Goal: Task Accomplishment & Management: Use online tool/utility

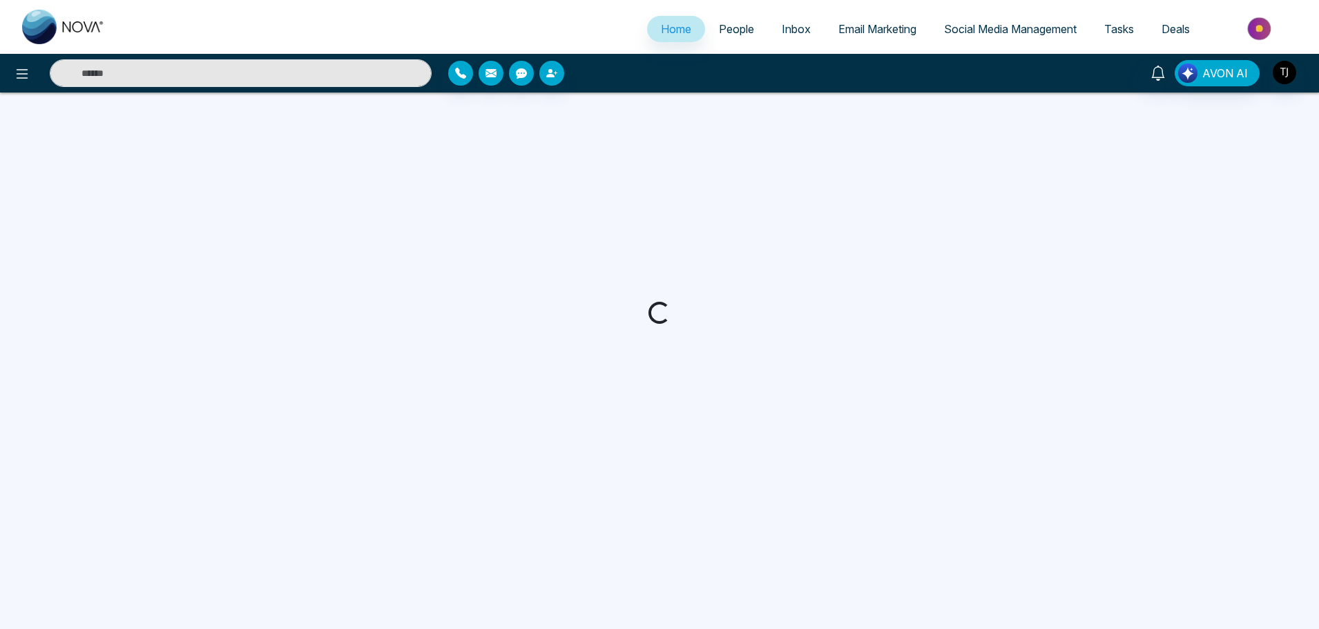
select select "*"
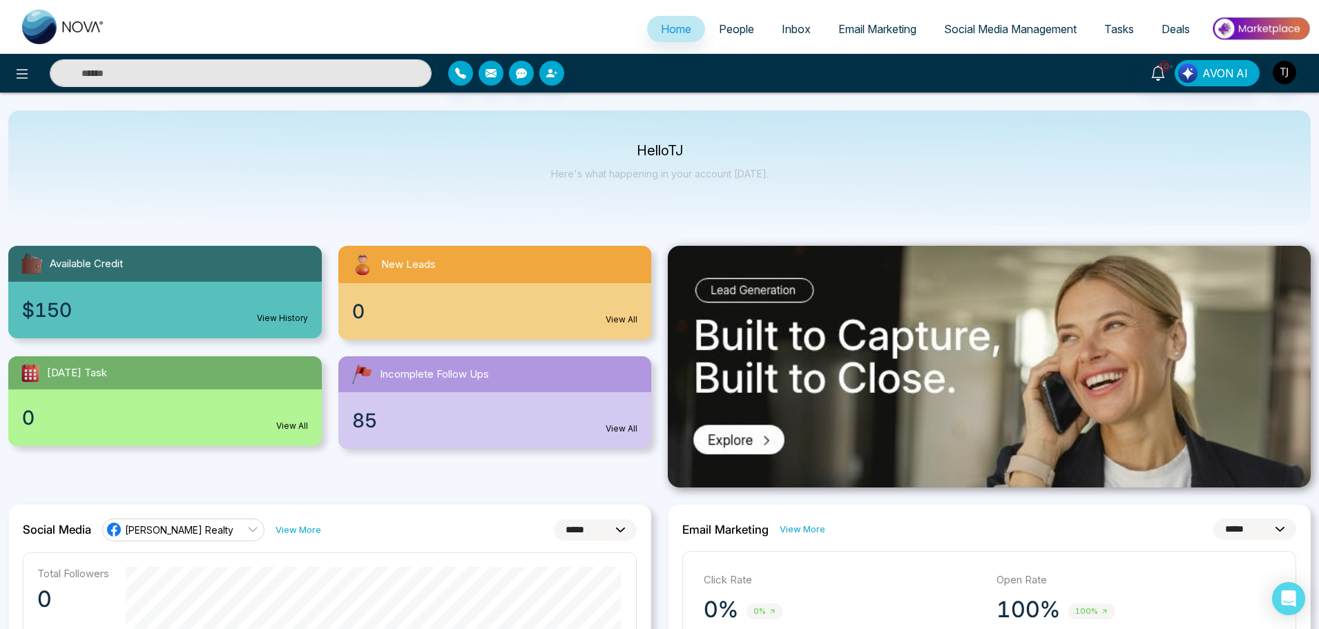
click at [846, 34] on span "Email Marketing" at bounding box center [877, 29] width 78 height 14
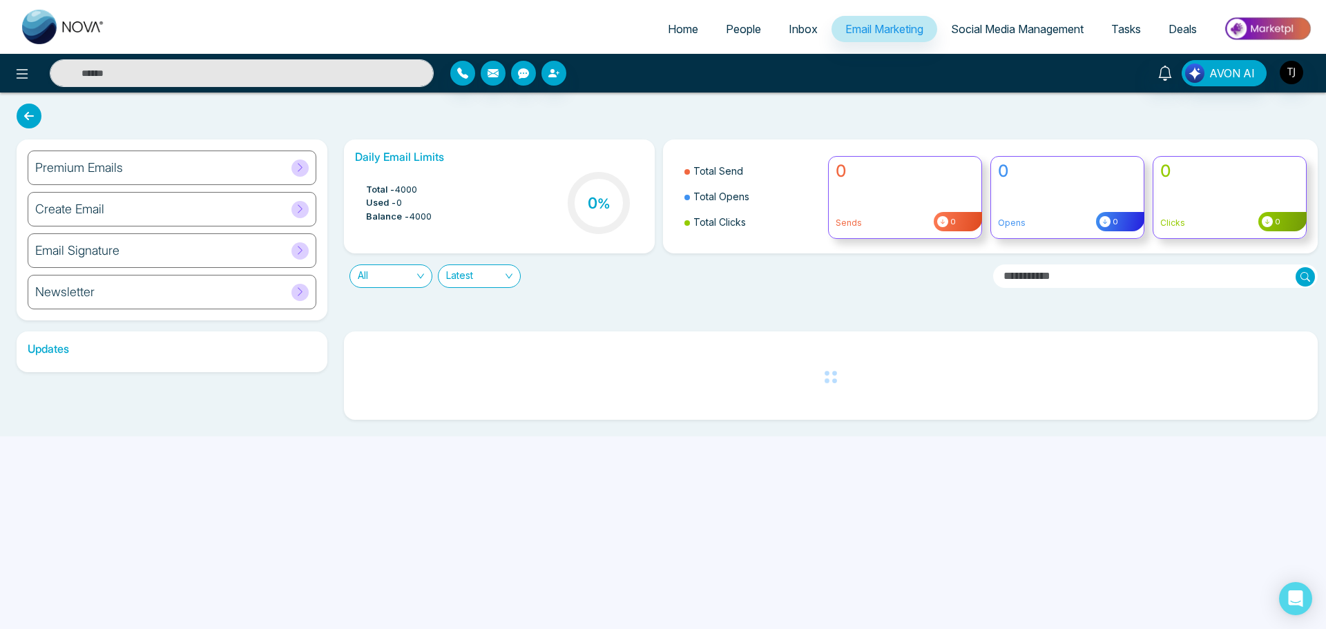
click at [301, 157] on div "Premium Emails" at bounding box center [172, 168] width 289 height 35
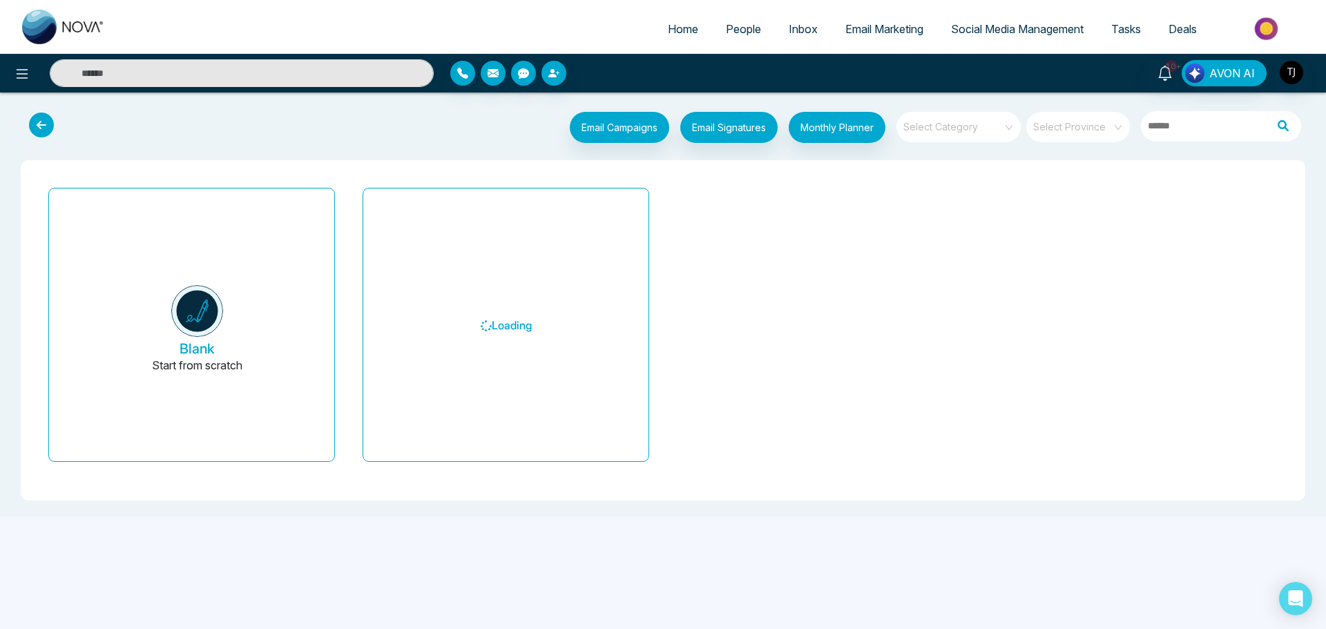
click at [987, 141] on span at bounding box center [953, 127] width 99 height 30
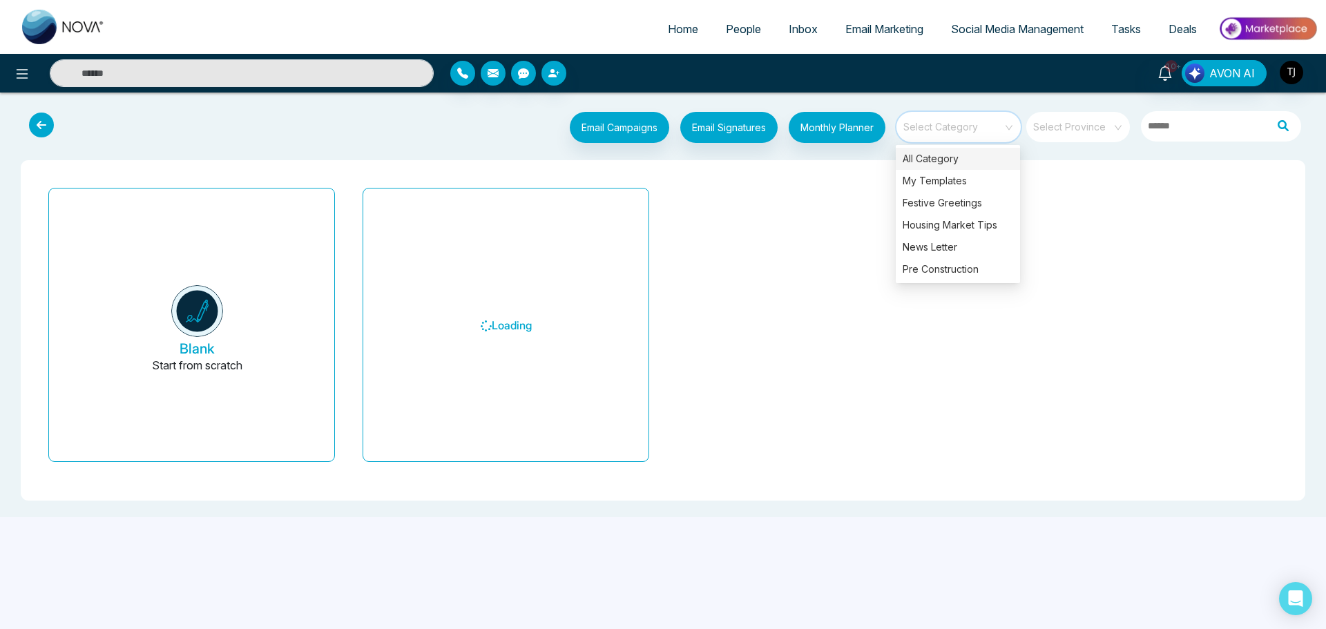
click at [987, 141] on span at bounding box center [953, 127] width 99 height 30
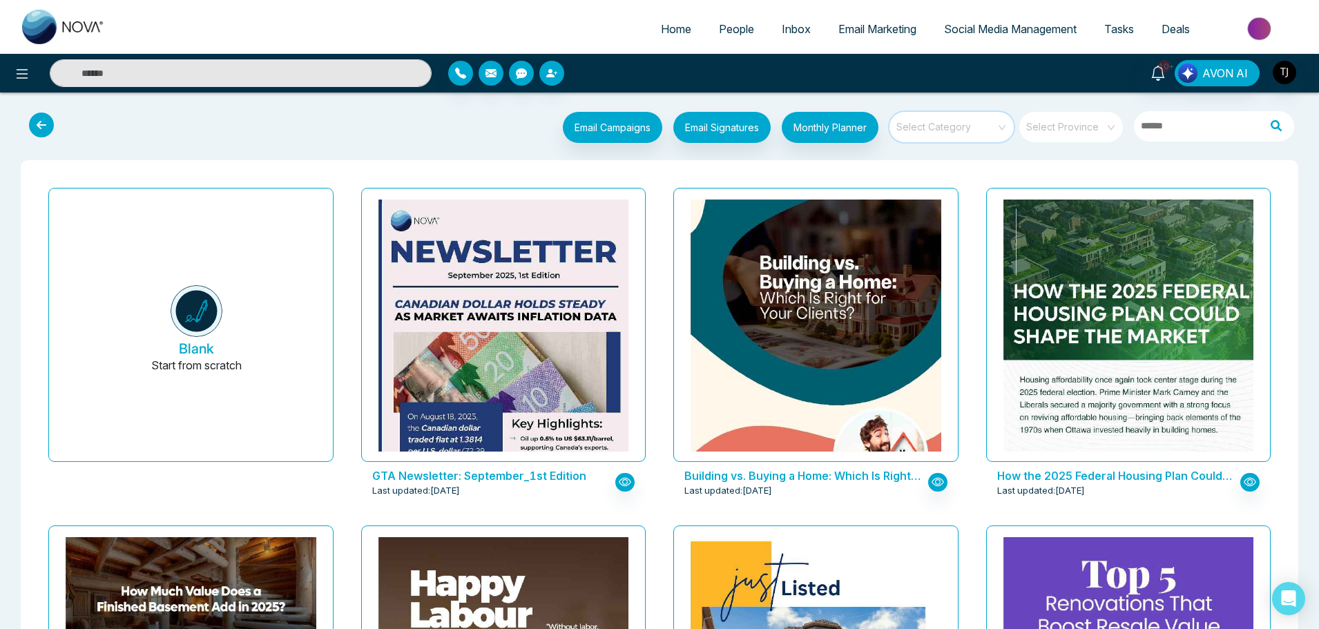
click at [1081, 135] on span at bounding box center [1066, 127] width 79 height 30
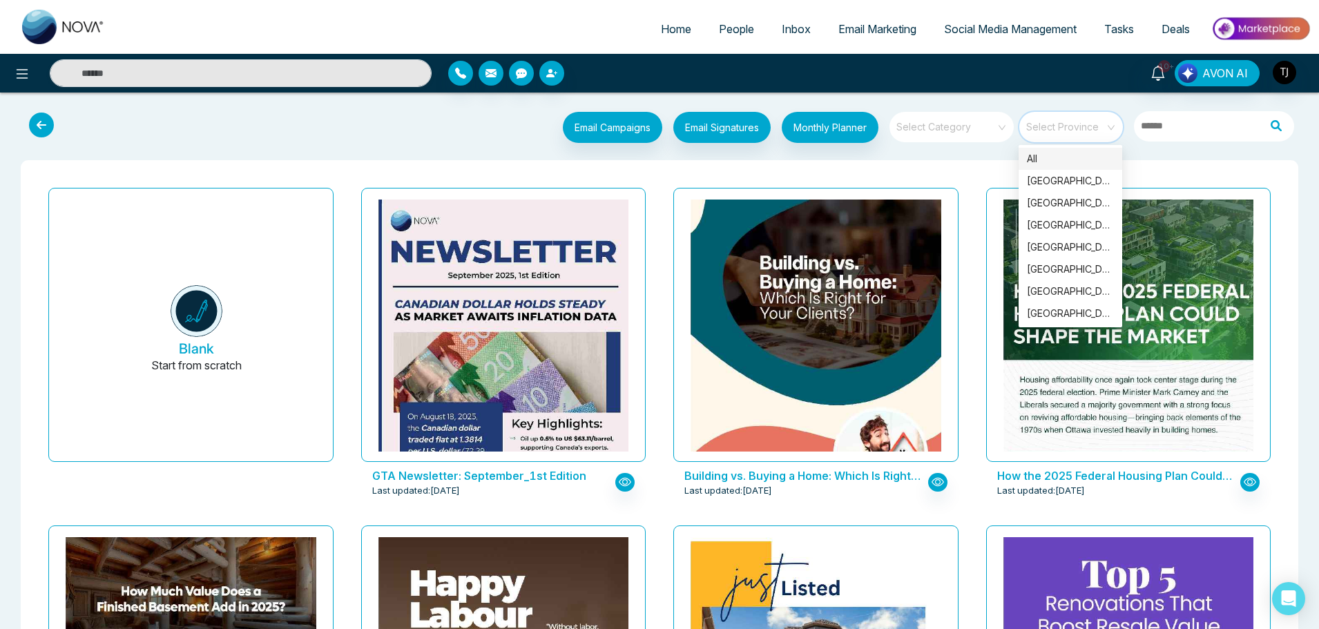
click at [1081, 135] on span at bounding box center [1066, 127] width 79 height 30
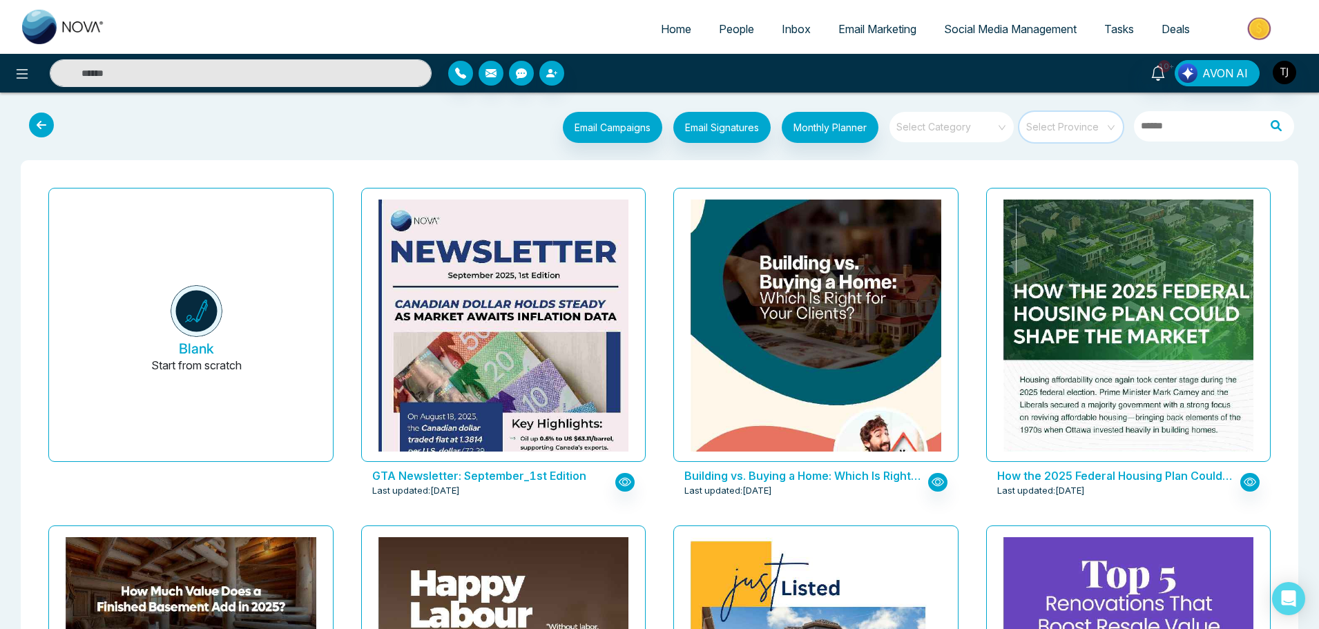
click at [48, 124] on icon at bounding box center [41, 125] width 25 height 25
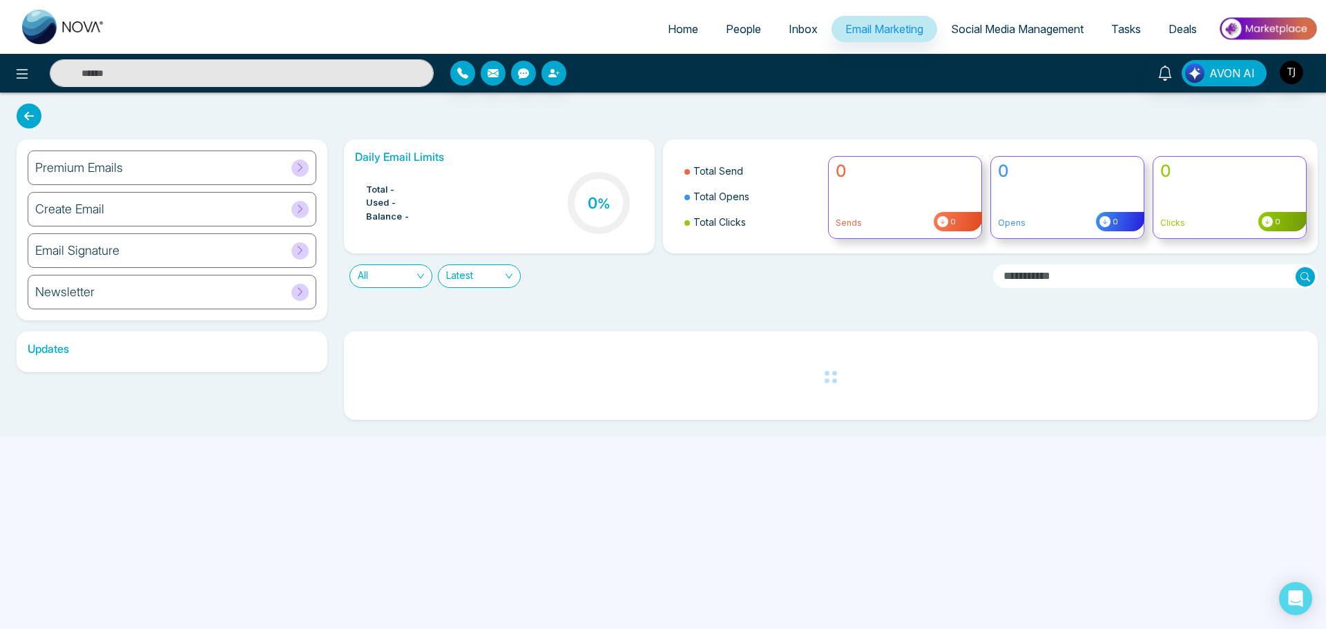
click at [171, 202] on div "Create Email" at bounding box center [172, 209] width 289 height 35
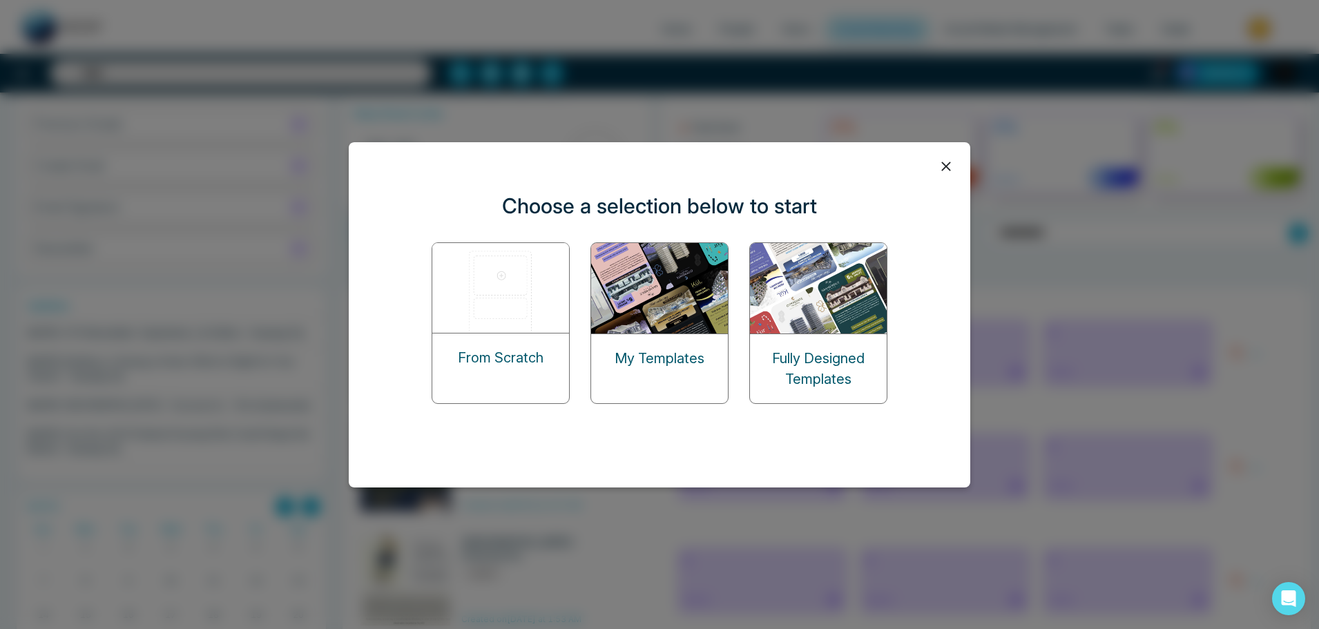
scroll to position [45, 0]
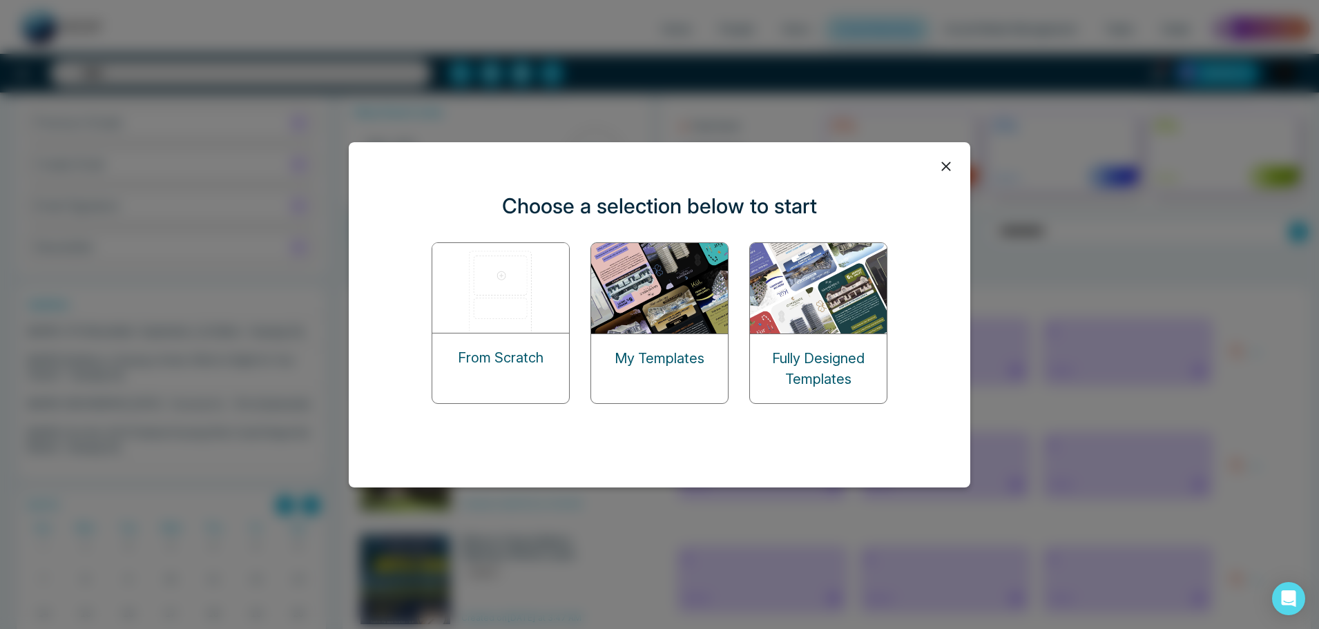
click at [821, 294] on img at bounding box center [819, 288] width 138 height 90
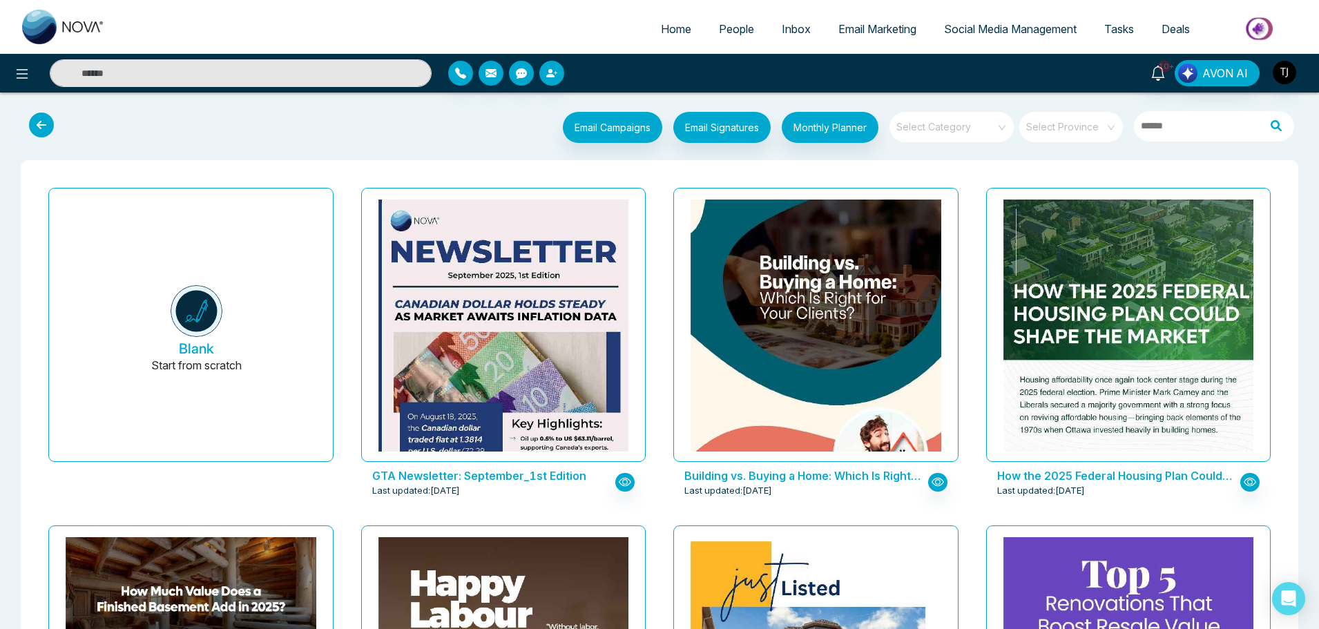
click at [40, 124] on icon at bounding box center [41, 125] width 25 height 25
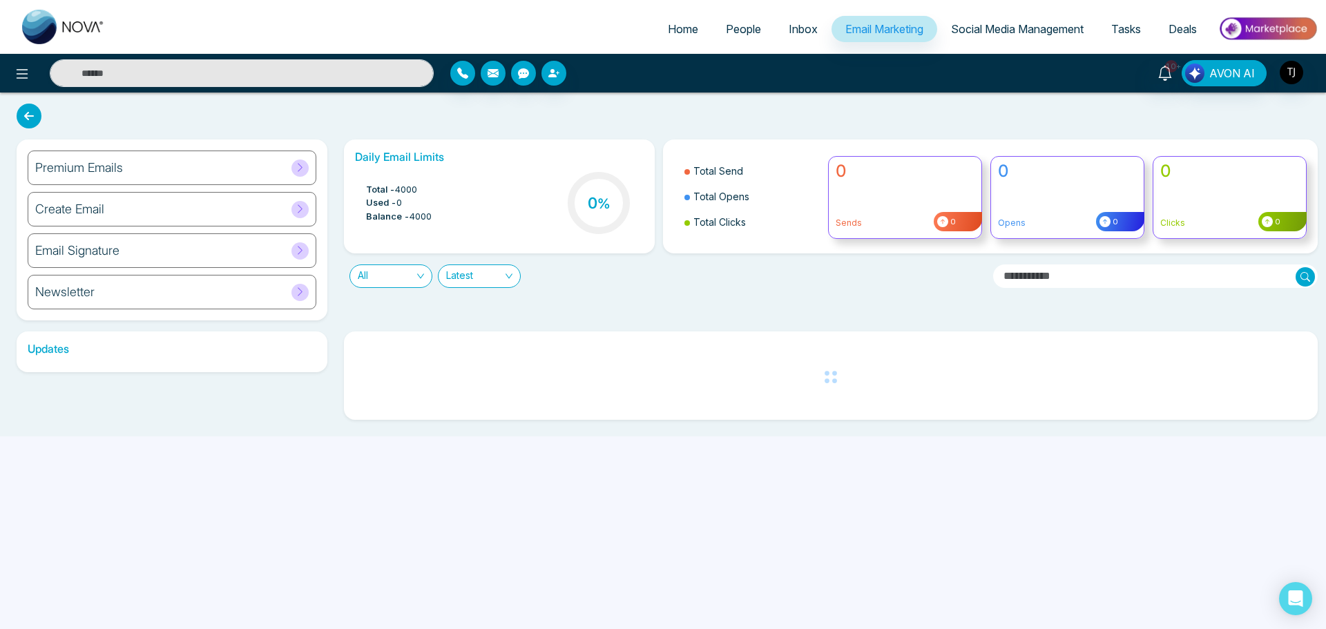
click at [119, 217] on div "Create Email" at bounding box center [172, 209] width 289 height 35
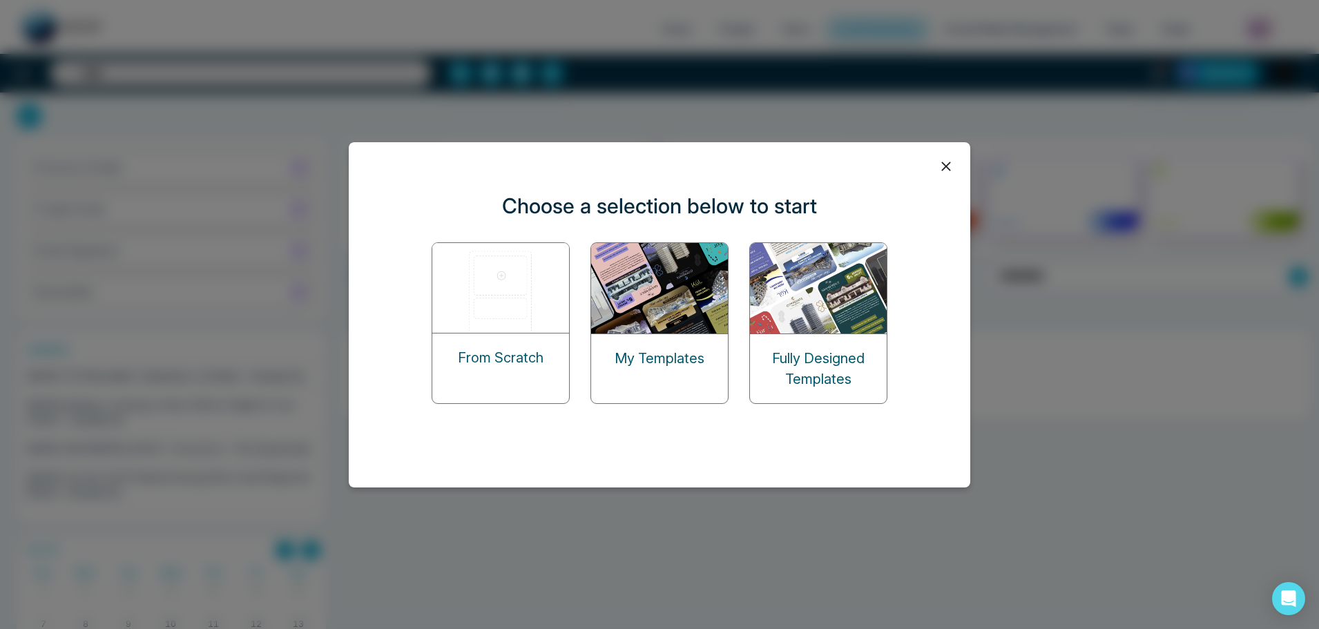
click at [606, 334] on div "My Templates" at bounding box center [659, 358] width 137 height 48
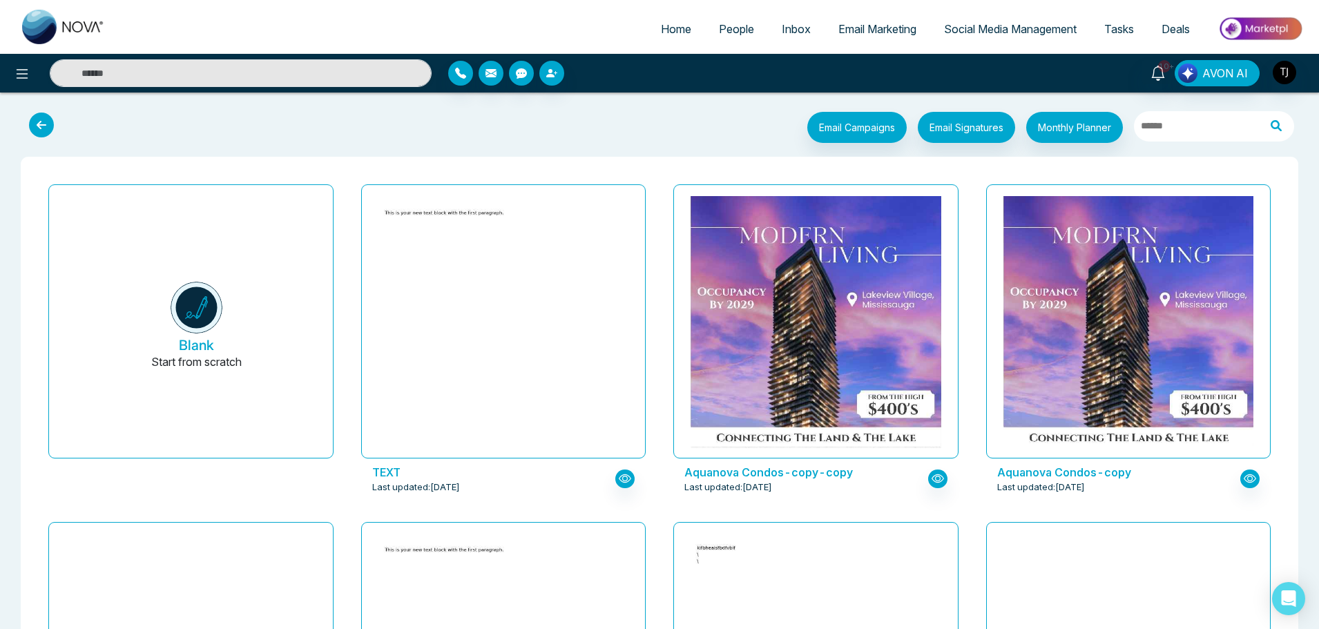
click at [37, 124] on icon at bounding box center [41, 125] width 25 height 25
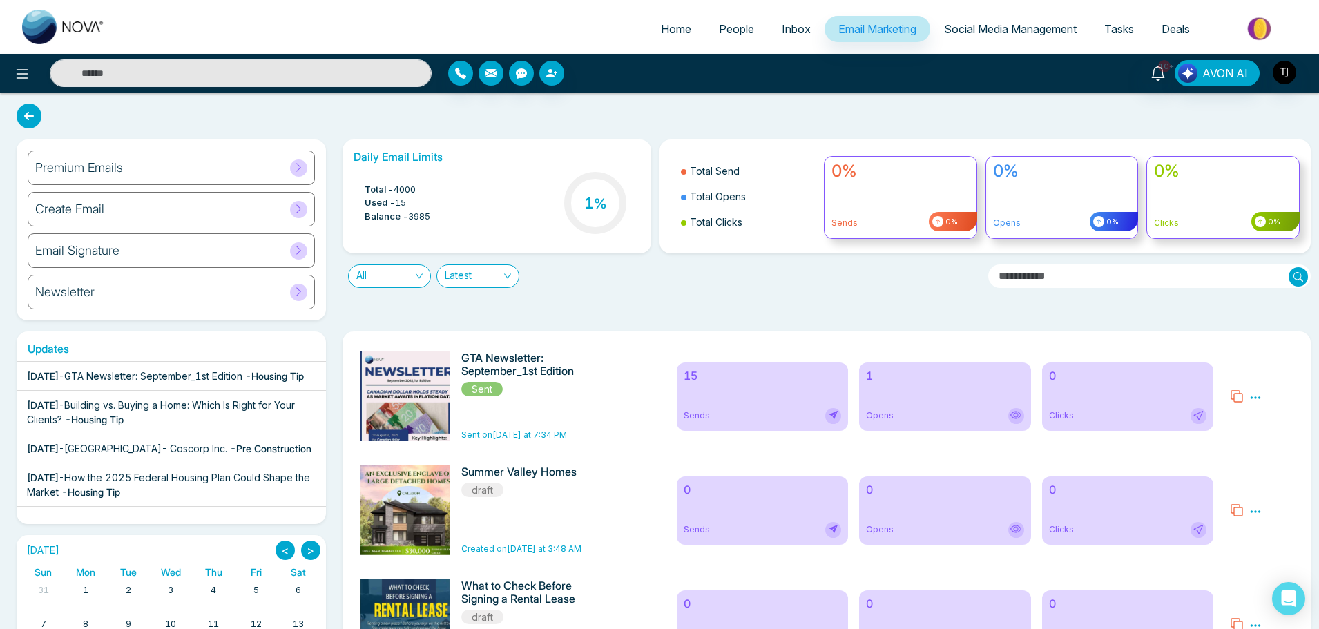
click at [291, 168] on span at bounding box center [298, 168] width 17 height 17
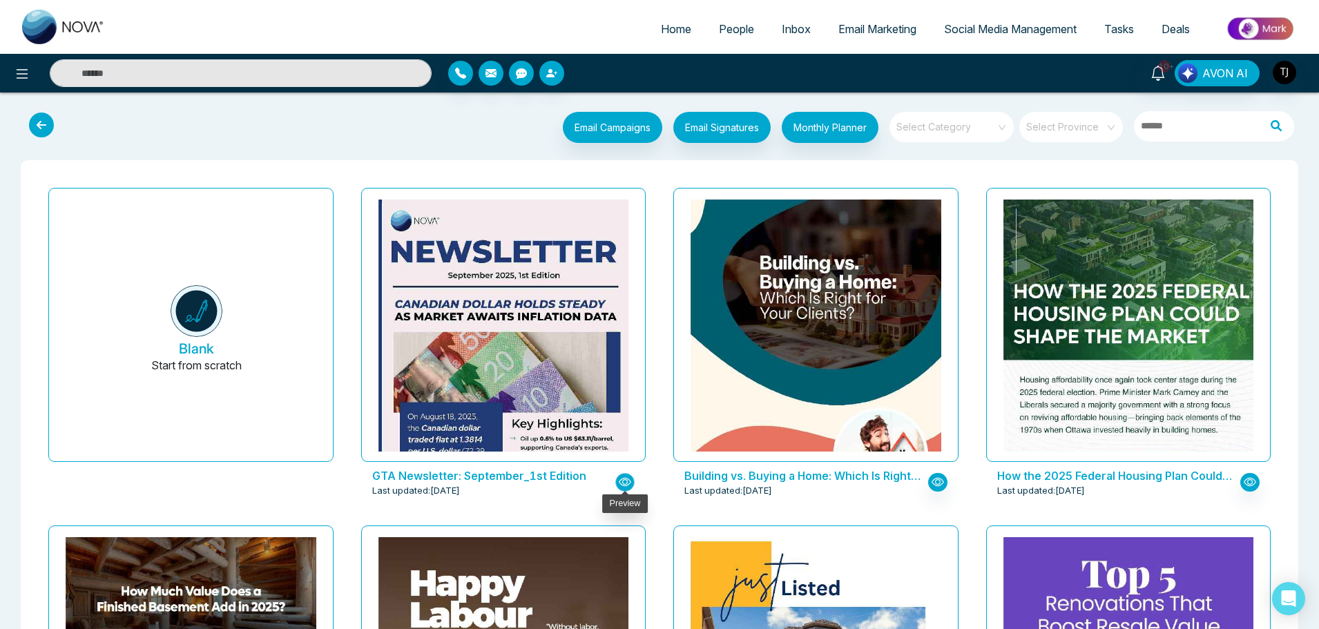
click at [617, 485] on button "button" at bounding box center [624, 482] width 19 height 19
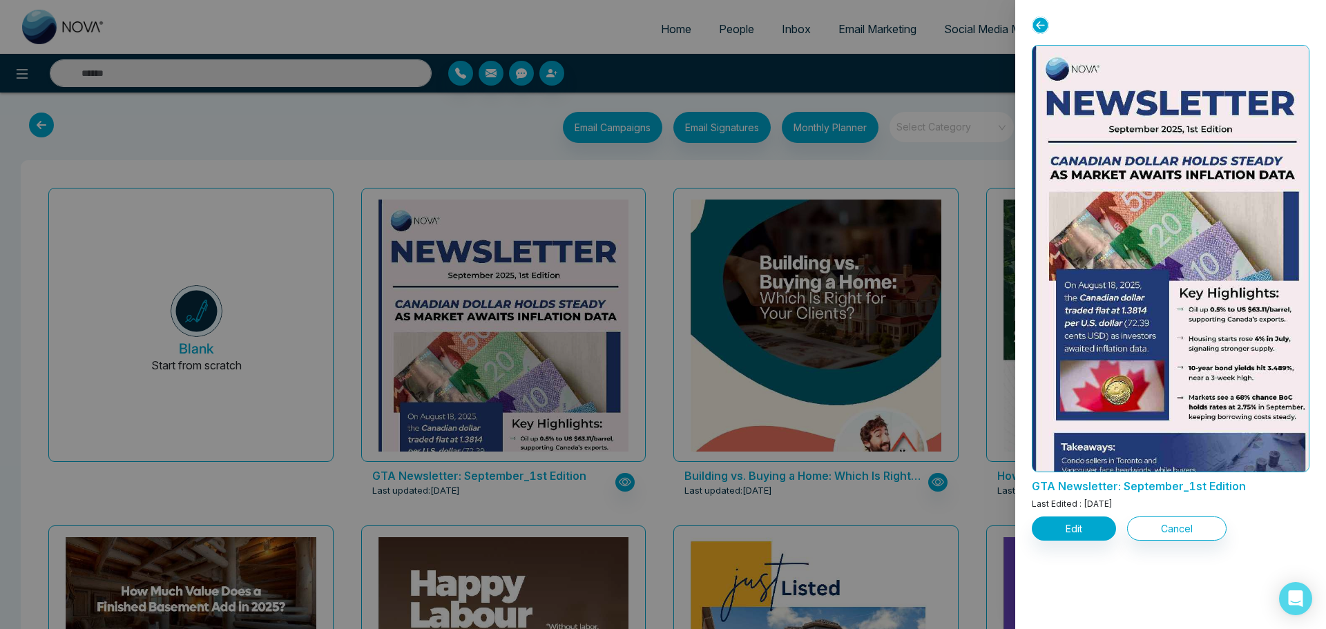
click at [472, 148] on div at bounding box center [663, 314] width 1326 height 629
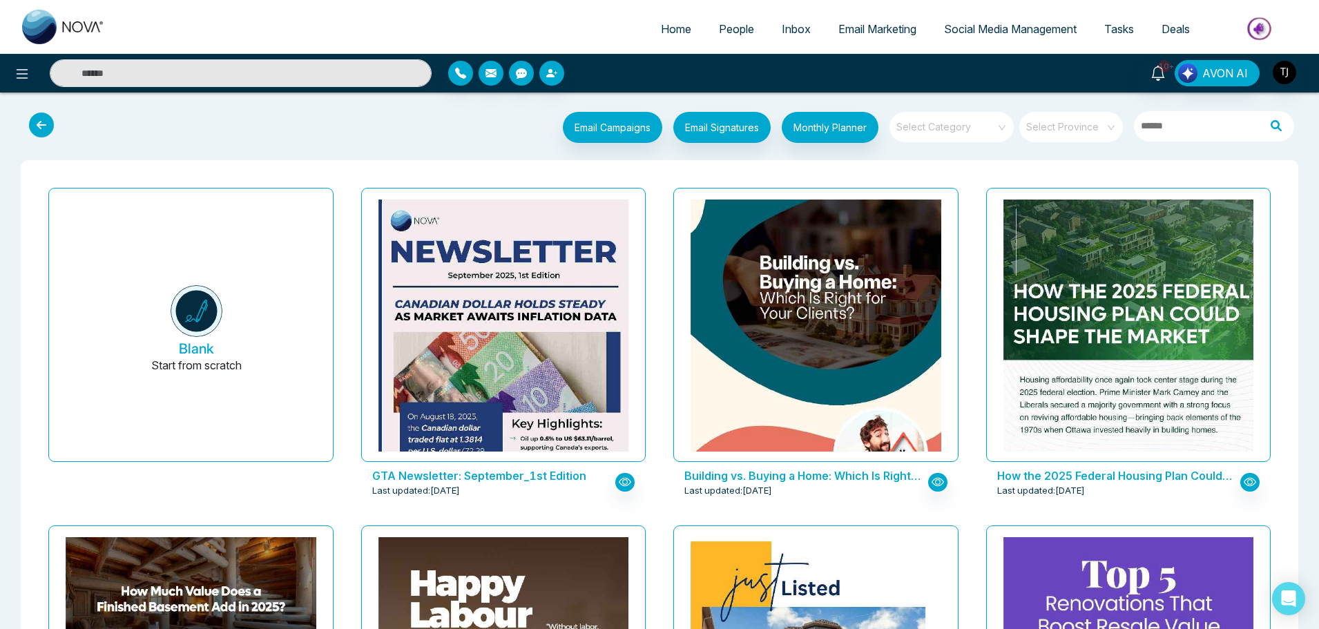
click at [44, 130] on icon at bounding box center [41, 125] width 25 height 25
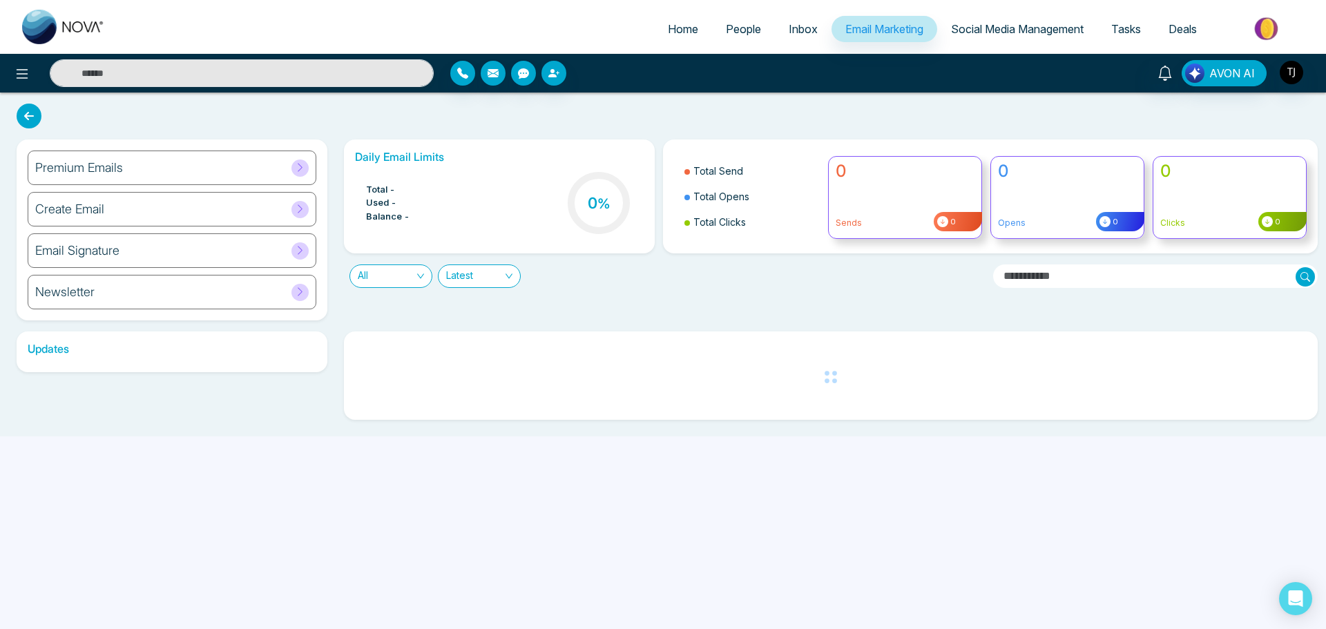
click at [115, 200] on div "Create Email" at bounding box center [172, 209] width 289 height 35
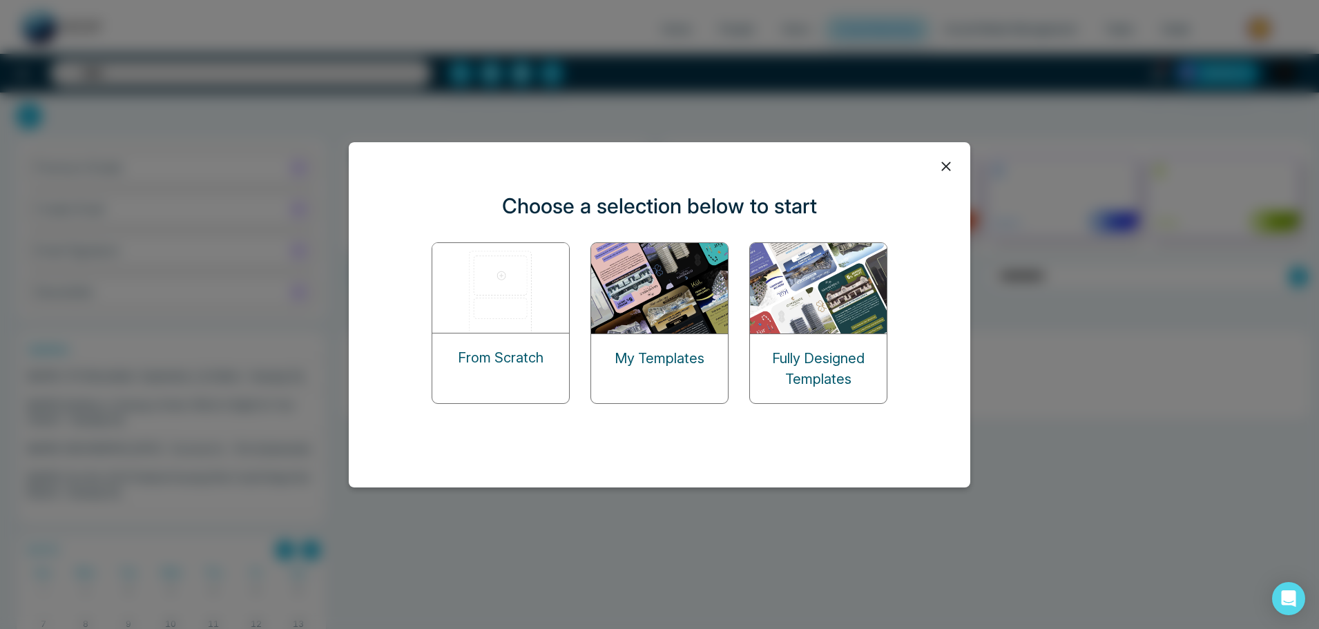
click at [944, 173] on icon at bounding box center [946, 166] width 21 height 21
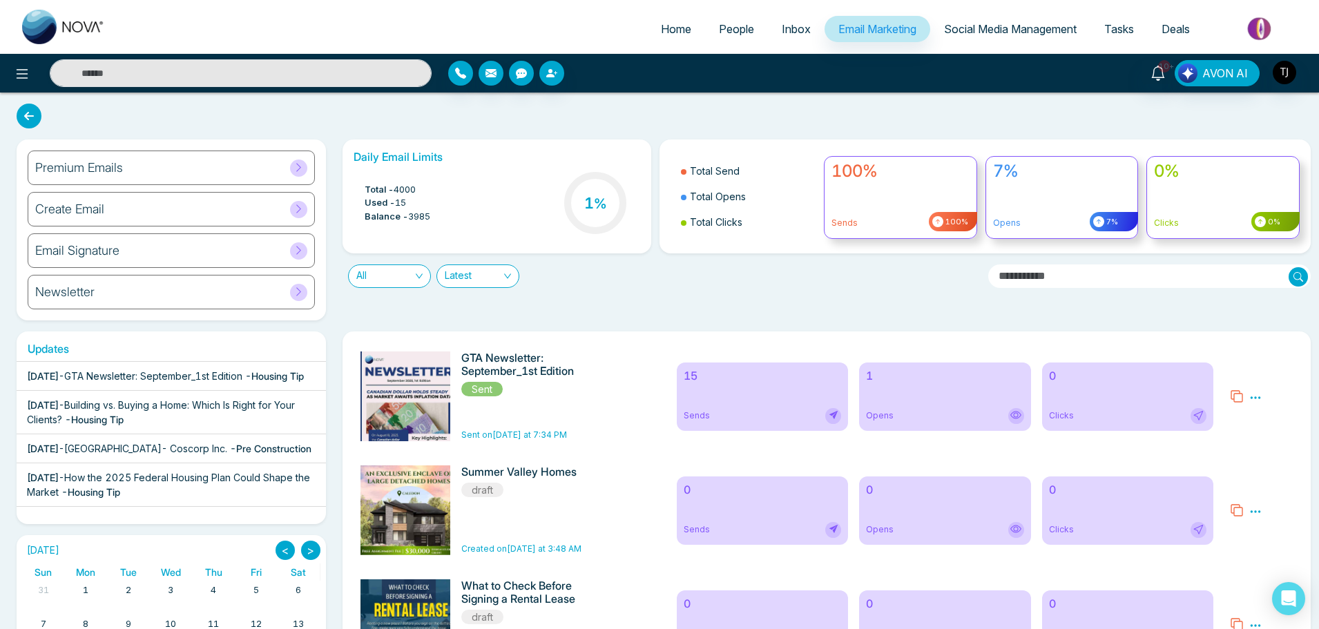
click at [298, 162] on icon at bounding box center [298, 167] width 10 height 10
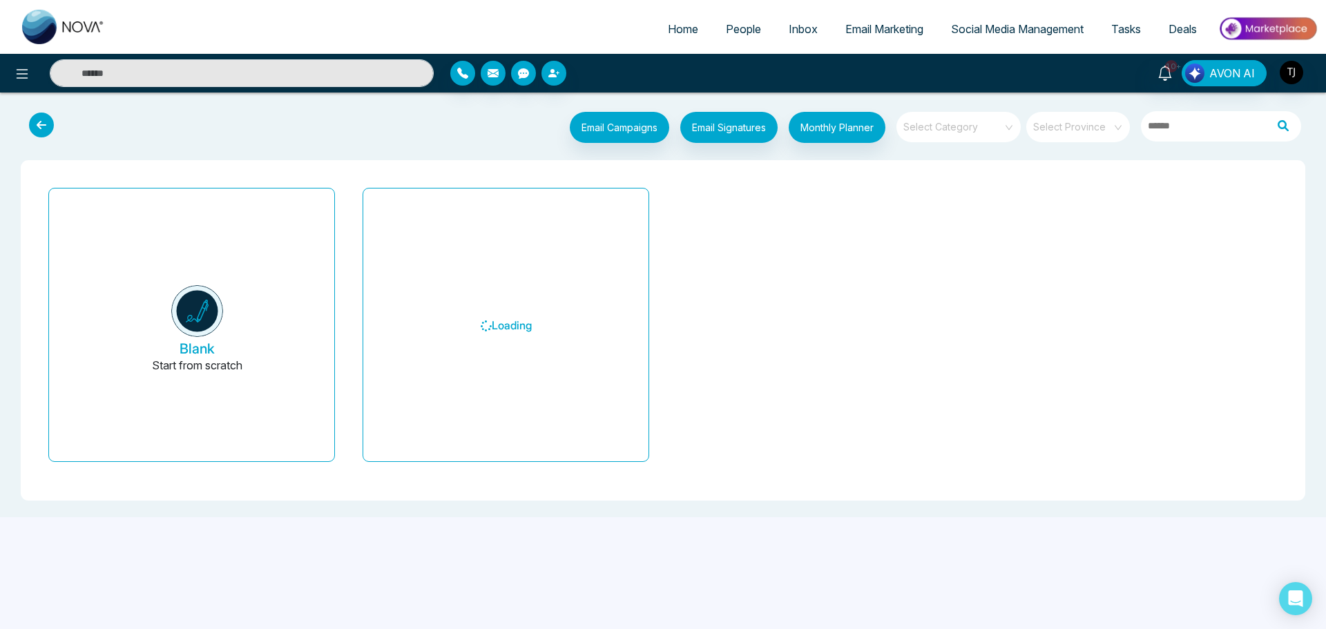
click at [35, 117] on icon at bounding box center [41, 125] width 25 height 25
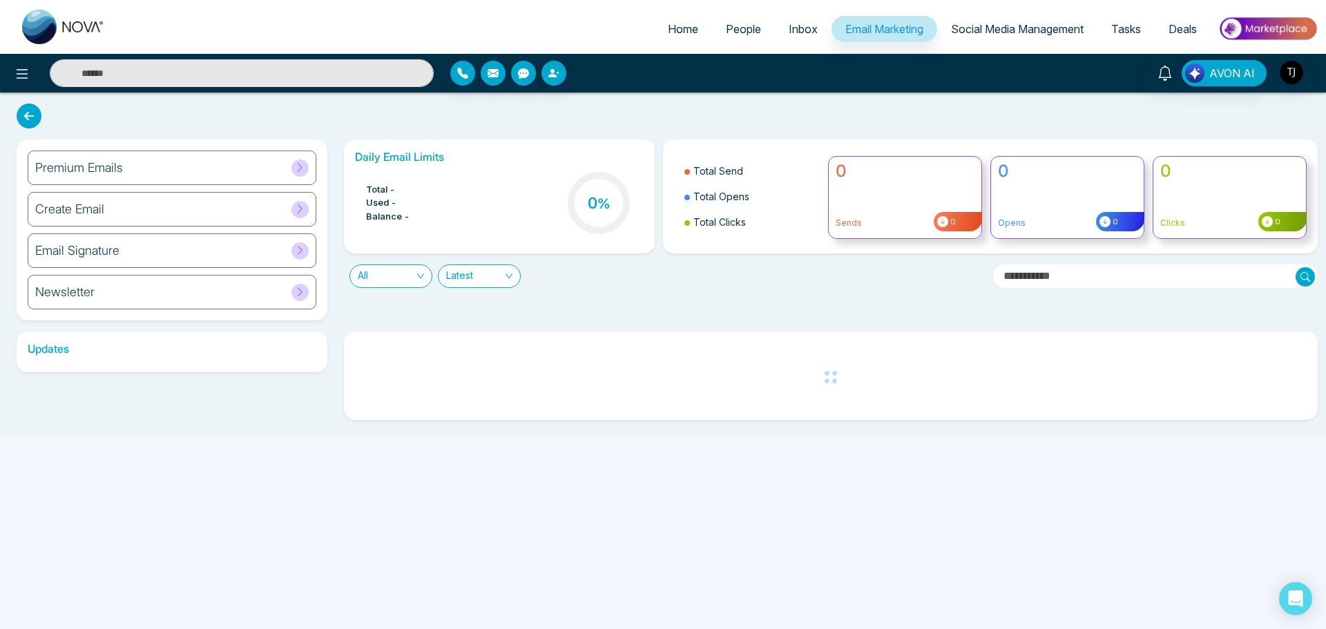
click at [135, 260] on div "Email Signature" at bounding box center [172, 250] width 289 height 35
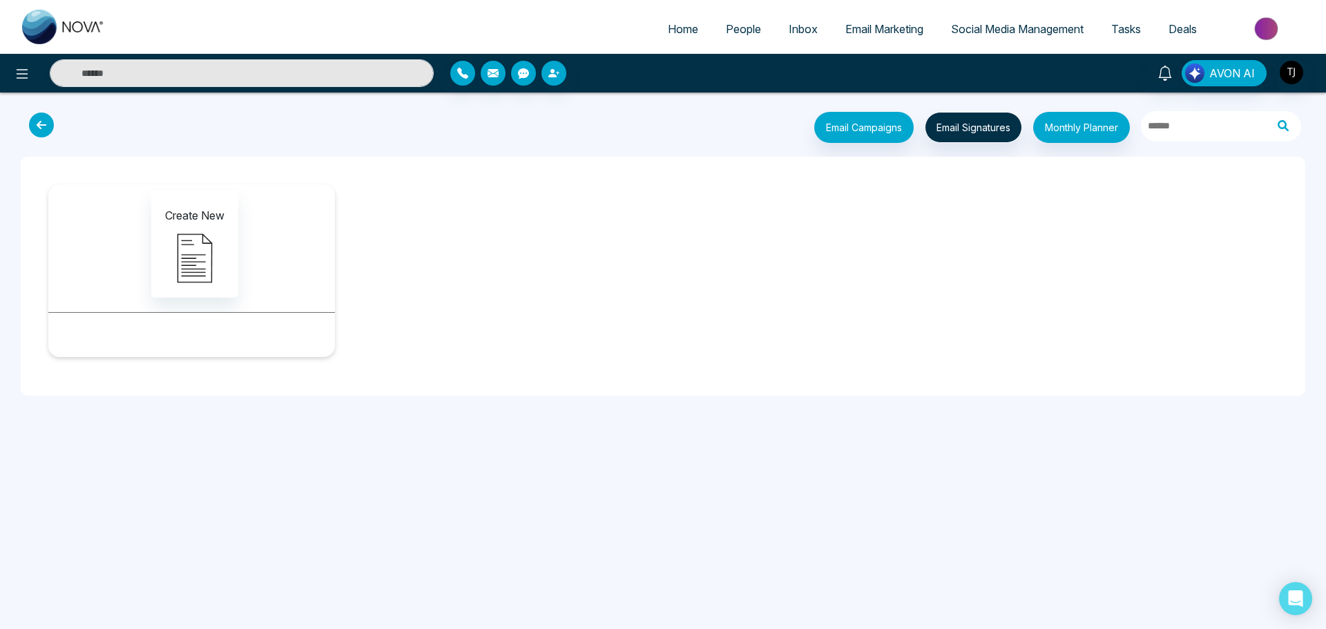
click at [39, 120] on icon at bounding box center [41, 125] width 25 height 25
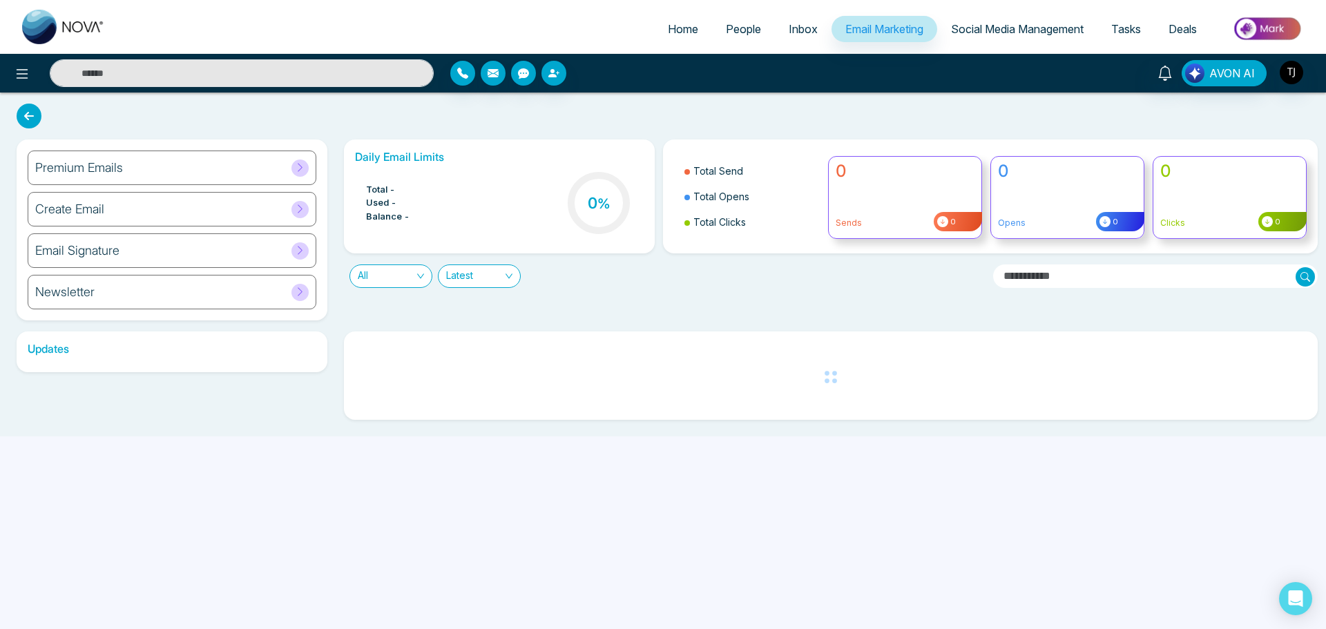
click at [123, 284] on div "Newsletter" at bounding box center [172, 292] width 289 height 35
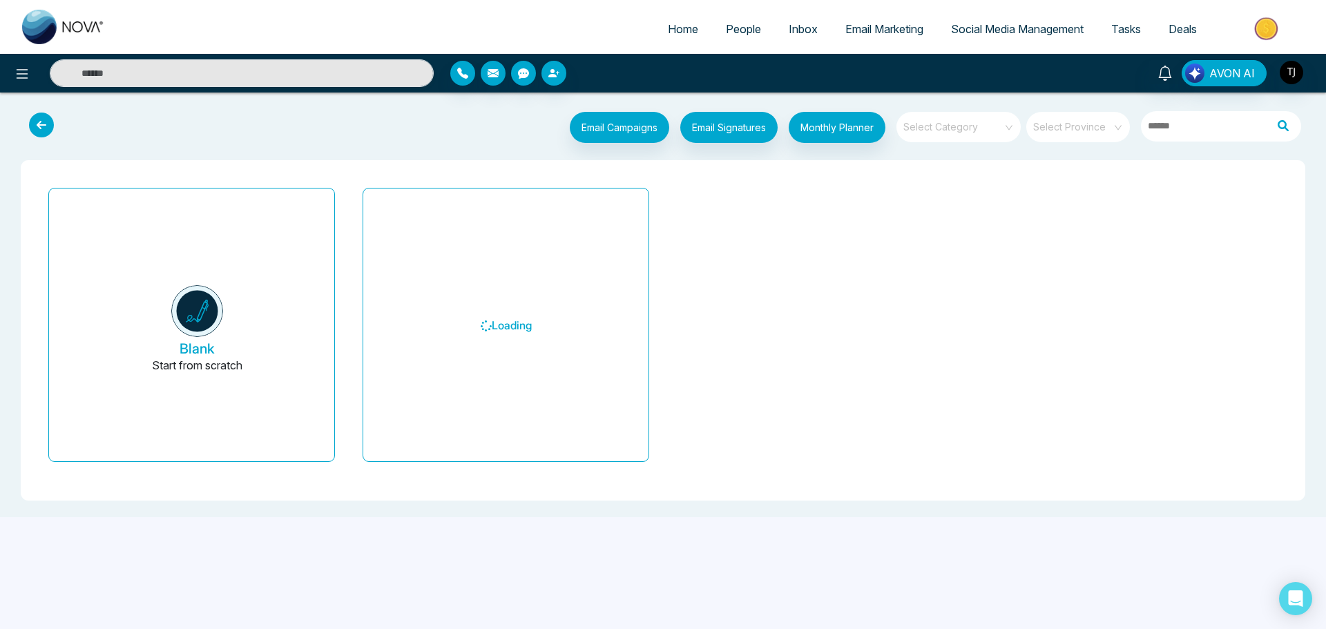
click at [44, 128] on icon at bounding box center [41, 125] width 25 height 25
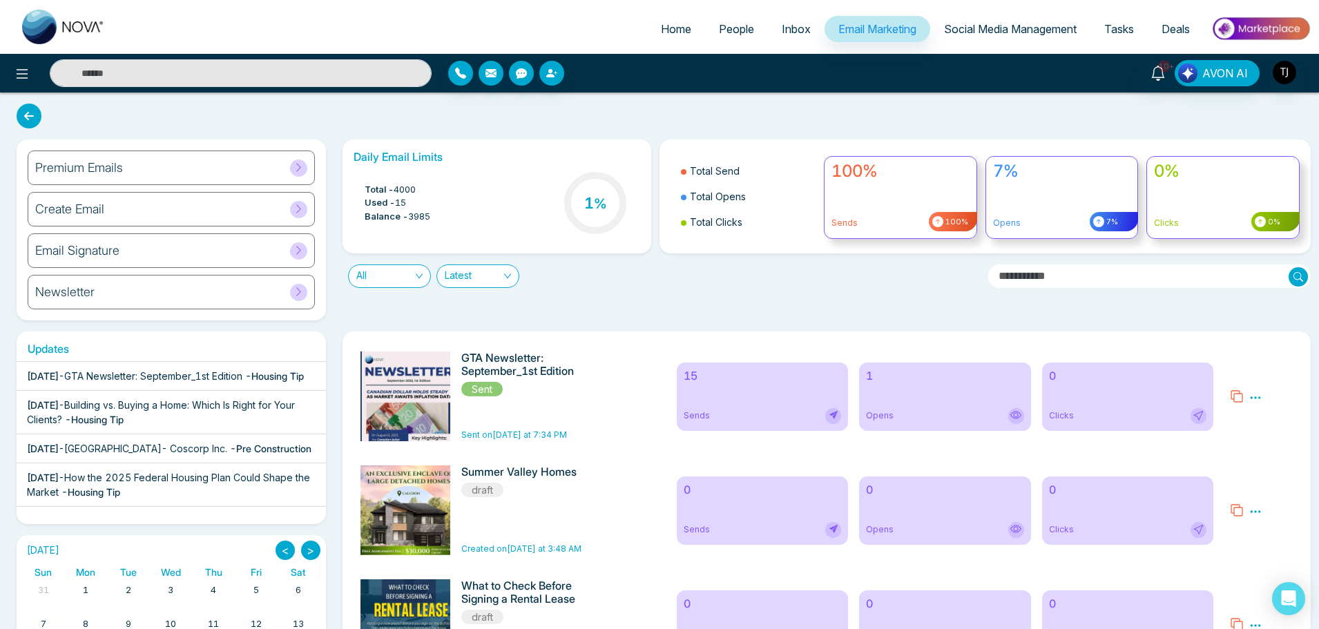
click at [276, 211] on div "Create Email" at bounding box center [171, 209] width 287 height 35
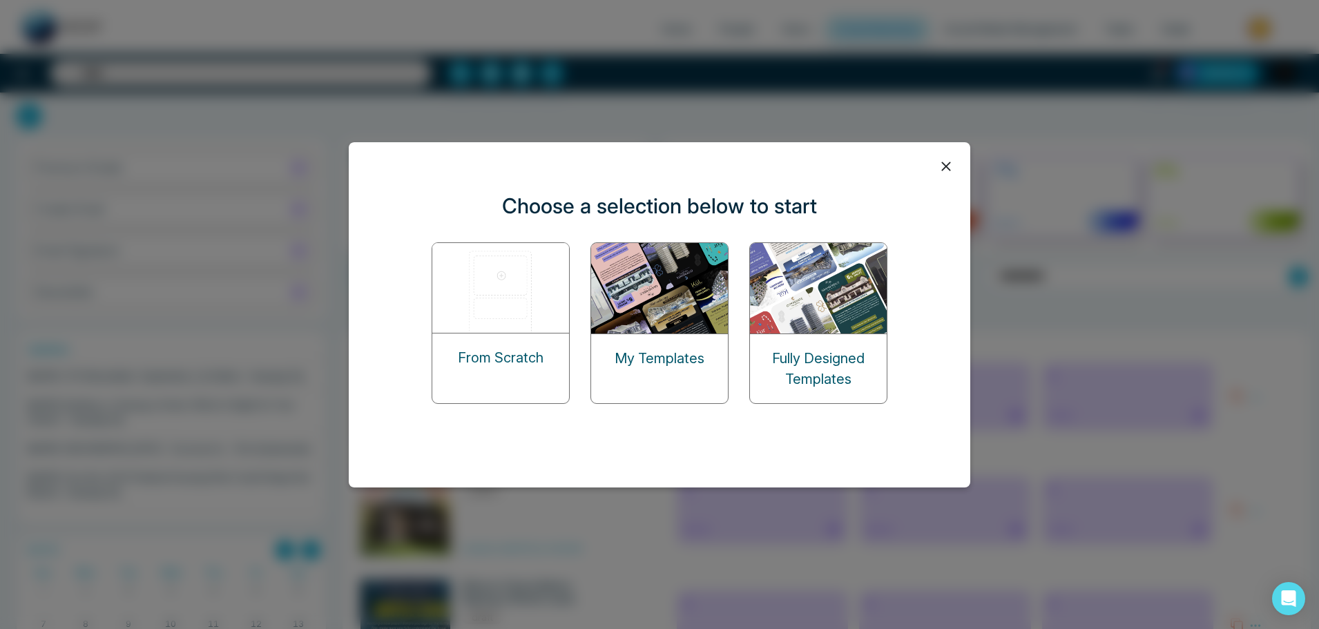
click at [941, 181] on div "Choose a selection below to start From Scratch My Templates Fully Designed Temp…" at bounding box center [659, 314] width 621 height 345
click at [949, 179] on div "Choose a selection below to start From Scratch My Templates Fully Designed Temp…" at bounding box center [659, 314] width 621 height 345
click at [949, 170] on icon at bounding box center [945, 166] width 9 height 9
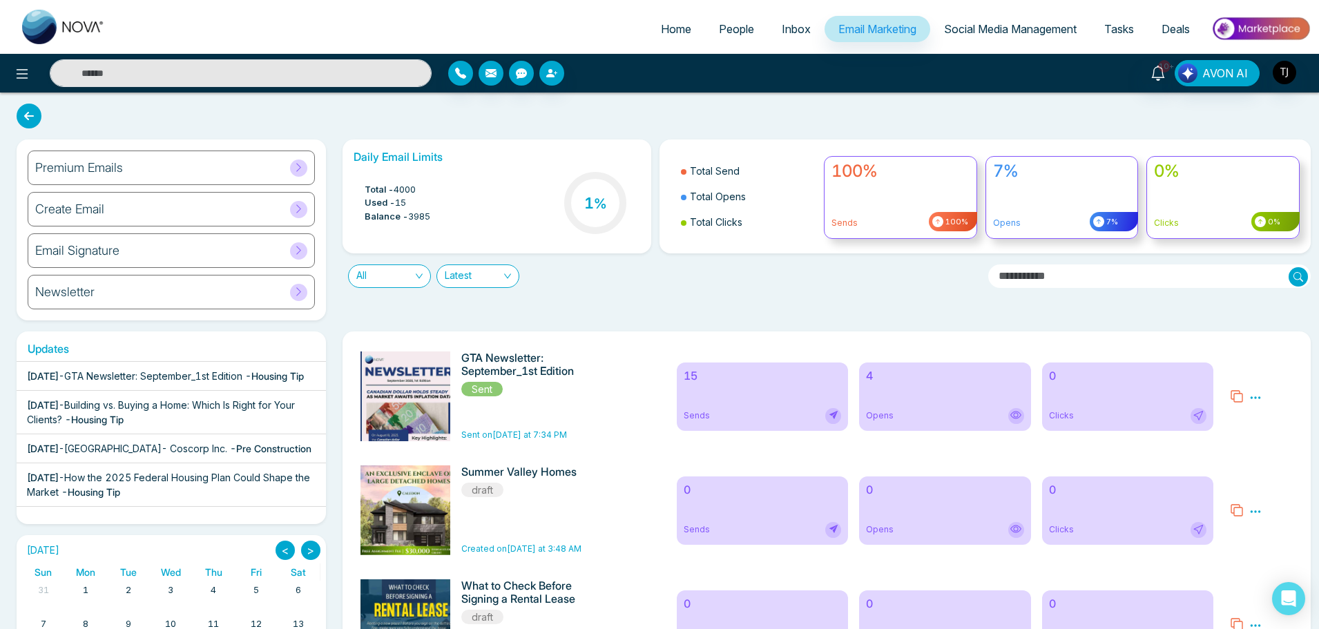
click at [489, 371] on h6 "GTA Newsletter: September_1st Edition" at bounding box center [536, 364] width 150 height 26
click at [309, 164] on div "Premium Emails" at bounding box center [171, 168] width 287 height 35
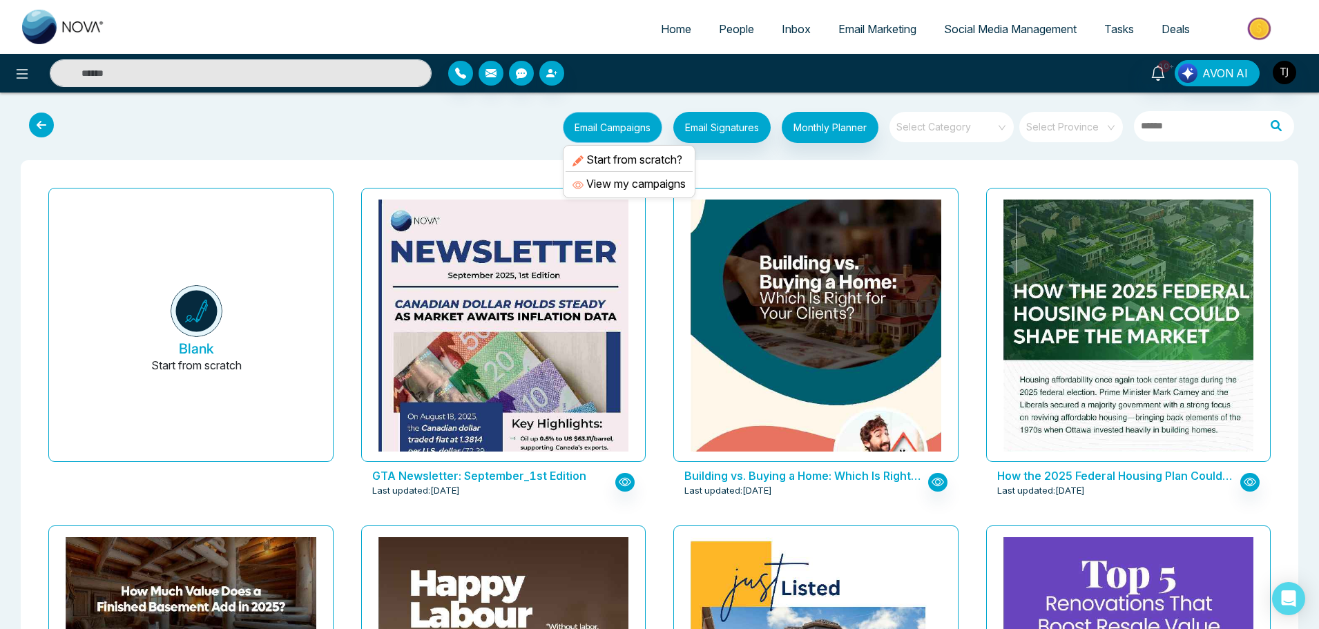
click at [623, 138] on button "Email Campaigns" at bounding box center [612, 127] width 99 height 31
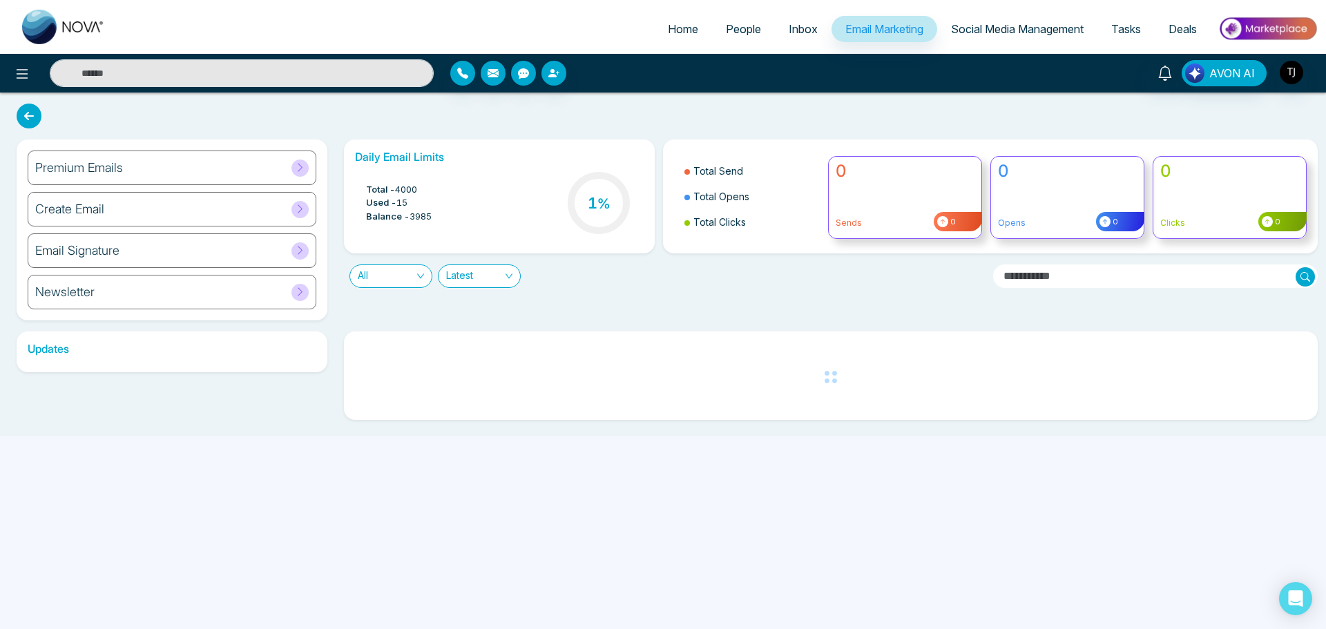
click at [286, 164] on div "Premium Emails" at bounding box center [172, 168] width 289 height 35
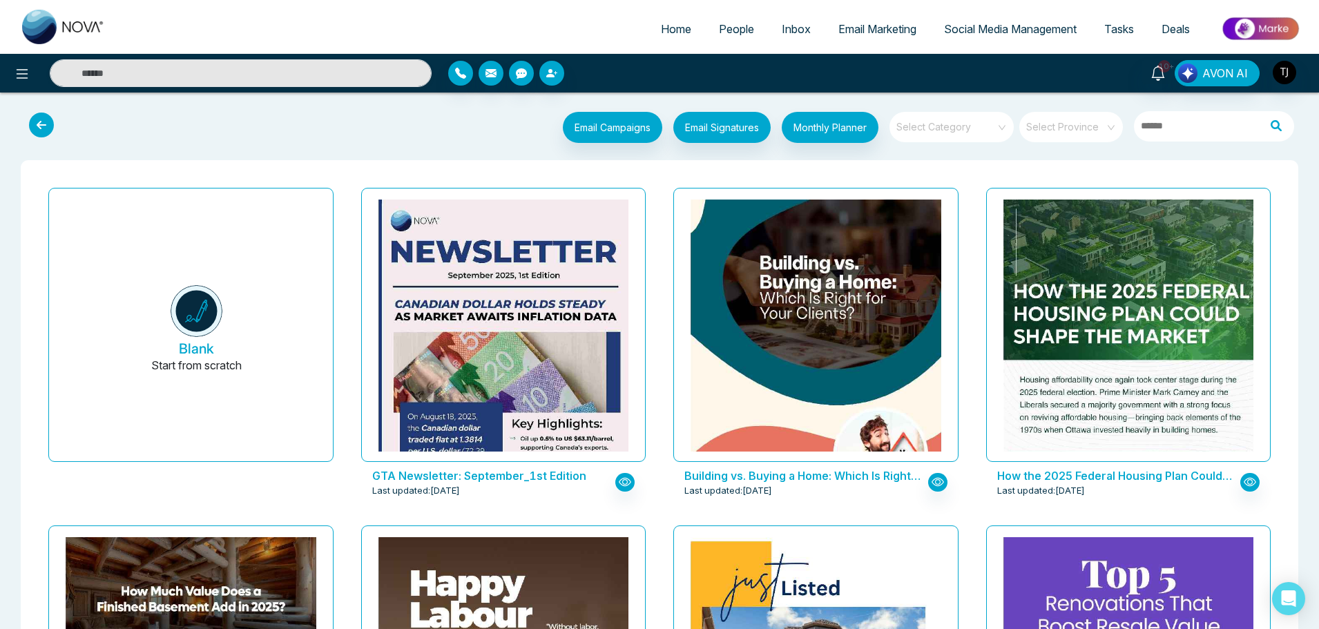
click at [32, 129] on icon at bounding box center [41, 125] width 25 height 25
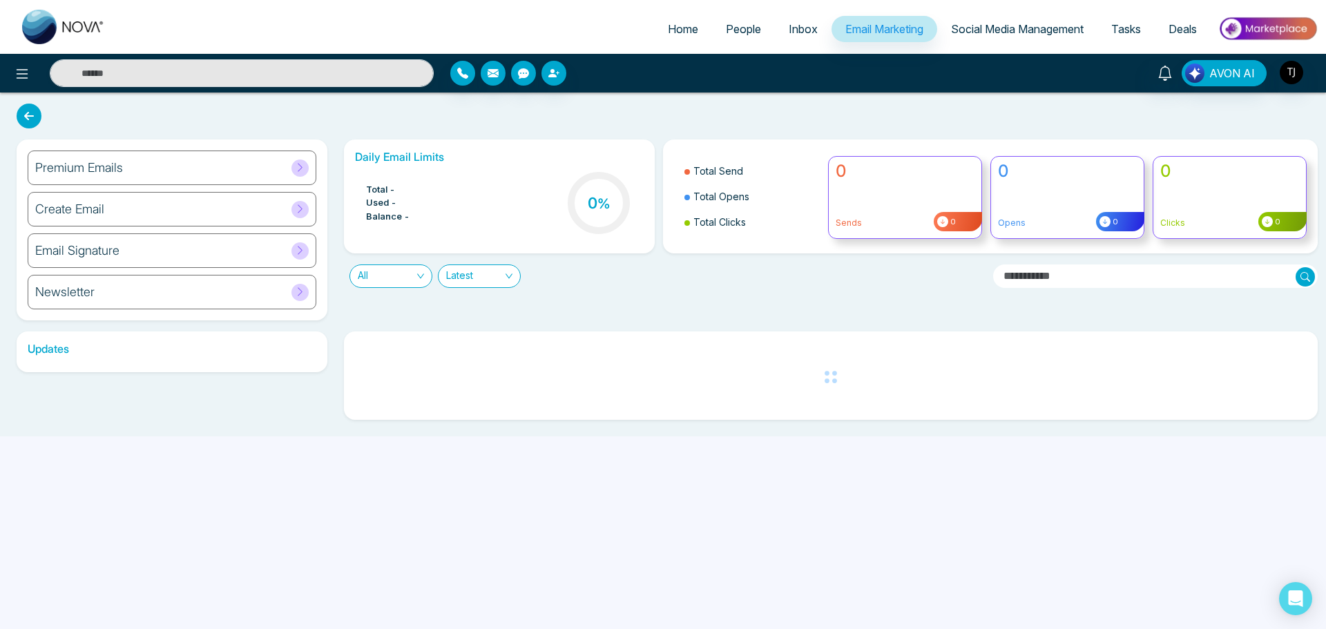
click at [118, 173] on h6 "Premium Emails" at bounding box center [79, 167] width 88 height 15
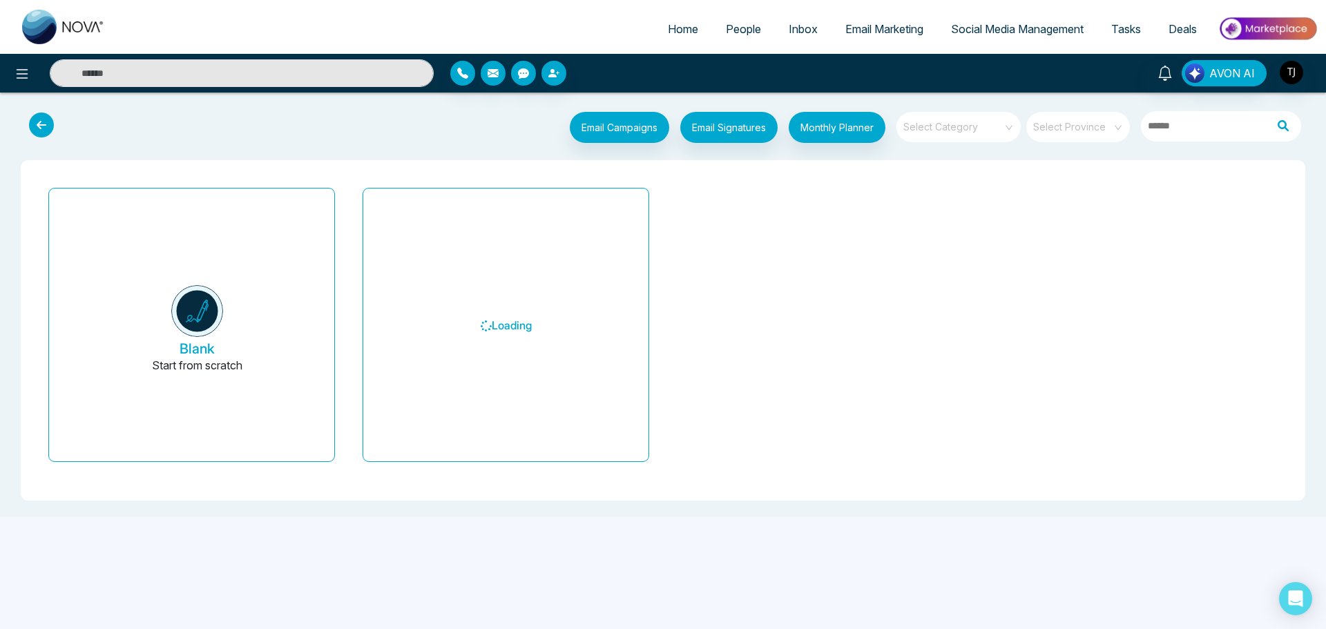
click at [44, 131] on icon at bounding box center [41, 125] width 25 height 25
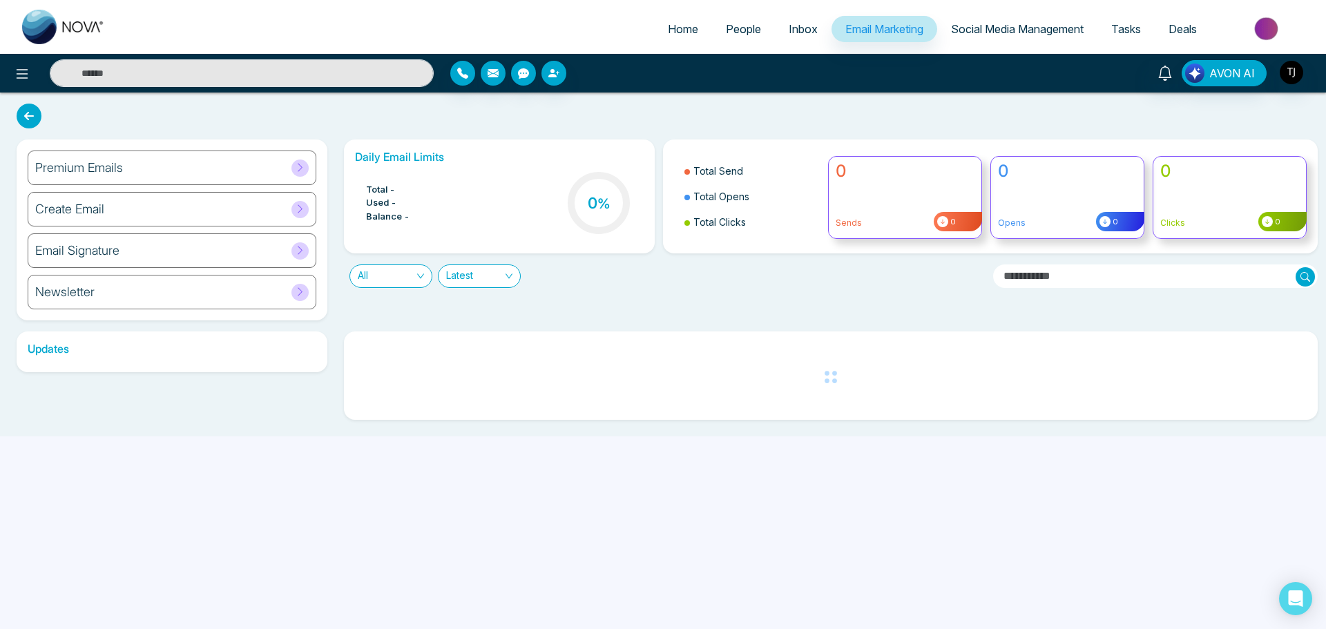
click at [110, 208] on div "Create Email" at bounding box center [172, 209] width 289 height 35
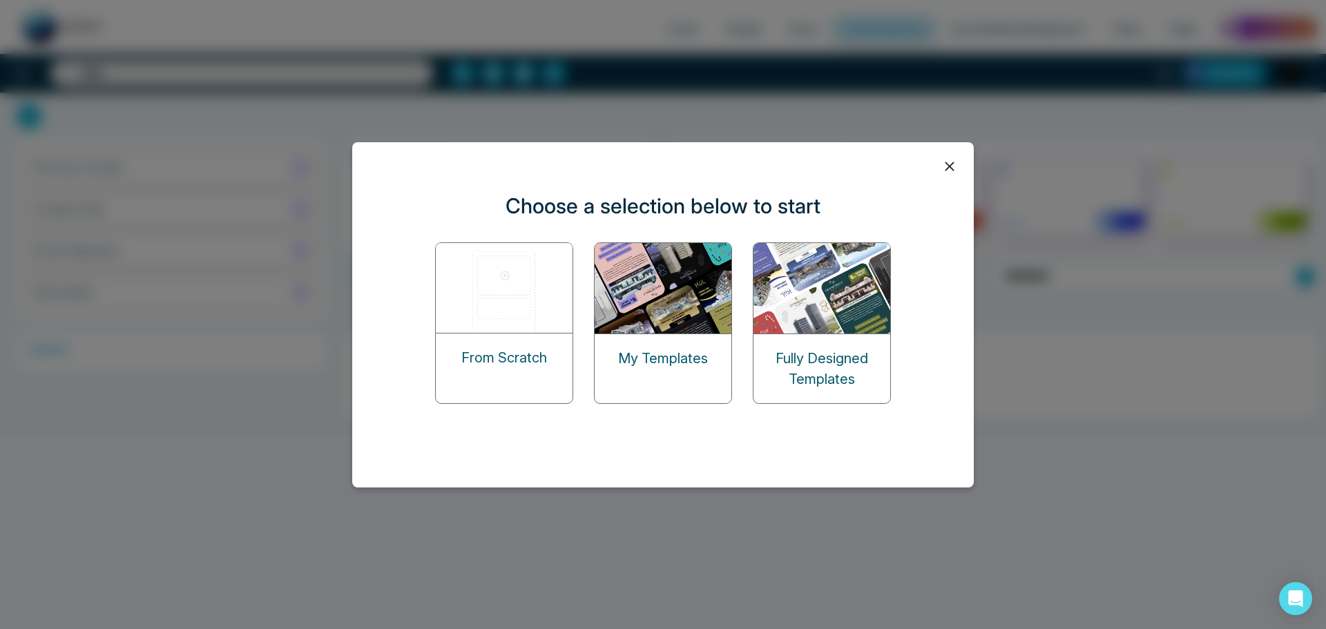
click at [520, 334] on div "From Scratch" at bounding box center [504, 358] width 137 height 48
click at [481, 311] on div "From Scratch" at bounding box center [504, 323] width 138 height 162
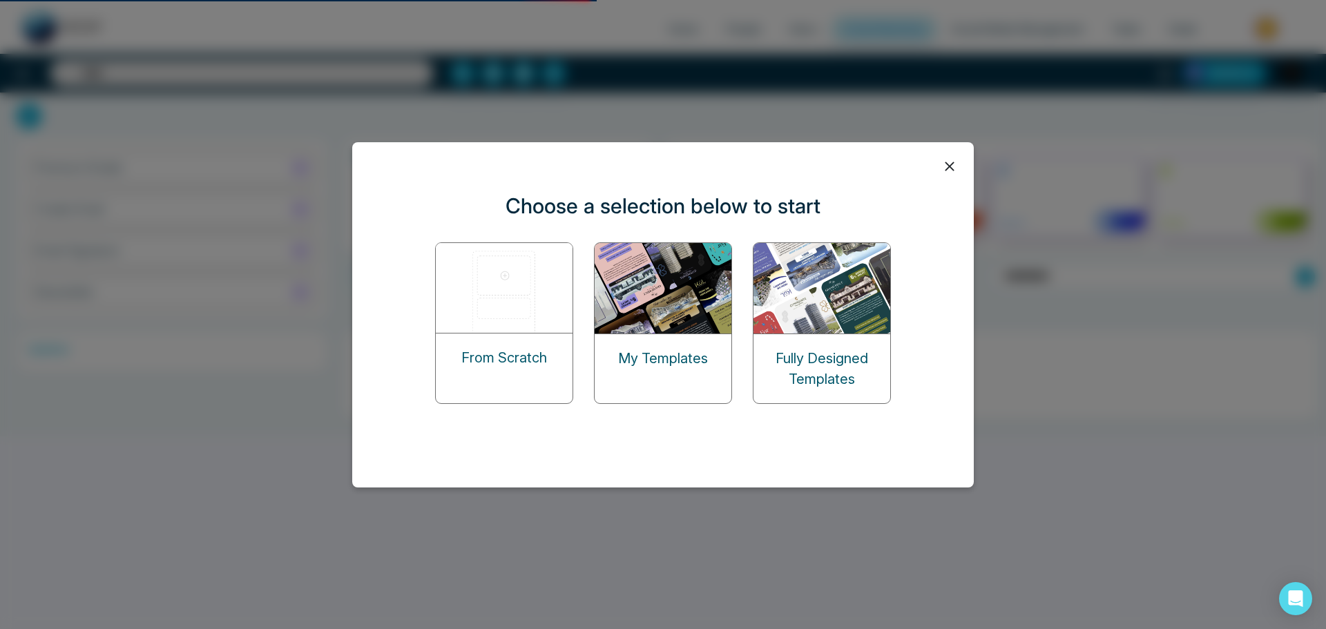
click at [497, 347] on p "From Scratch" at bounding box center [504, 357] width 86 height 21
click at [501, 374] on div "From Scratch" at bounding box center [504, 323] width 138 height 162
click at [520, 323] on div "From Scratch" at bounding box center [504, 323] width 138 height 162
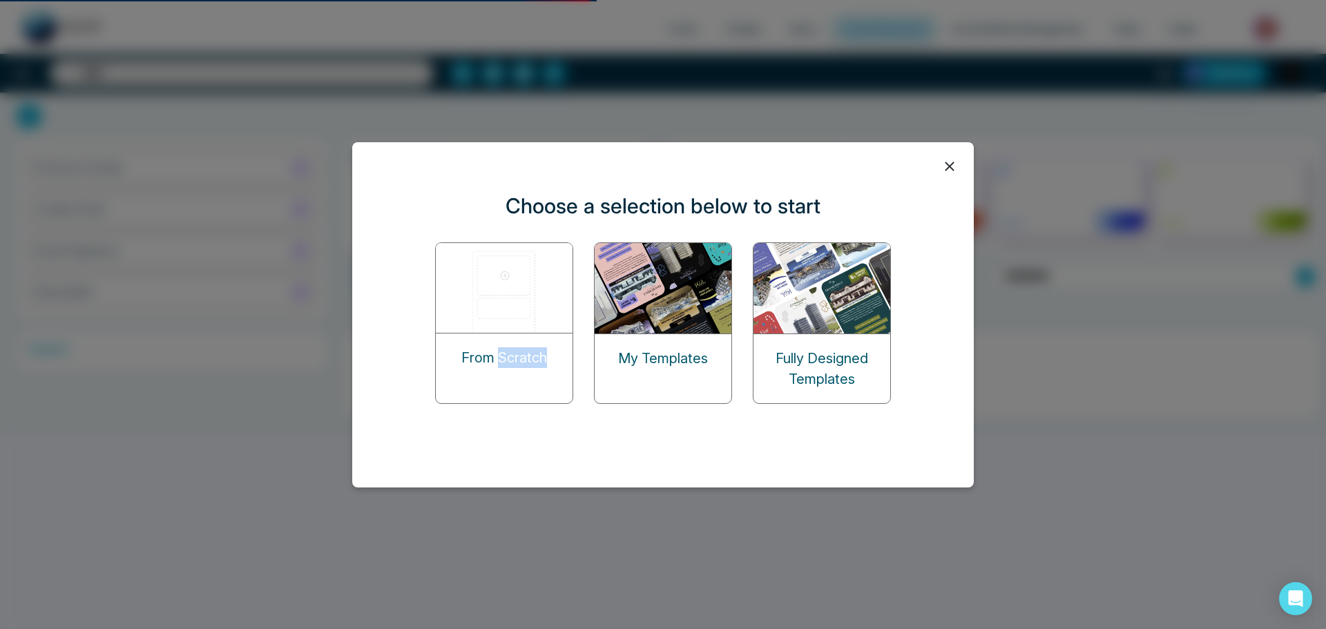
click at [520, 323] on div "From Scratch" at bounding box center [504, 323] width 138 height 162
click at [951, 169] on icon at bounding box center [949, 166] width 21 height 21
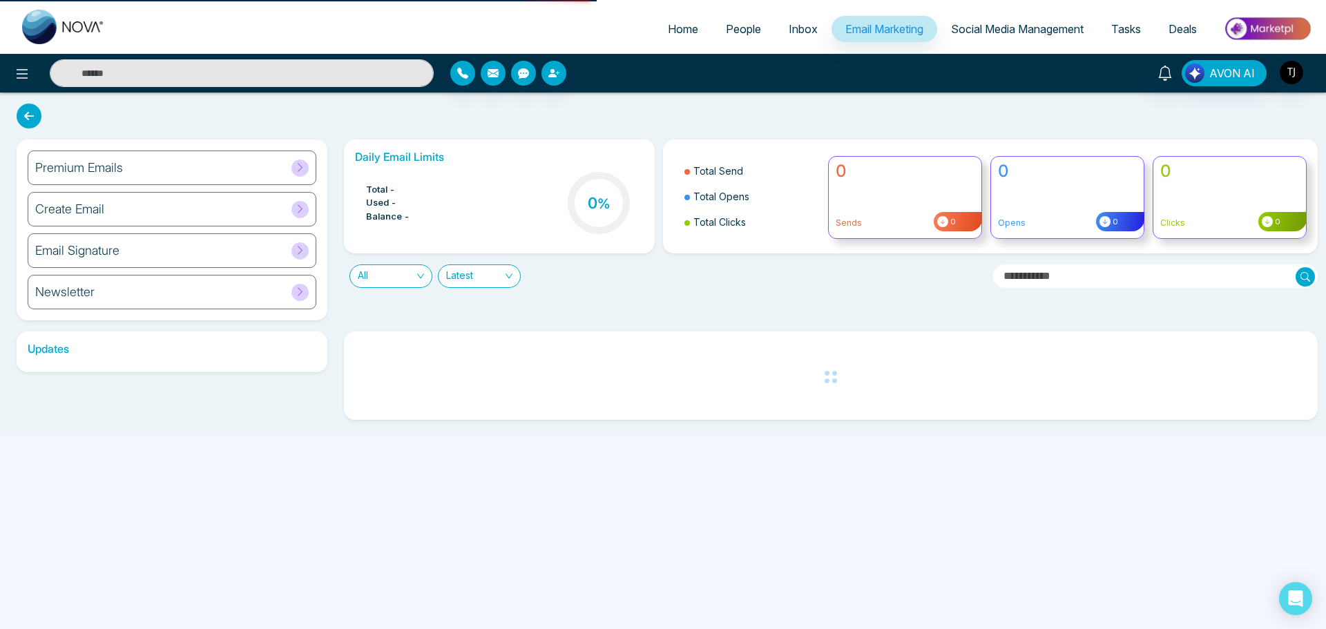
click at [201, 216] on div "Create Email" at bounding box center [172, 209] width 289 height 35
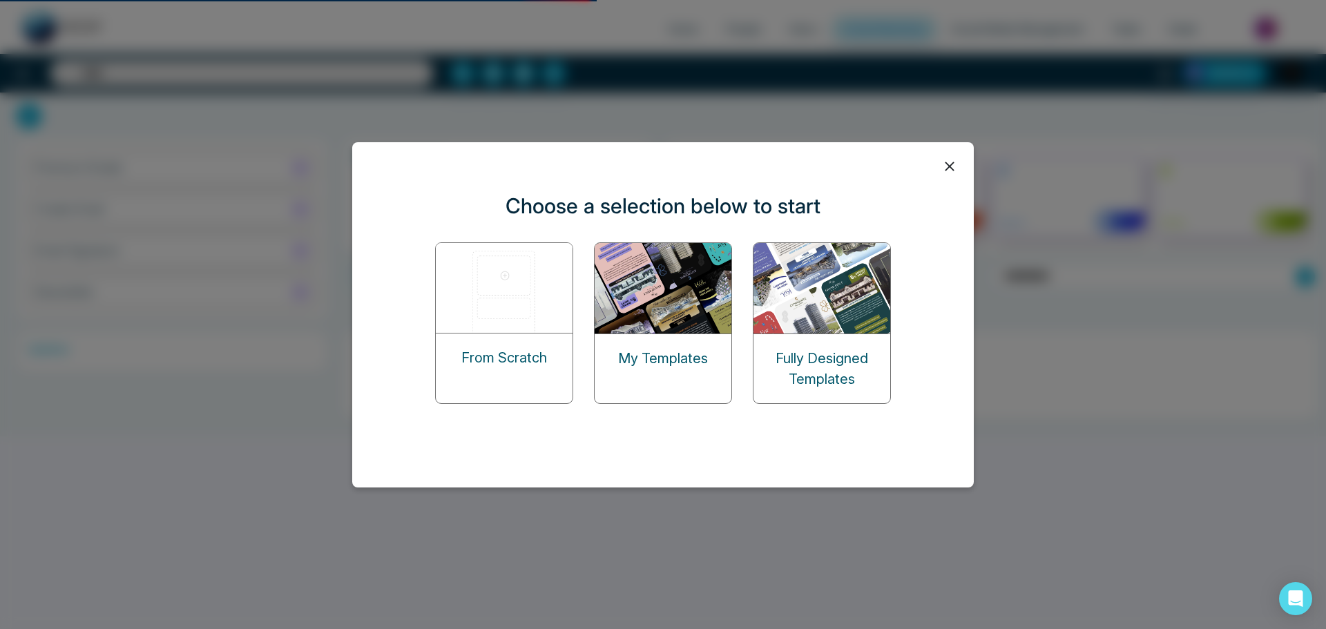
click at [485, 334] on div "From Scratch" at bounding box center [504, 358] width 137 height 48
click at [949, 169] on icon at bounding box center [949, 166] width 21 height 21
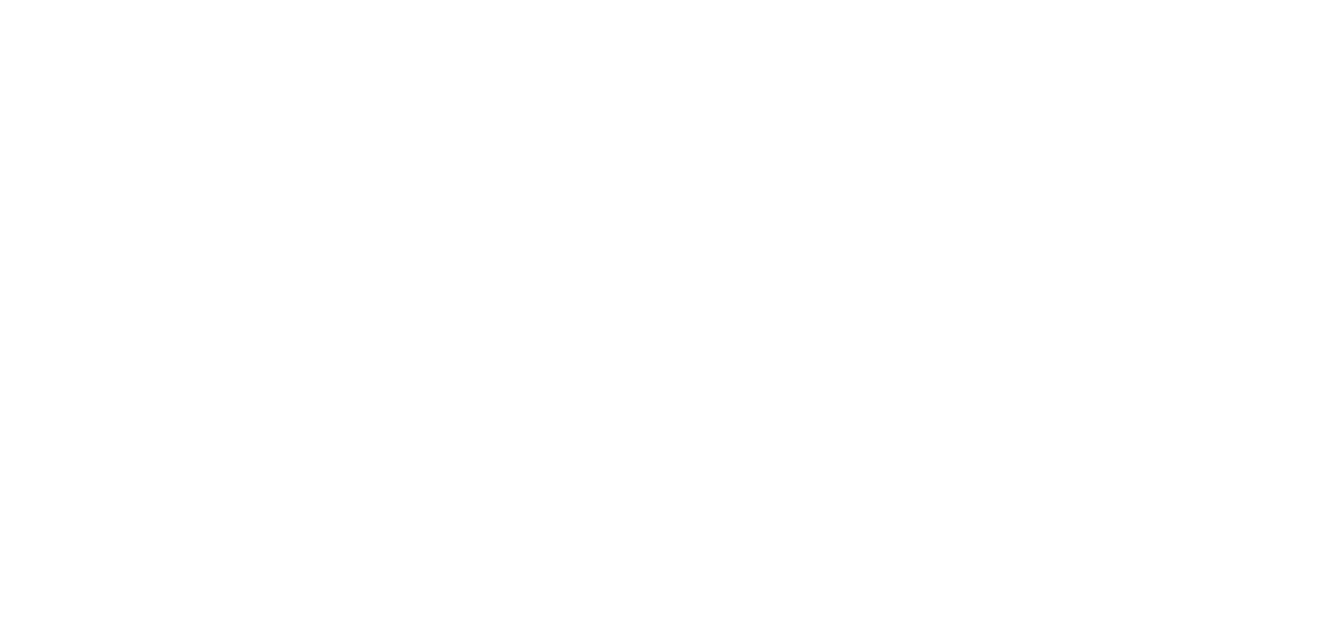
select select "*"
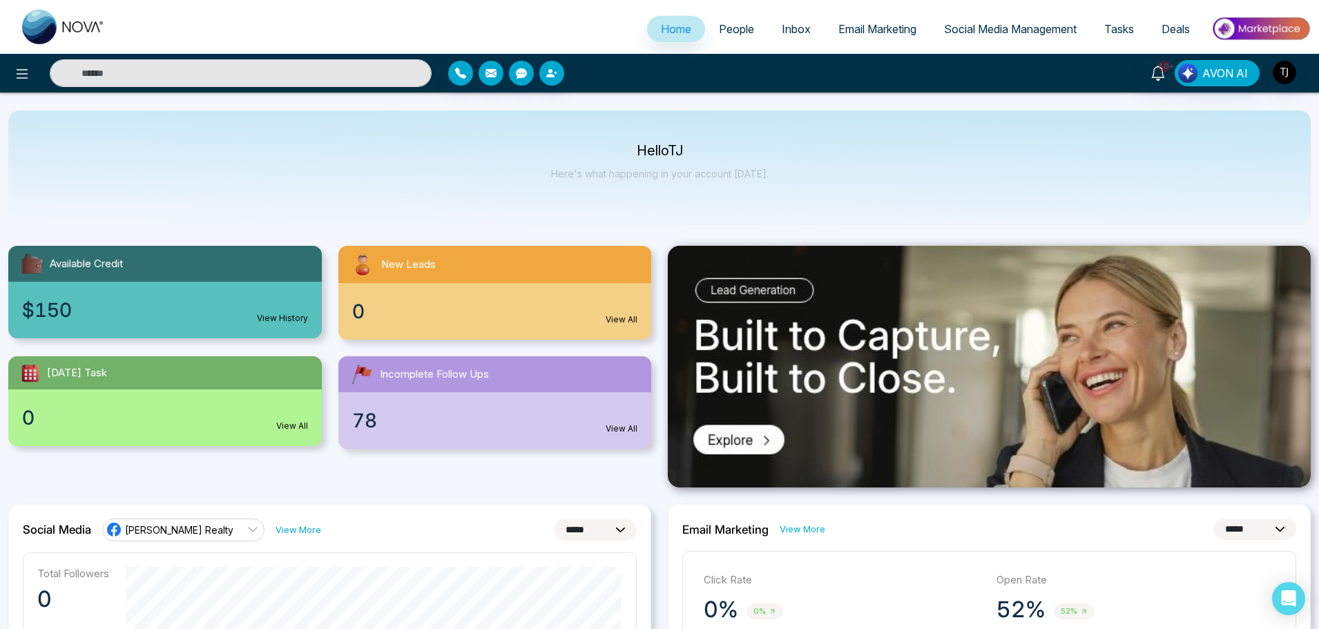
click at [878, 35] on span "Email Marketing" at bounding box center [877, 29] width 78 height 14
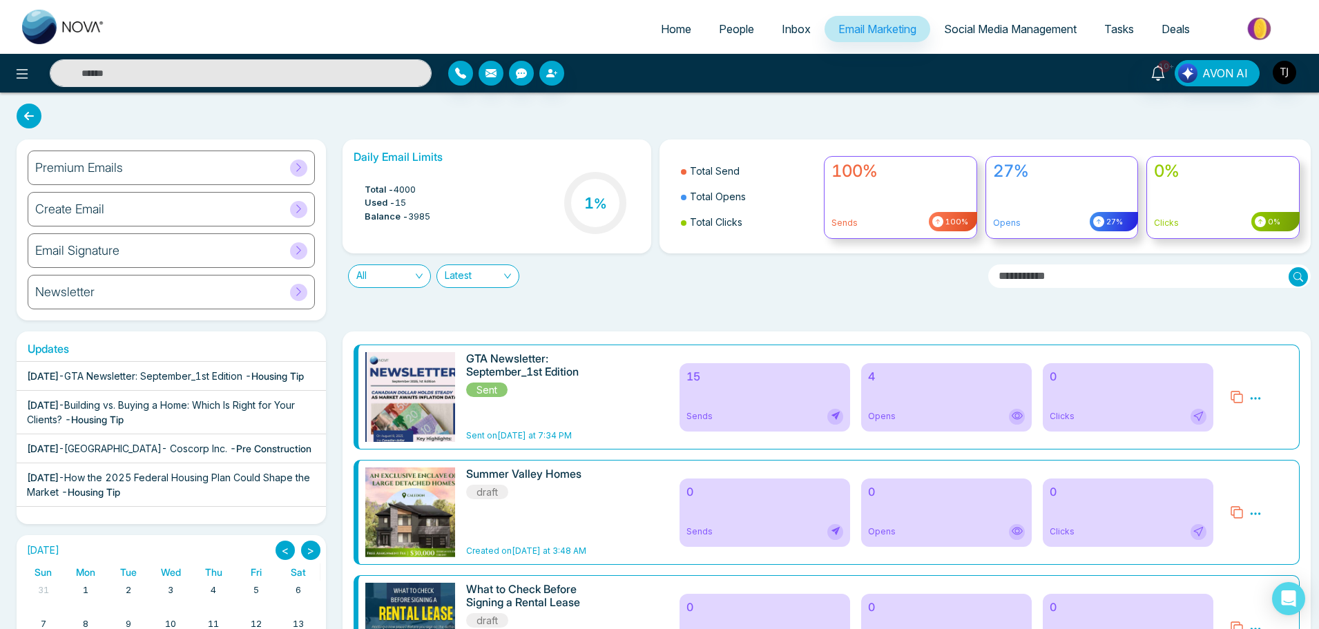
click at [119, 216] on div "Create Email" at bounding box center [171, 209] width 287 height 35
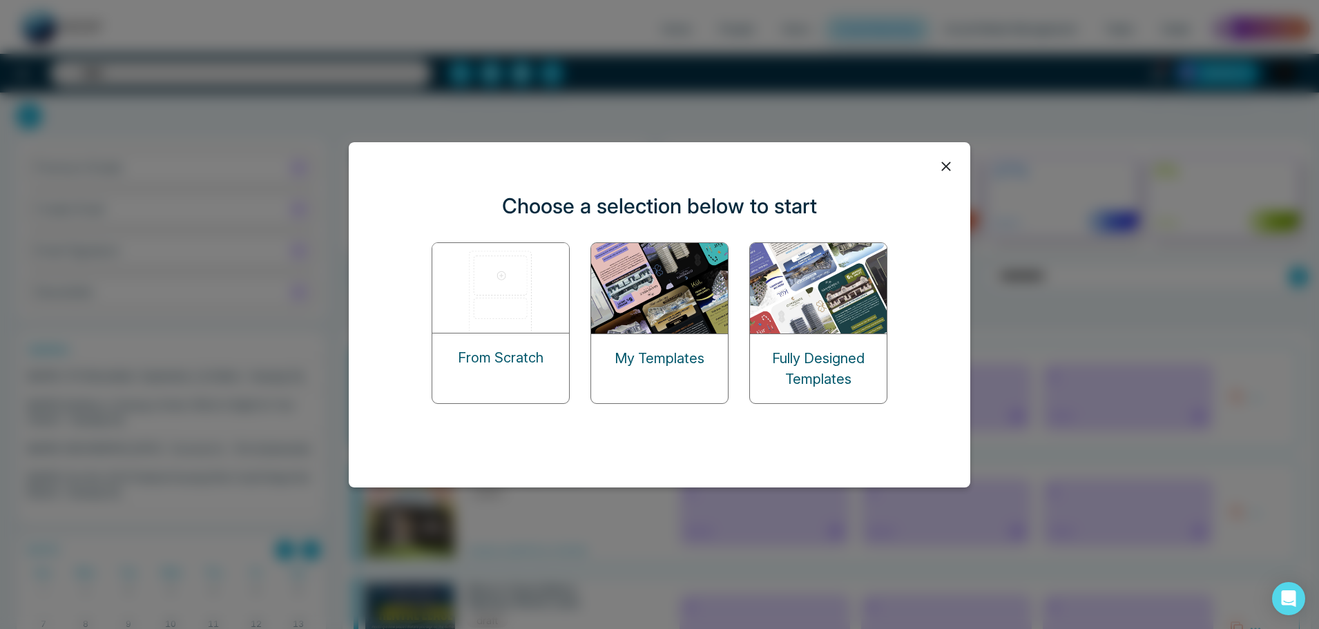
click at [503, 358] on p "From Scratch" at bounding box center [501, 357] width 86 height 21
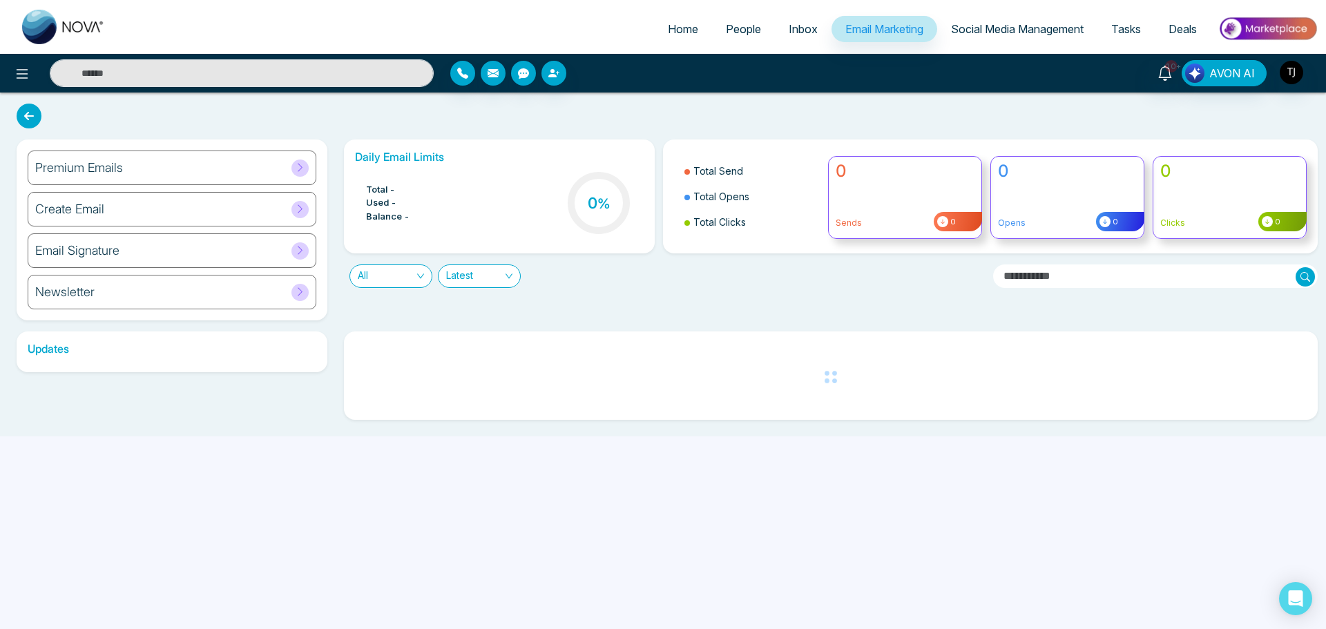
click at [173, 210] on div "Create Email" at bounding box center [172, 209] width 289 height 35
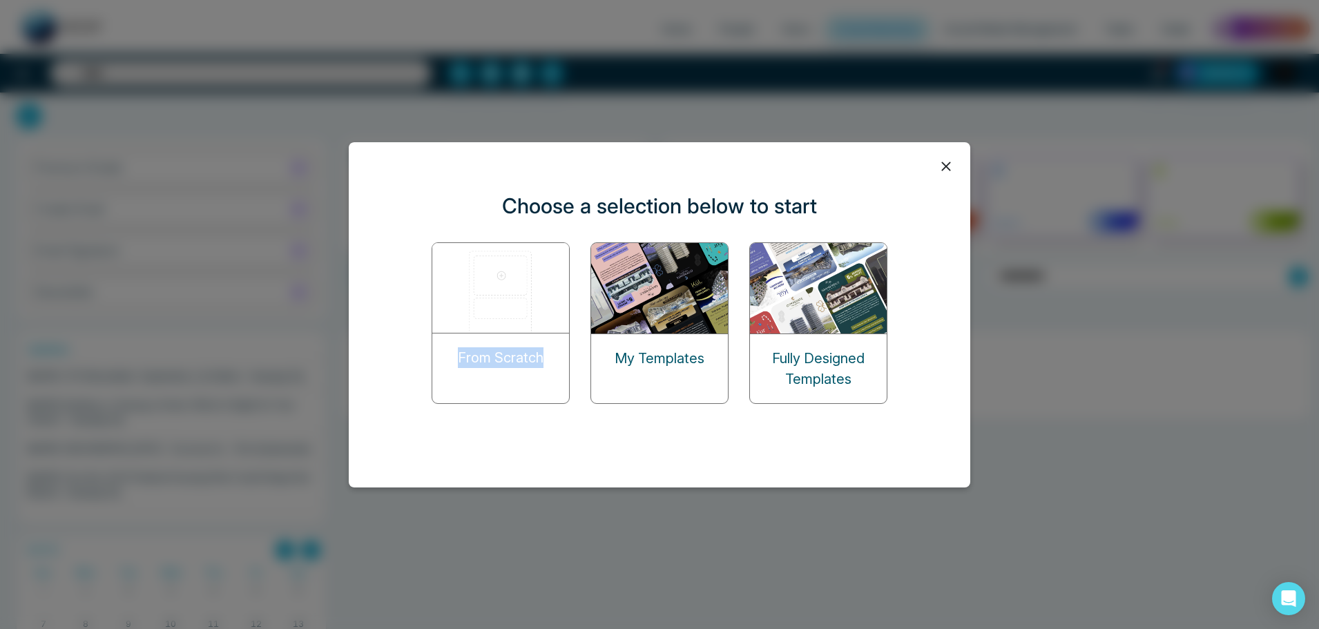
drag, startPoint x: 544, startPoint y: 357, endPoint x: 445, endPoint y: 351, distance: 98.9
click at [445, 351] on div "From Scratch" at bounding box center [500, 358] width 137 height 48
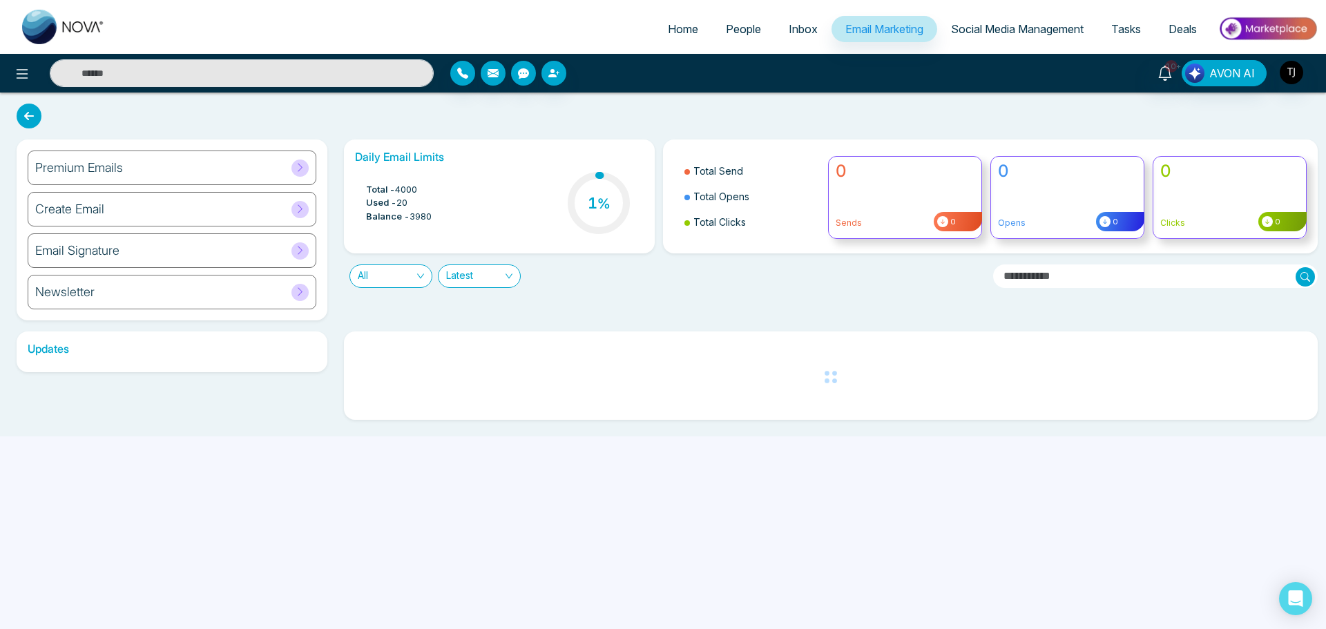
click at [176, 202] on div "Create Email" at bounding box center [172, 209] width 289 height 35
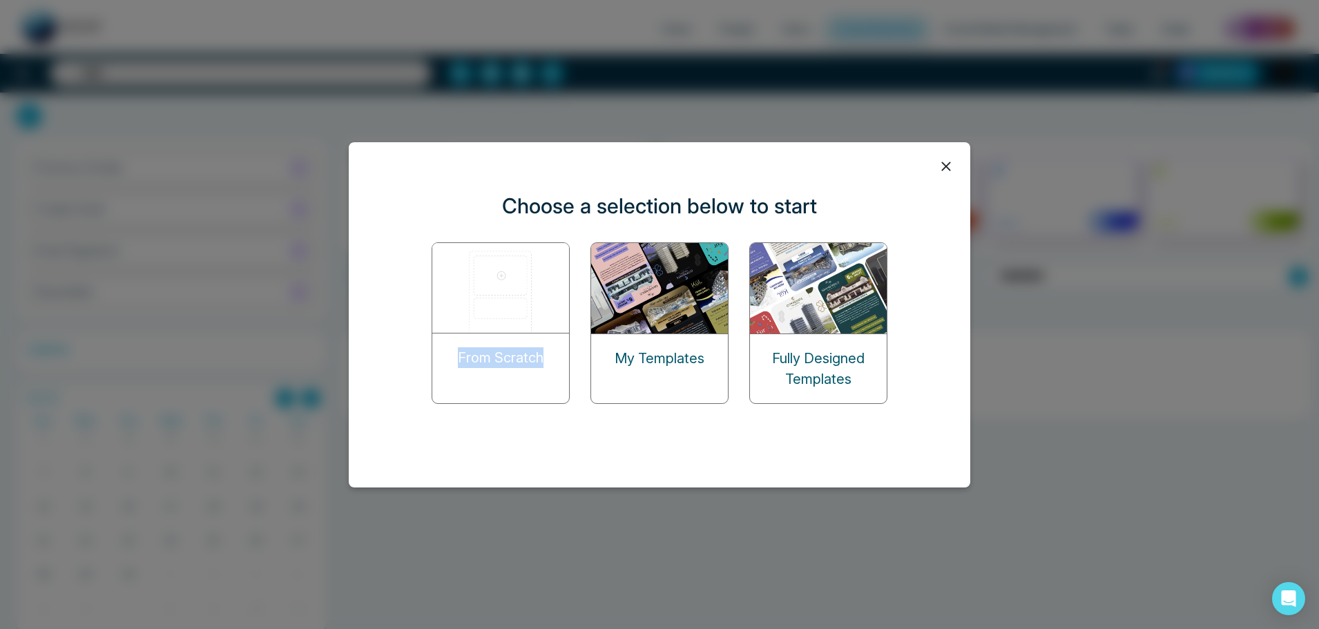
drag, startPoint x: 550, startPoint y: 369, endPoint x: 453, endPoint y: 365, distance: 96.8
click at [453, 365] on div "From Scratch" at bounding box center [500, 358] width 137 height 48
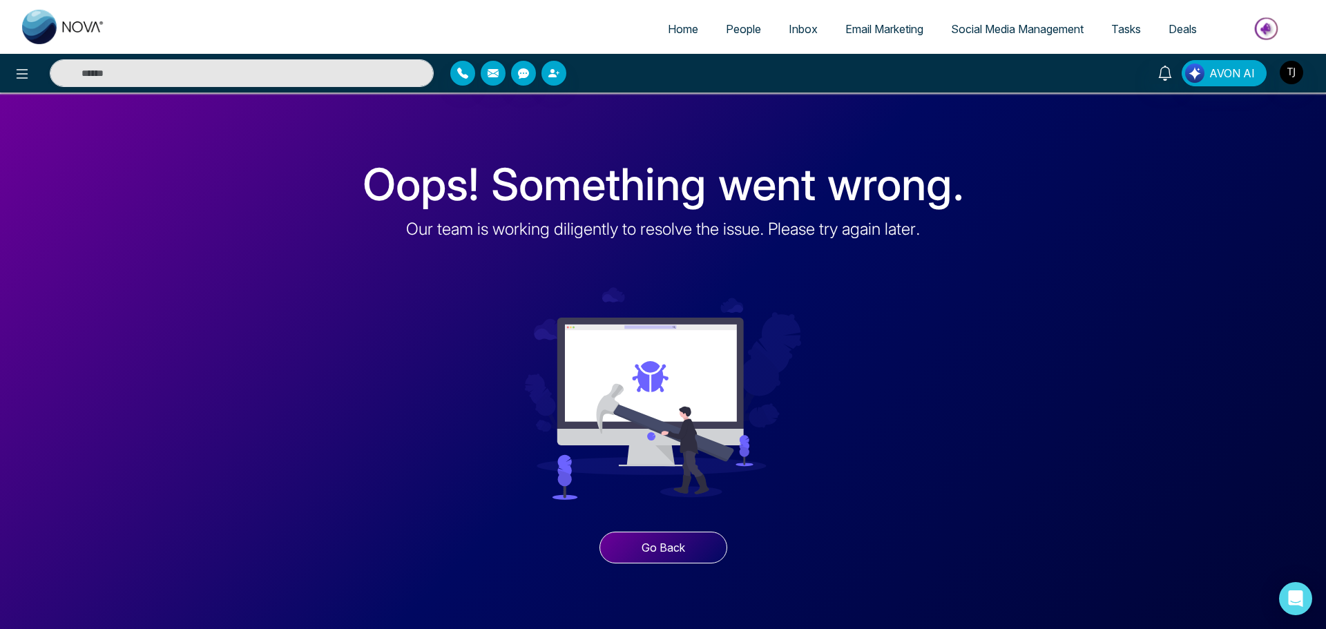
click at [629, 535] on button "Go Back" at bounding box center [663, 548] width 128 height 32
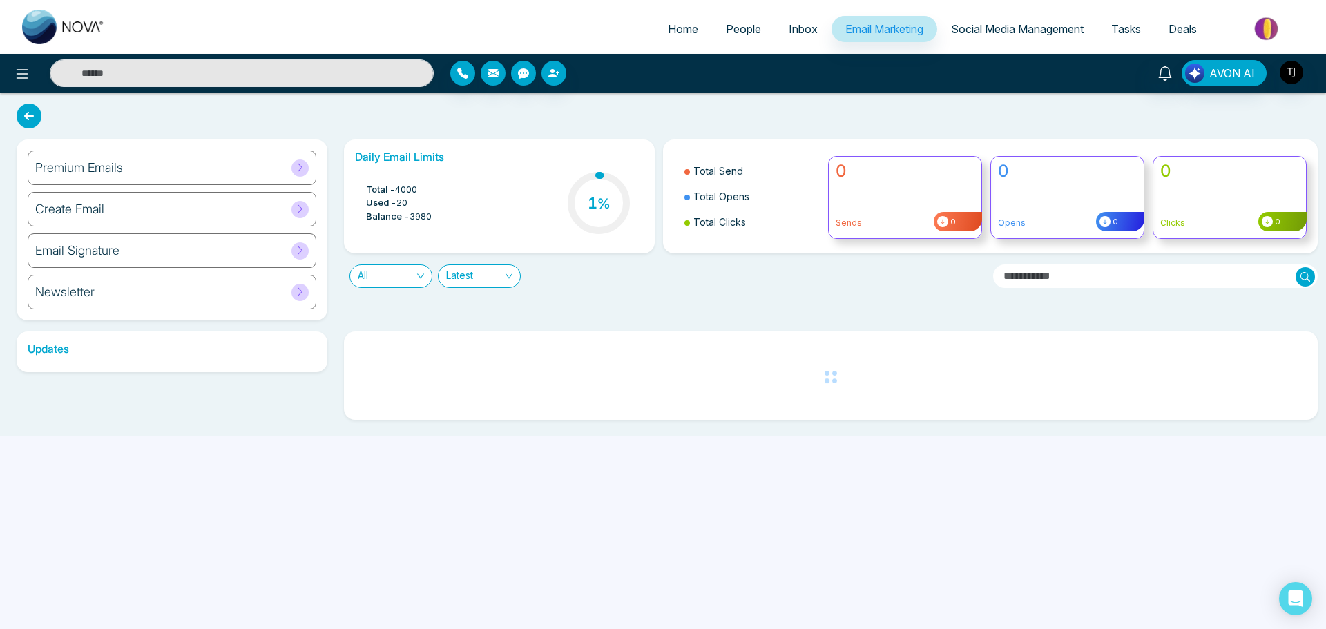
click at [130, 227] on div "Premium Emails Create Email Email Signature Newsletter" at bounding box center [172, 229] width 311 height 181
click at [148, 214] on div "Create Email" at bounding box center [172, 209] width 289 height 35
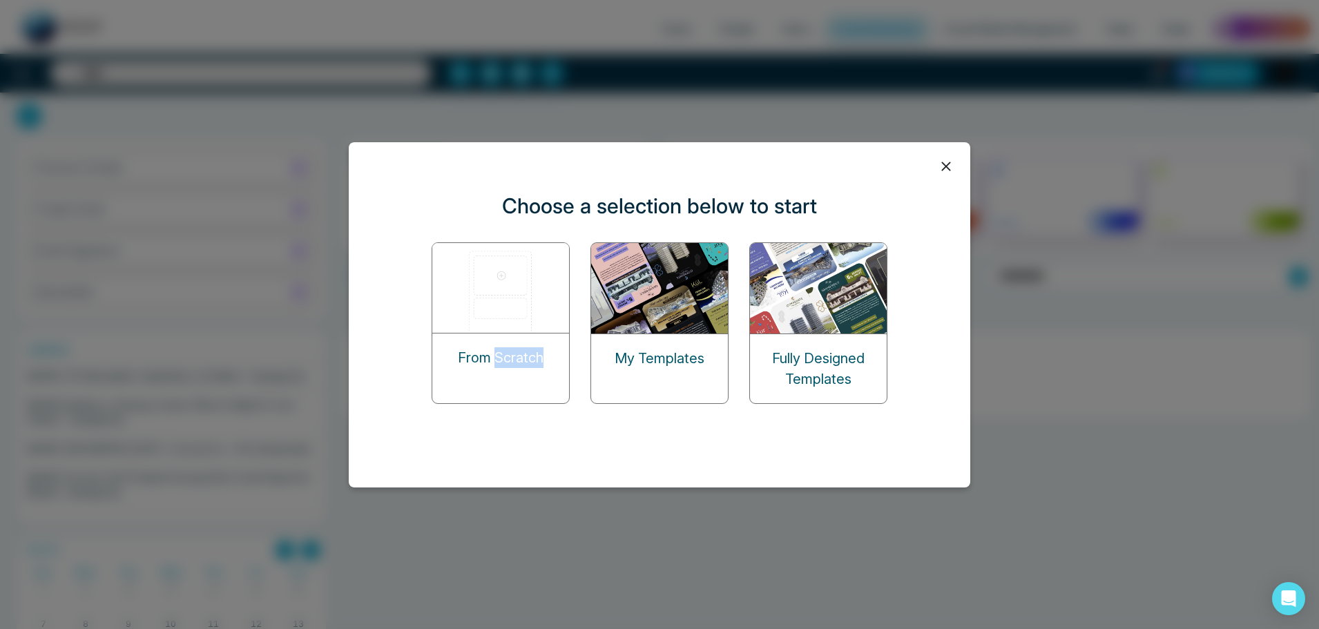
drag, startPoint x: 544, startPoint y: 360, endPoint x: 495, endPoint y: 361, distance: 49.0
click at [495, 361] on div "From Scratch" at bounding box center [500, 358] width 137 height 48
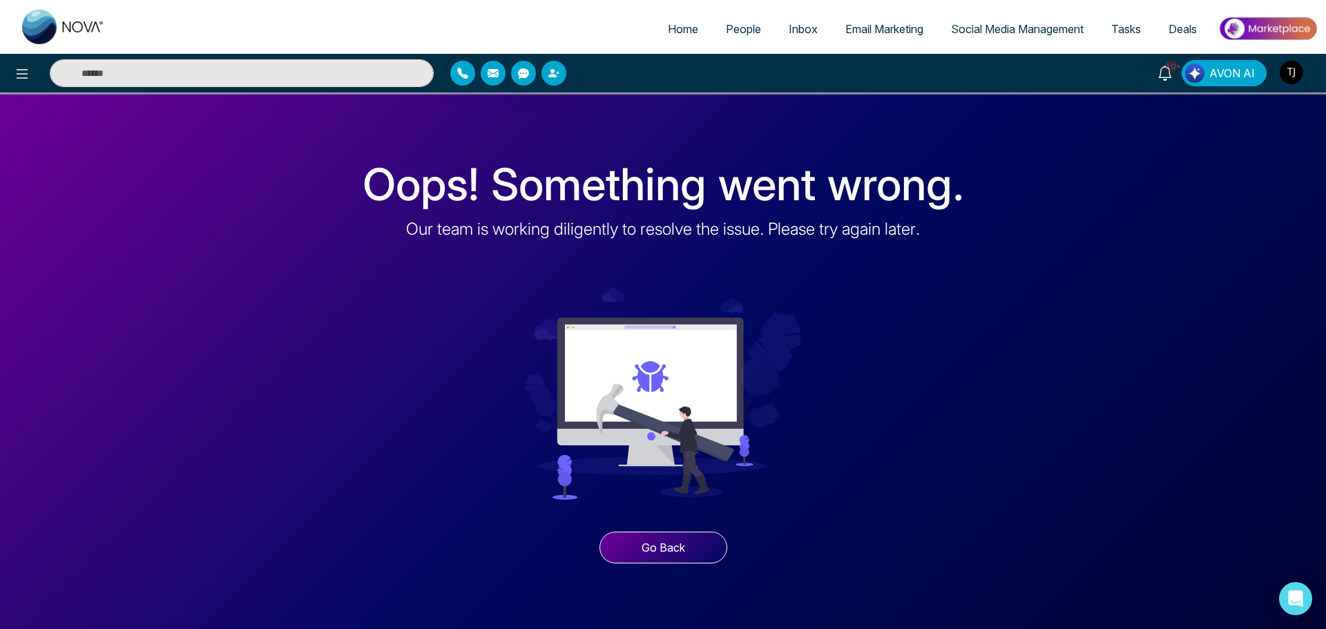
click at [627, 537] on button "Go Back" at bounding box center [663, 548] width 128 height 32
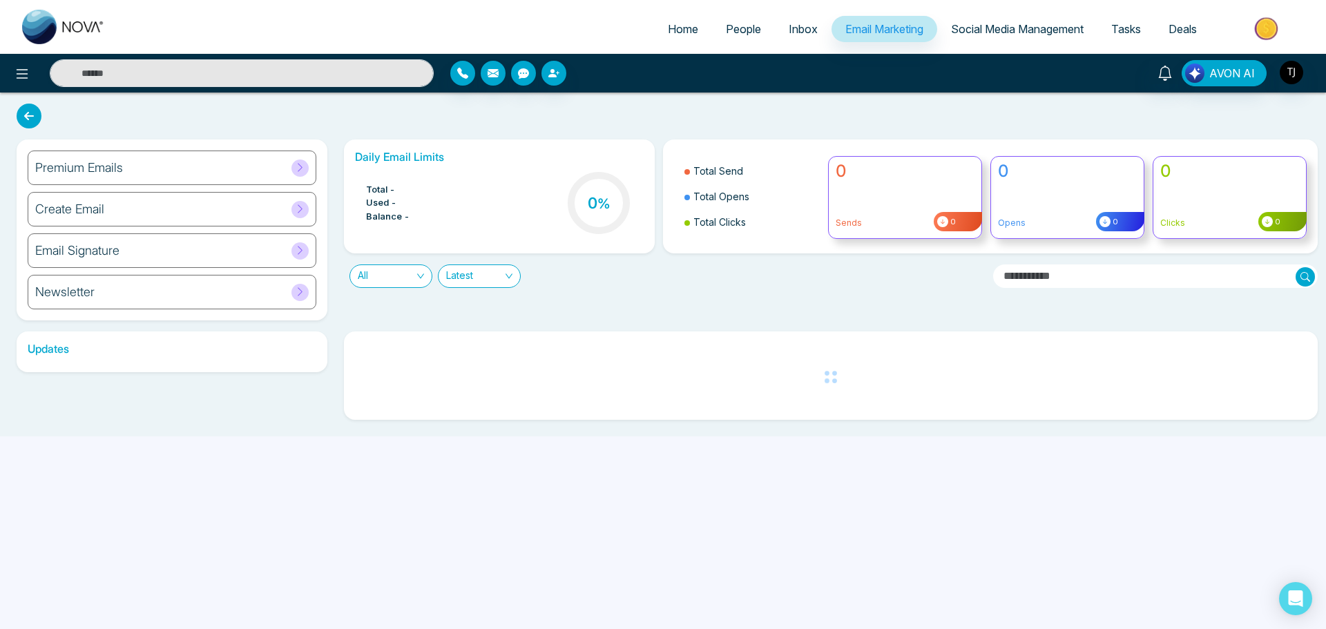
click at [180, 200] on div "Create Email" at bounding box center [172, 209] width 289 height 35
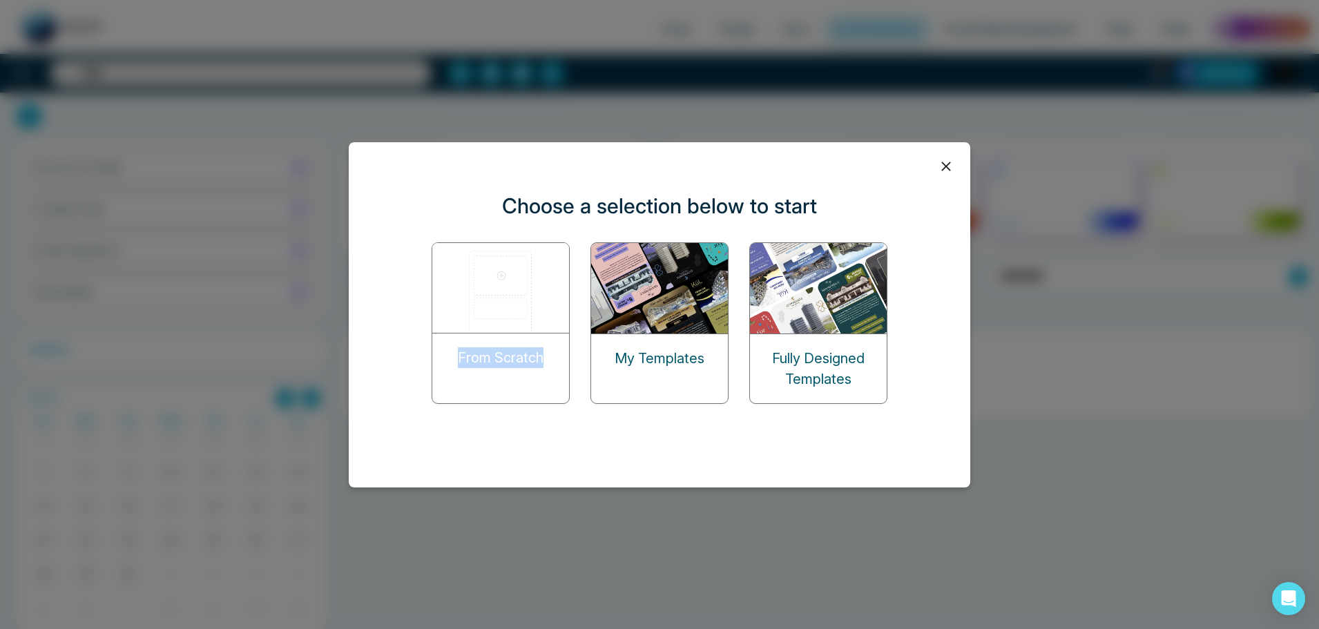
drag, startPoint x: 550, startPoint y: 364, endPoint x: 440, endPoint y: 358, distance: 110.6
click at [445, 358] on div "From Scratch" at bounding box center [500, 358] width 137 height 48
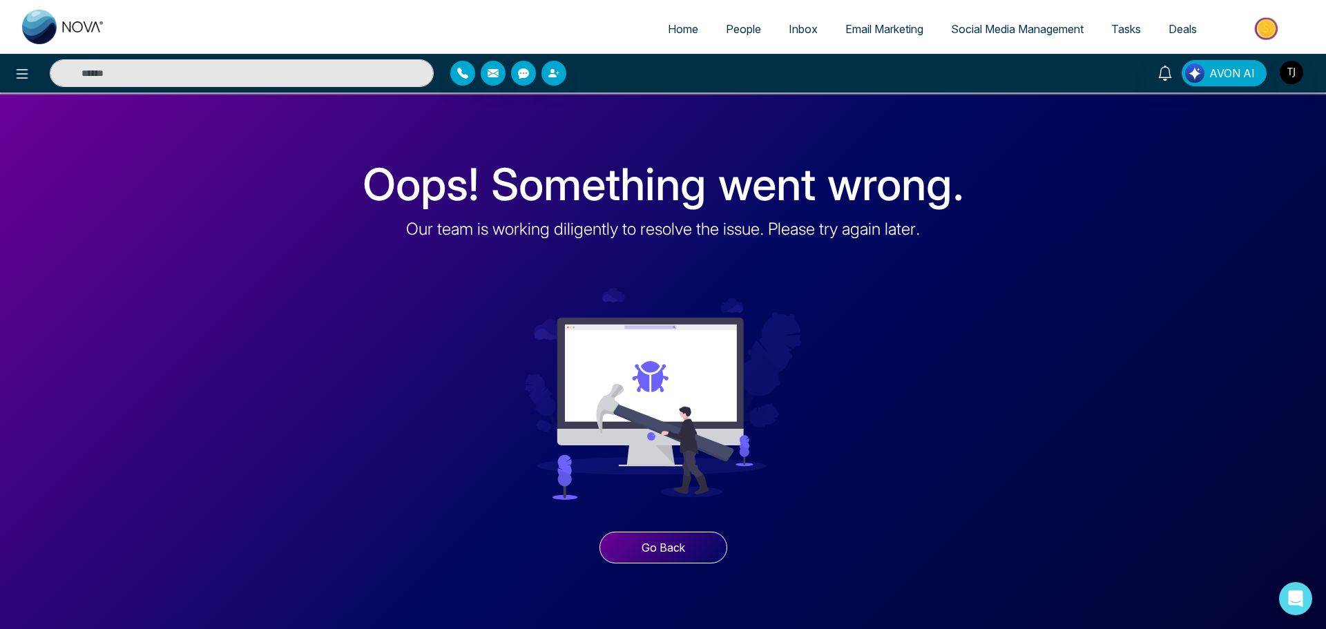
click at [653, 550] on button "Go Back" at bounding box center [663, 548] width 128 height 32
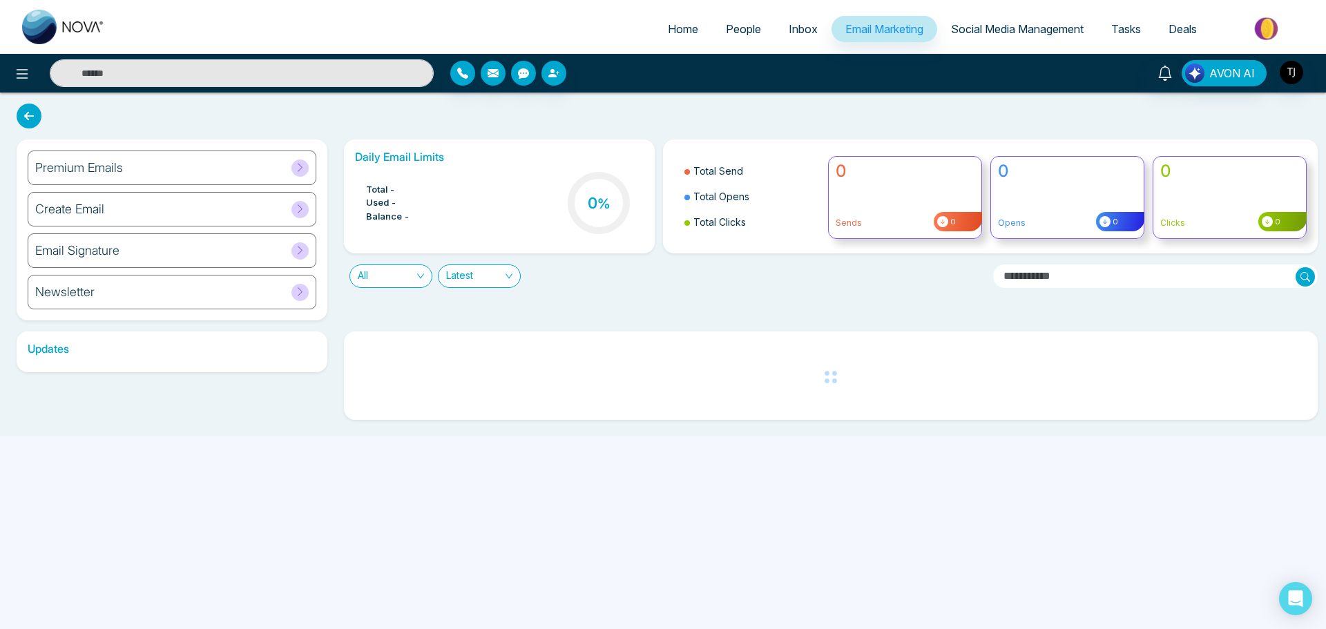
click at [167, 215] on div "Create Email" at bounding box center [172, 209] width 289 height 35
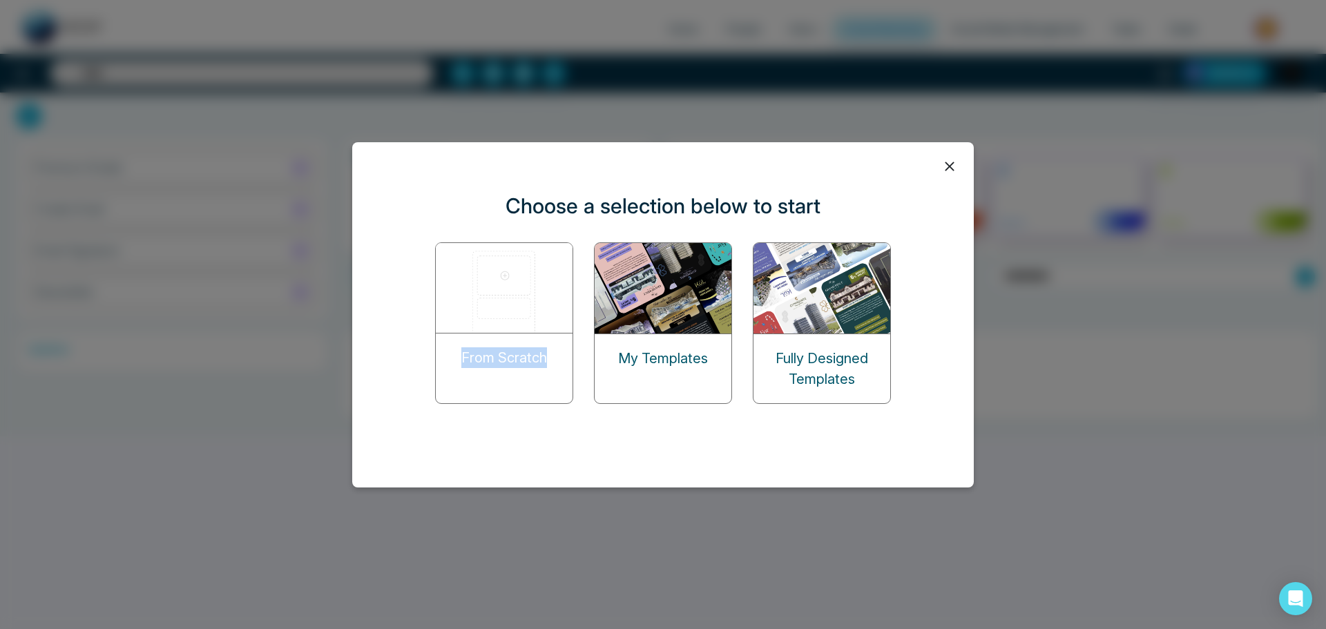
drag, startPoint x: 548, startPoint y: 291, endPoint x: 446, endPoint y: 289, distance: 102.2
click at [450, 334] on div "From Scratch" at bounding box center [504, 358] width 137 height 48
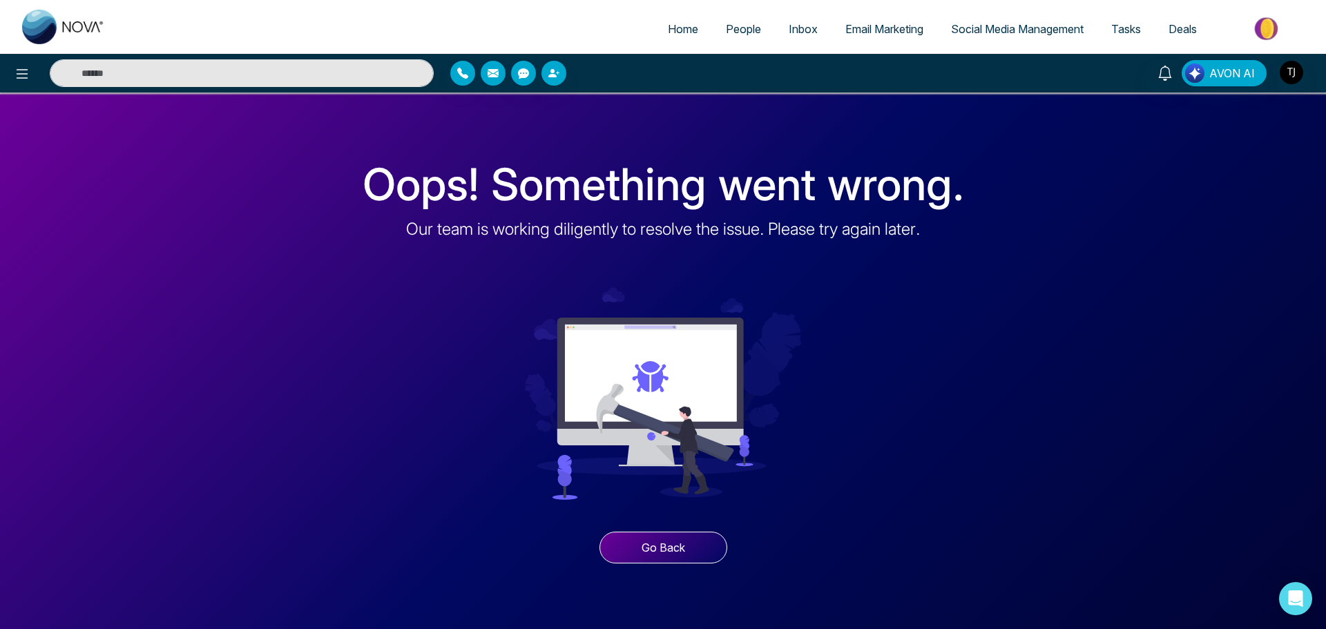
click at [653, 535] on button "Go Back" at bounding box center [663, 548] width 128 height 32
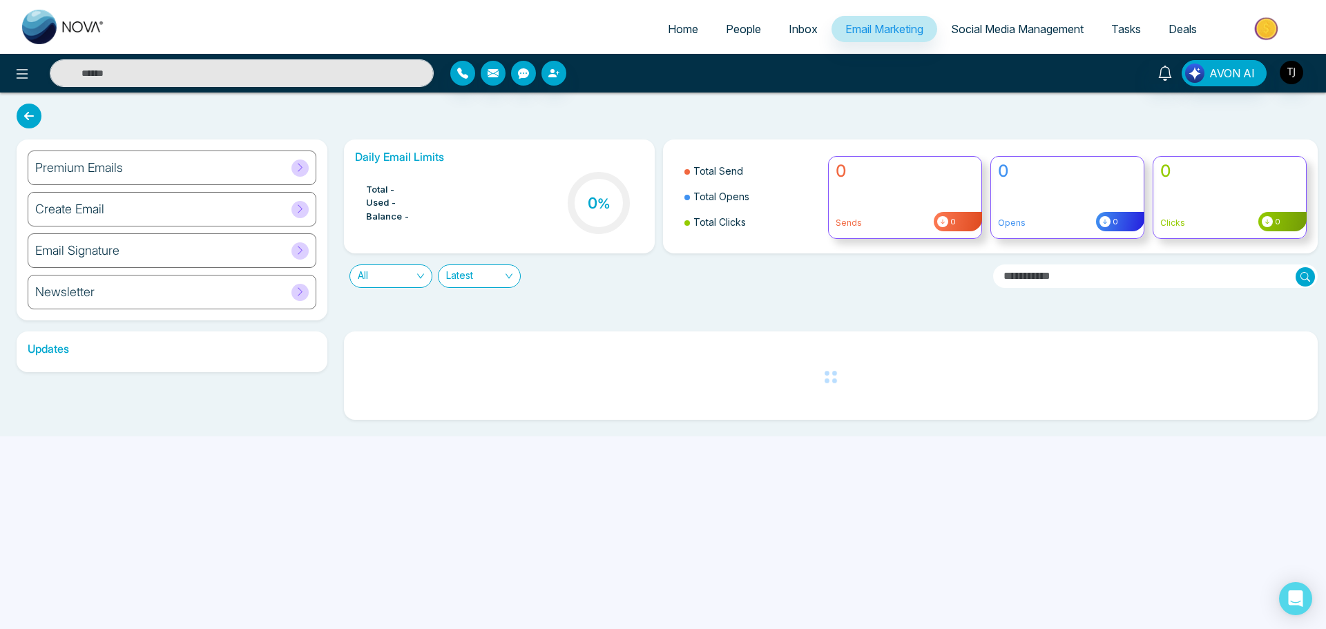
click at [194, 208] on div "Create Email" at bounding box center [172, 209] width 289 height 35
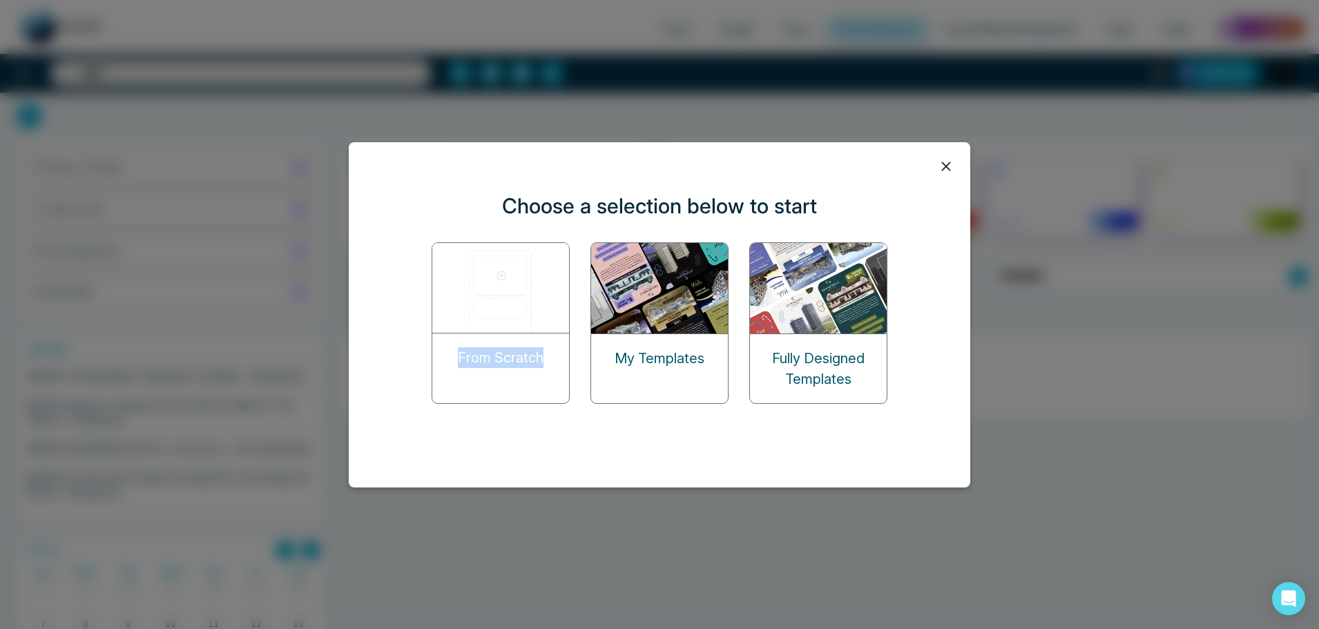
drag, startPoint x: 548, startPoint y: 366, endPoint x: 453, endPoint y: 372, distance: 94.8
click at [457, 367] on div "From Scratch" at bounding box center [500, 358] width 137 height 48
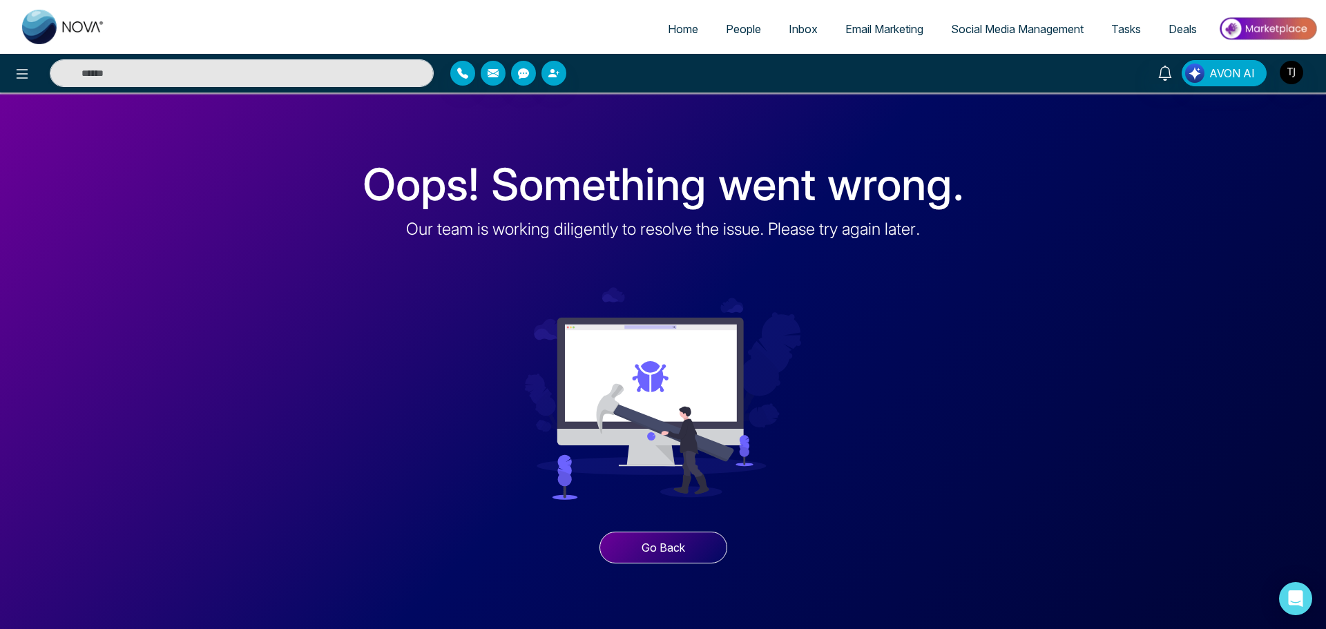
click at [660, 568] on div "Oops! Something went wrong. Our team is working diligently to resolve the issue…" at bounding box center [663, 360] width 601 height 509
click at [674, 547] on button "Go Back" at bounding box center [663, 548] width 128 height 32
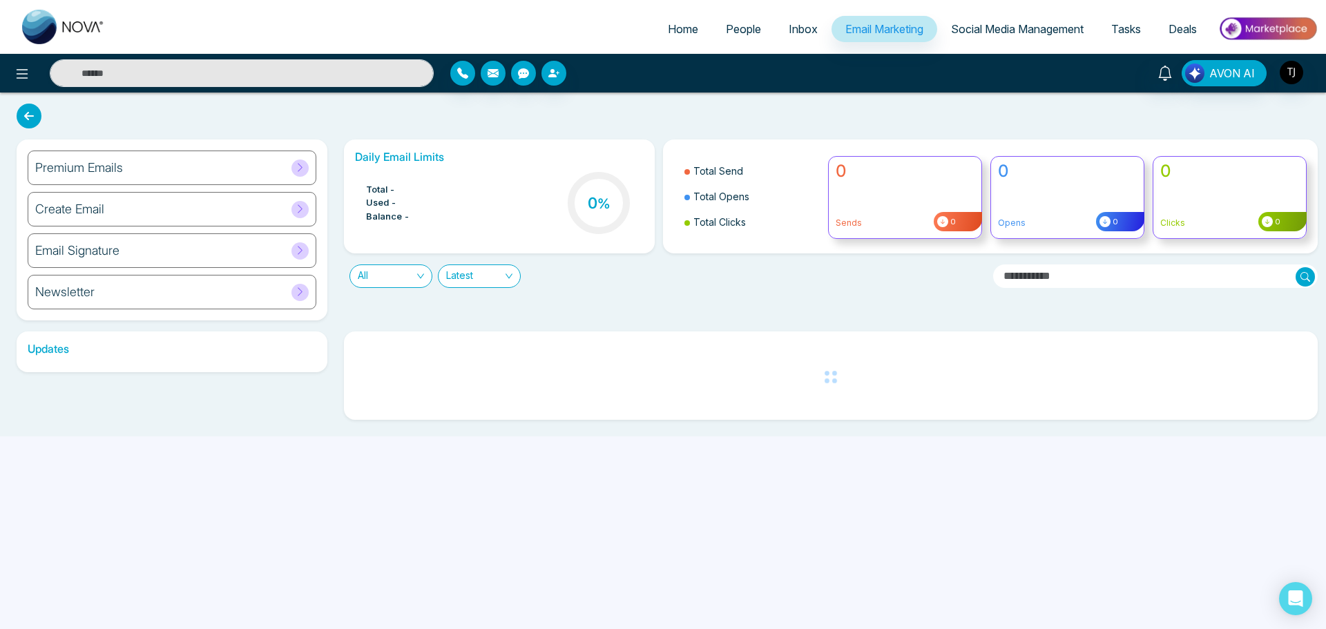
click at [154, 218] on div "Create Email" at bounding box center [172, 209] width 289 height 35
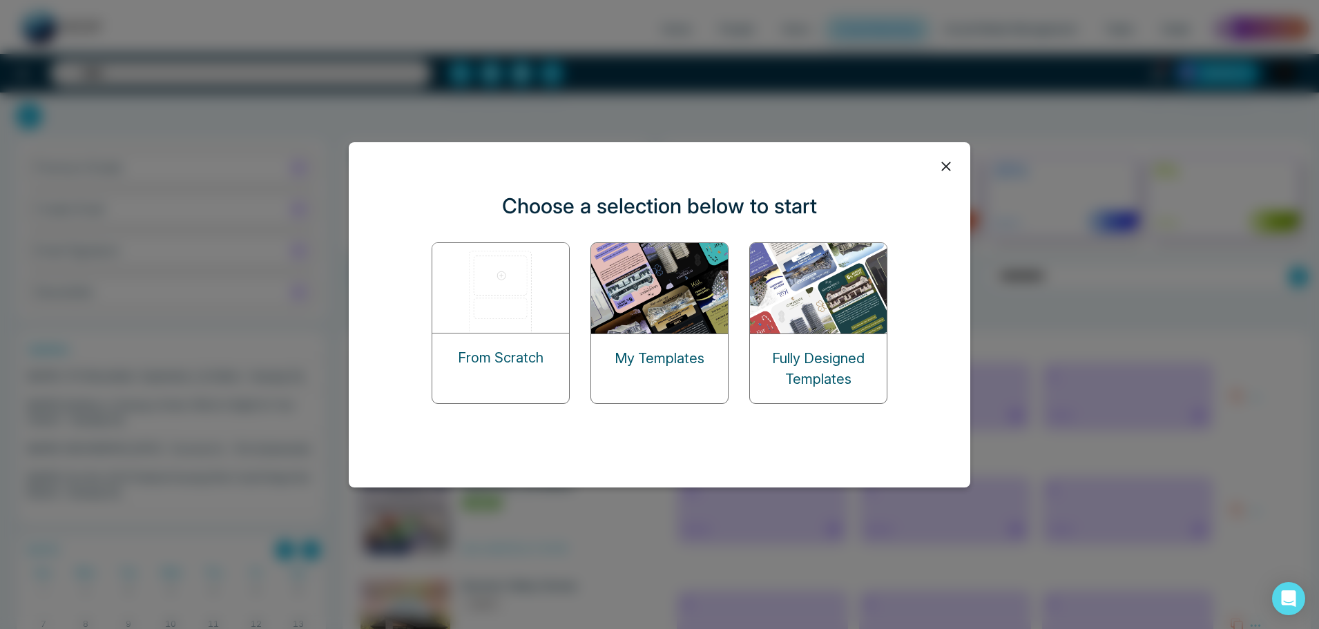
click at [955, 167] on icon at bounding box center [946, 166] width 21 height 21
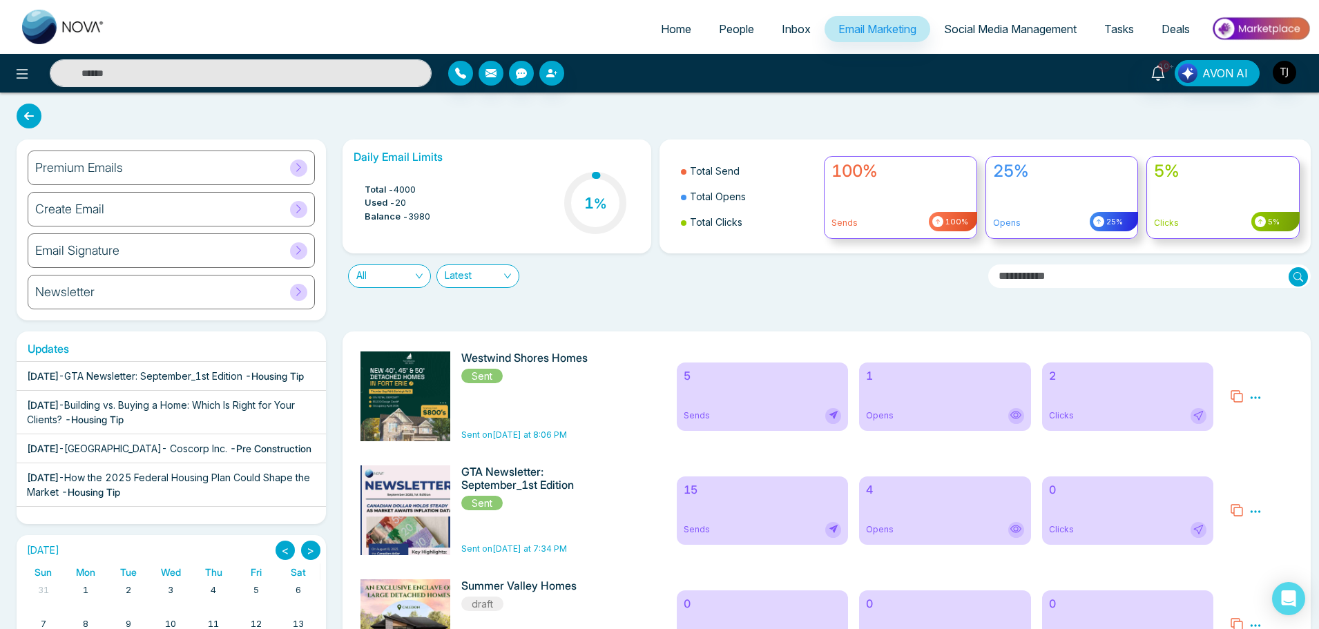
click at [188, 211] on div "Create Email" at bounding box center [171, 209] width 287 height 35
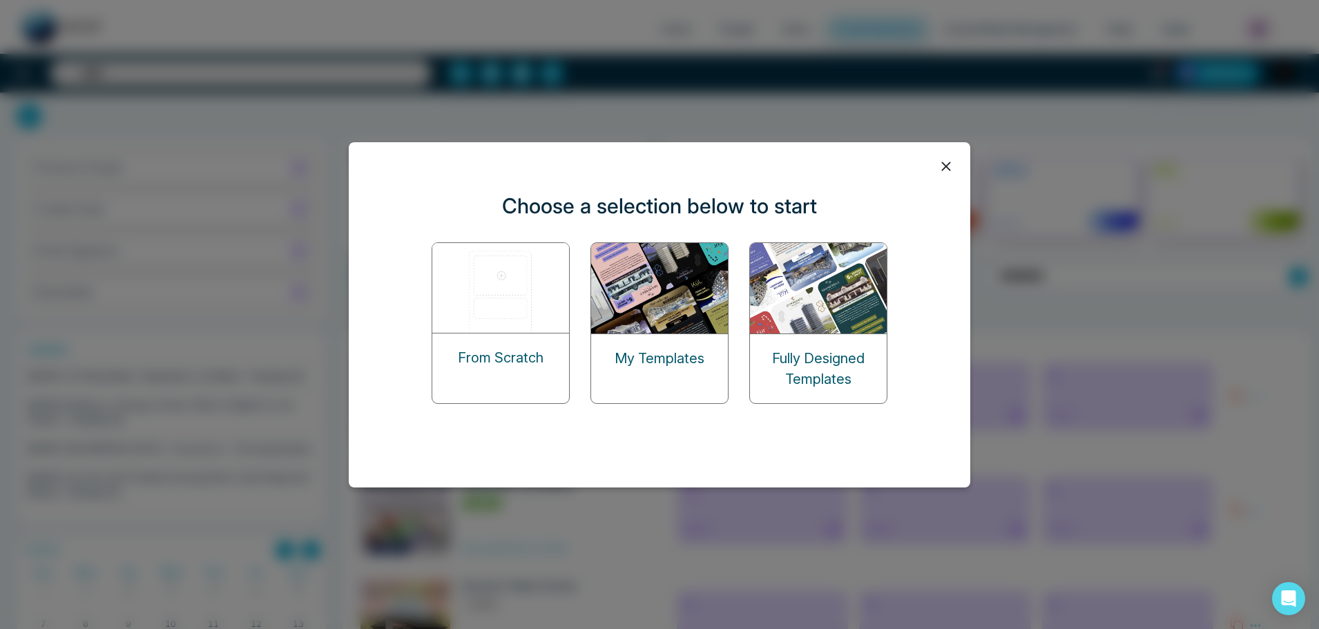
click at [473, 382] on div "From Scratch" at bounding box center [501, 323] width 138 height 162
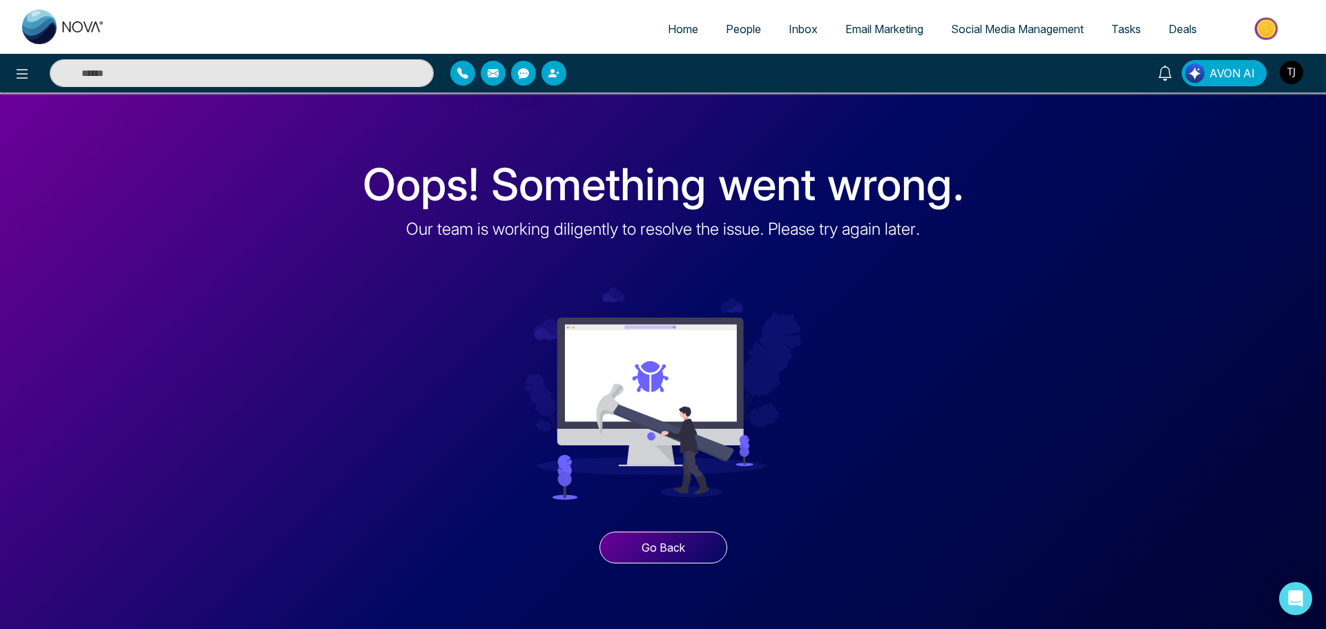
click at [679, 551] on button "Go Back" at bounding box center [663, 548] width 128 height 32
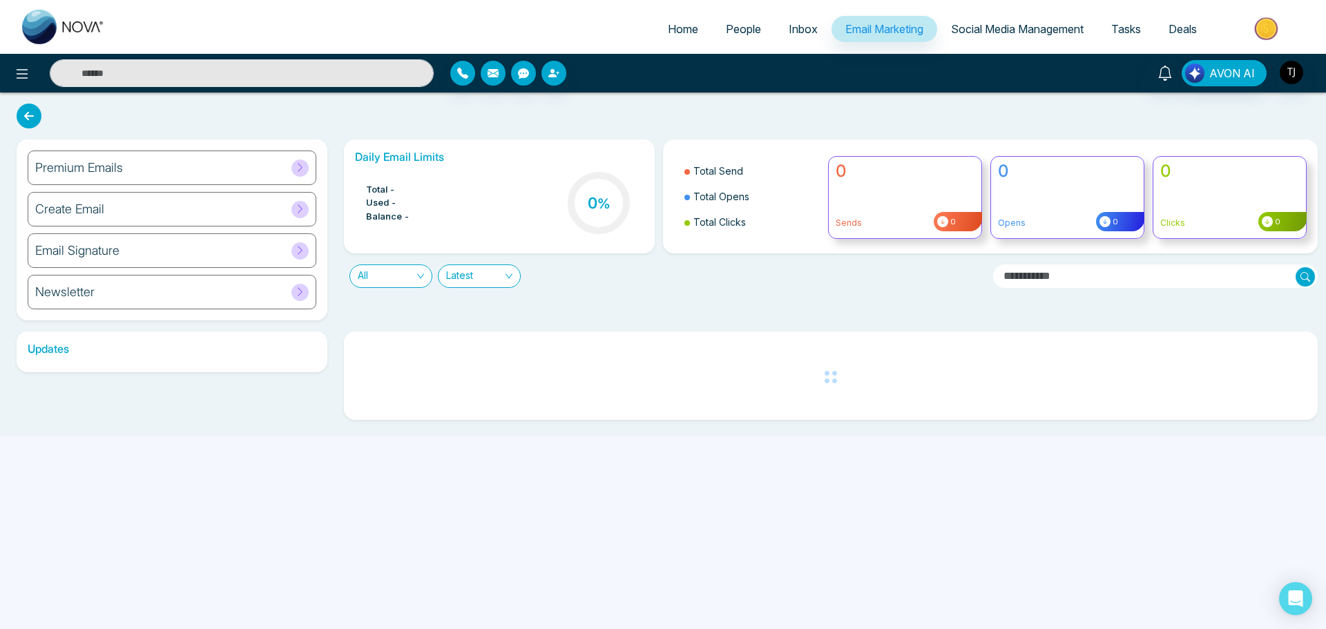
click at [220, 209] on div "Create Email" at bounding box center [172, 209] width 289 height 35
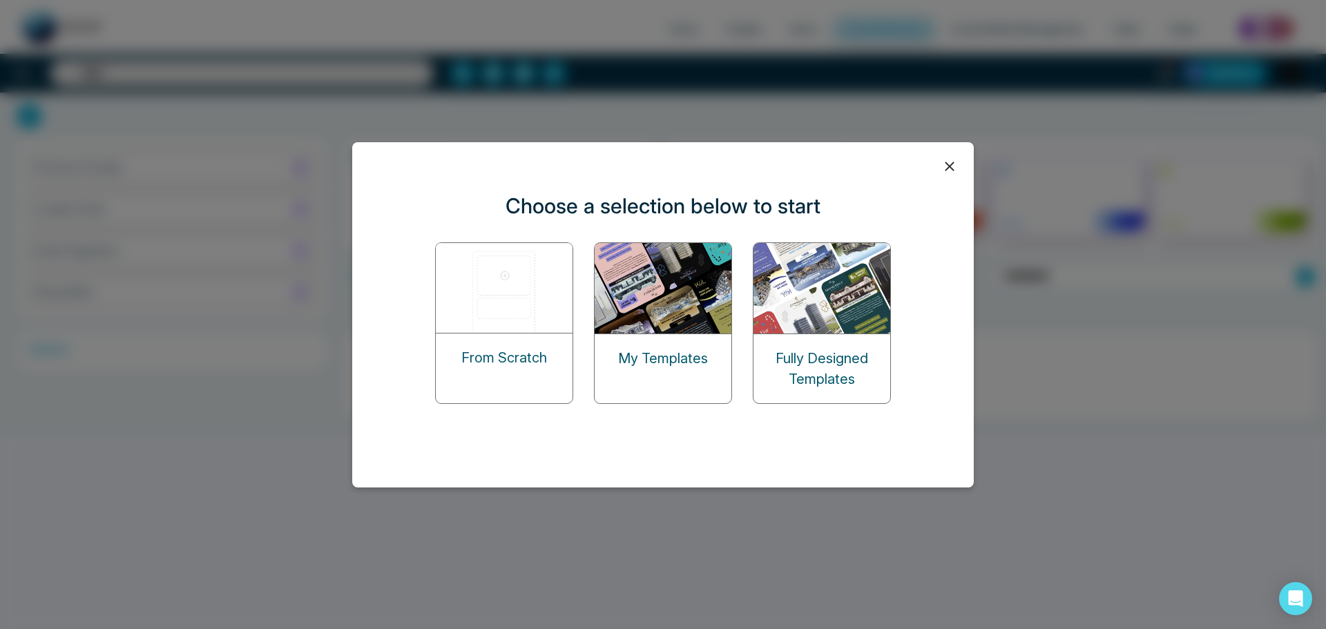
click at [458, 314] on div "From Scratch" at bounding box center [504, 323] width 138 height 162
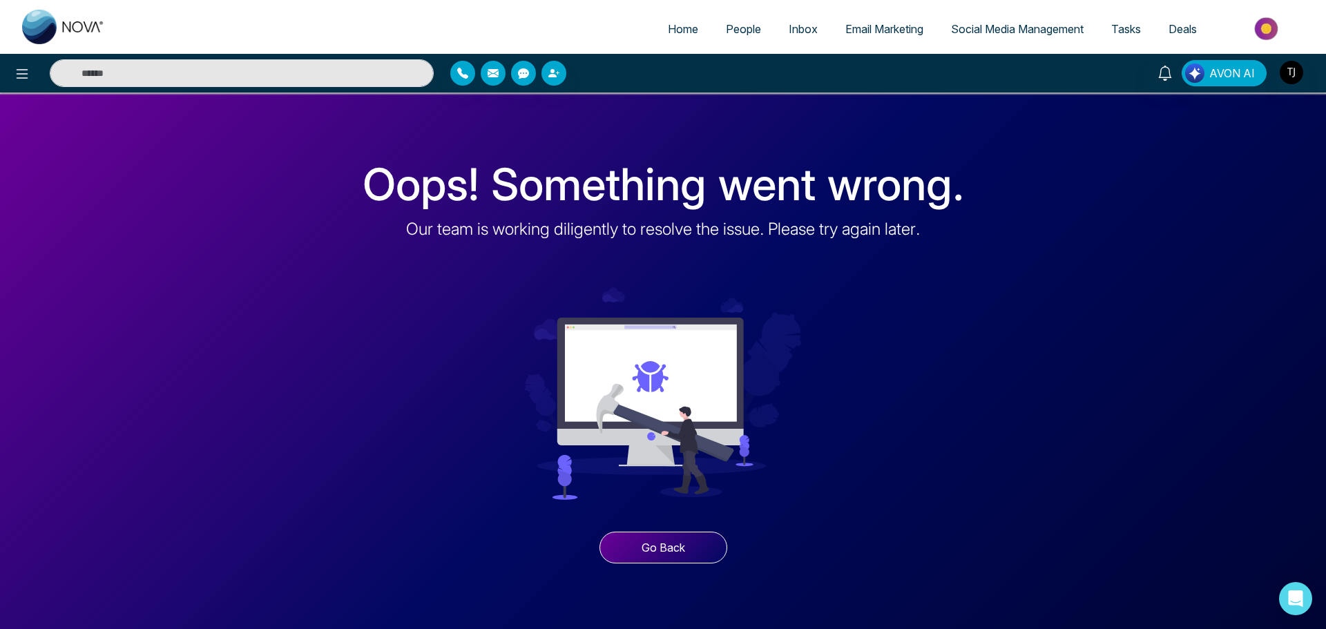
click at [686, 547] on button "Go Back" at bounding box center [663, 548] width 128 height 32
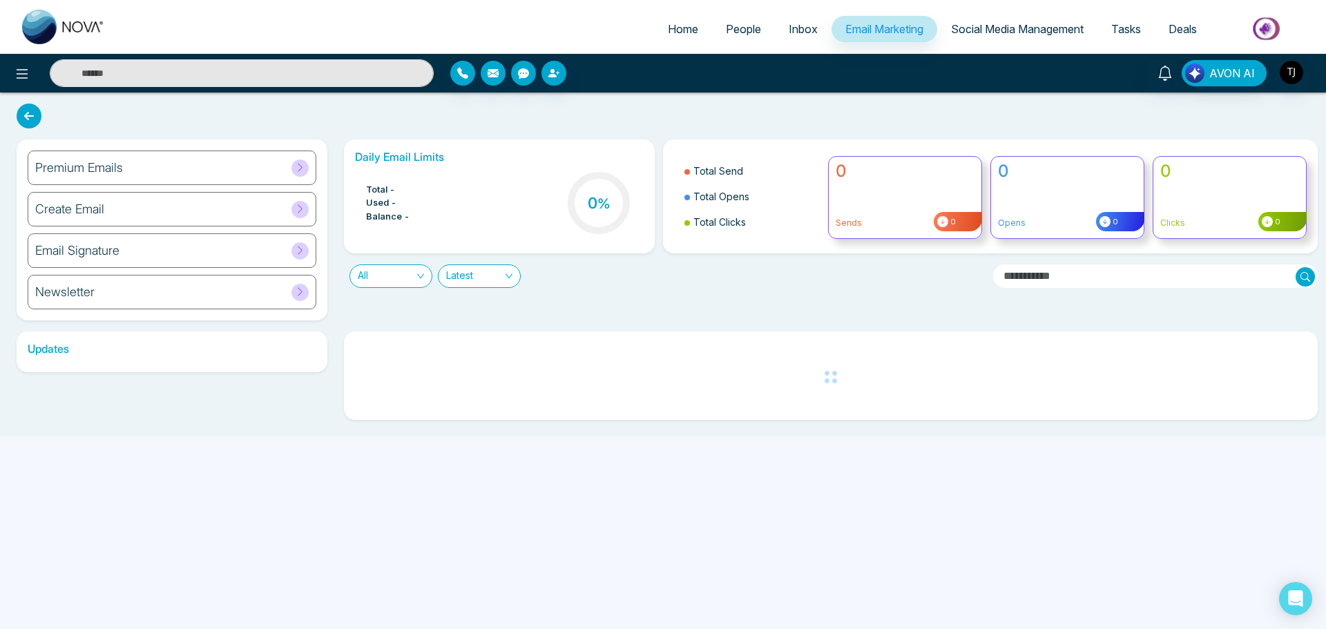
click at [195, 217] on div "Create Email" at bounding box center [172, 209] width 289 height 35
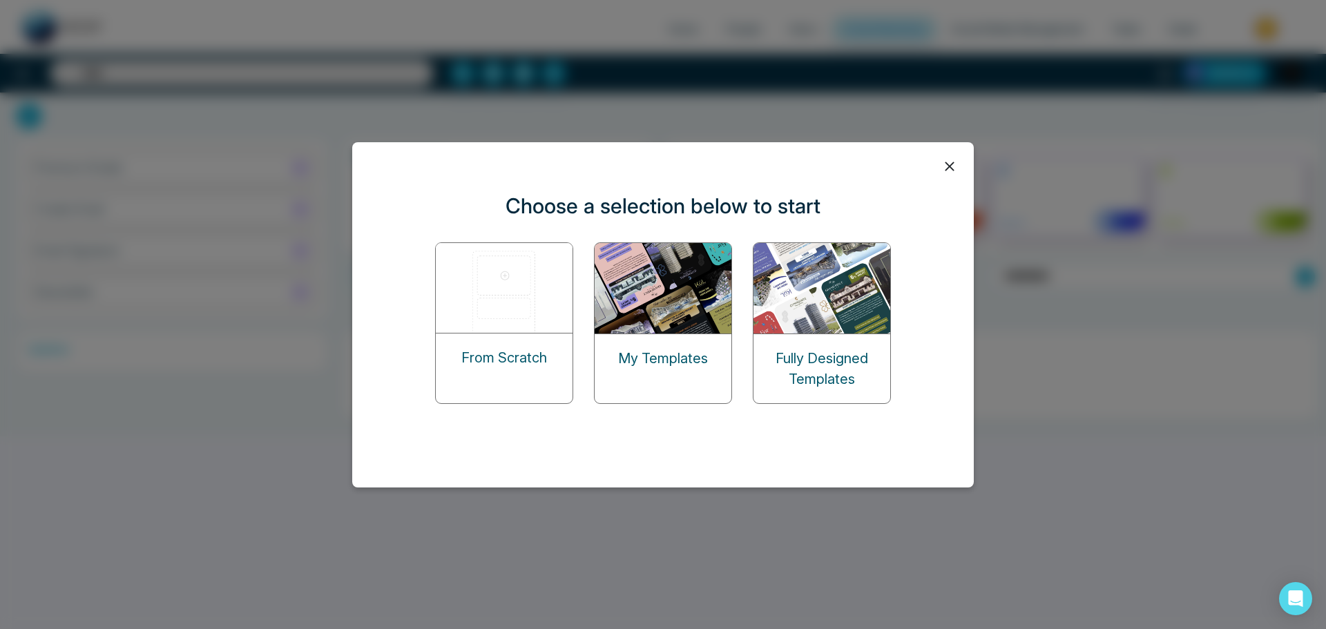
click at [646, 334] on div "My Templates" at bounding box center [663, 358] width 137 height 48
click at [811, 348] on p "Fully Designed Templates" at bounding box center [821, 368] width 137 height 41
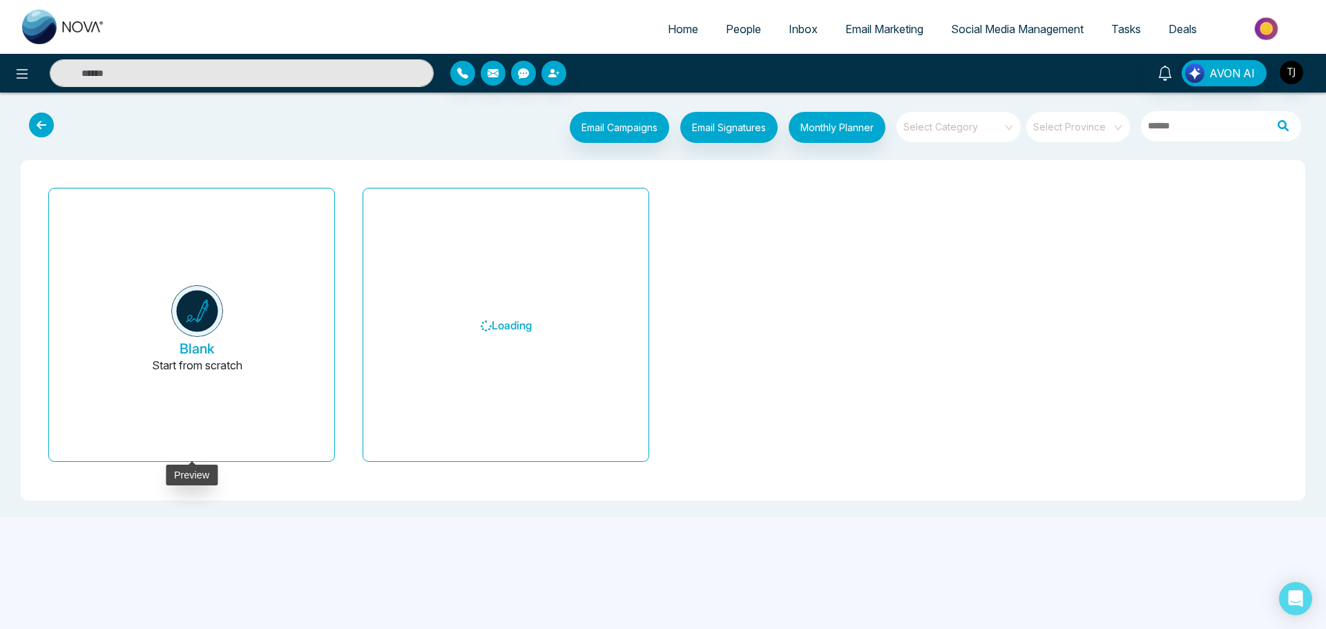
click at [261, 368] on button "Blank Start from scratch" at bounding box center [197, 331] width 252 height 262
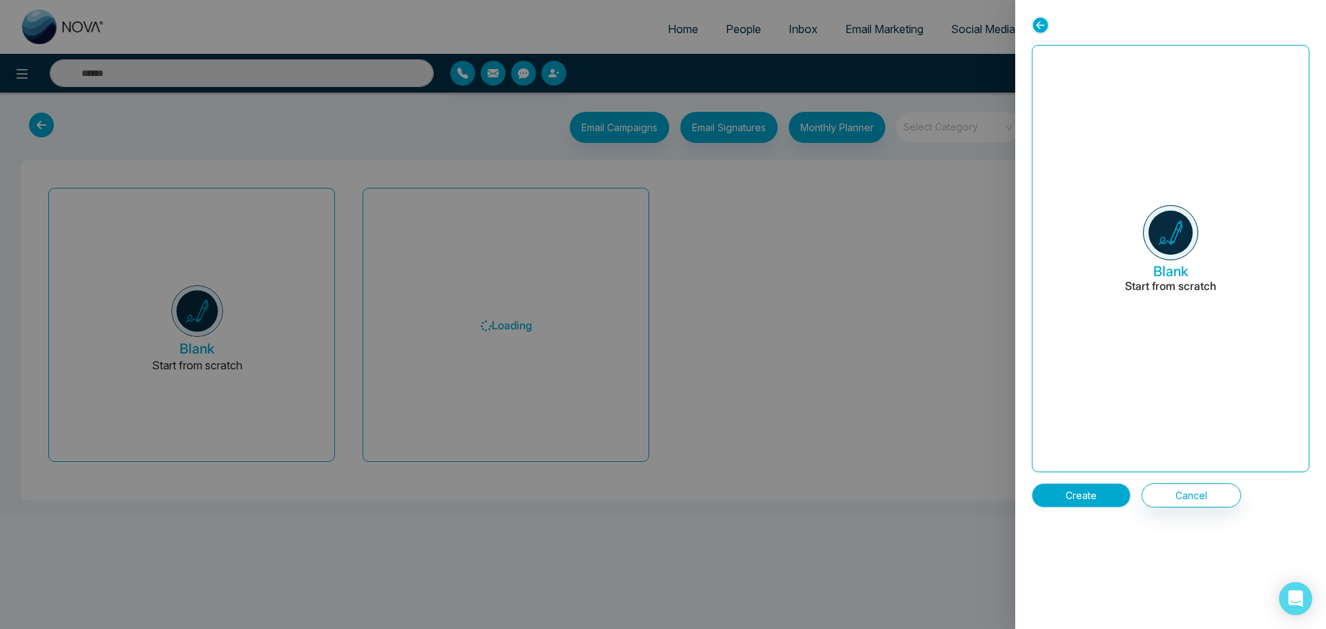
click at [1099, 492] on button "Create" at bounding box center [1081, 495] width 99 height 24
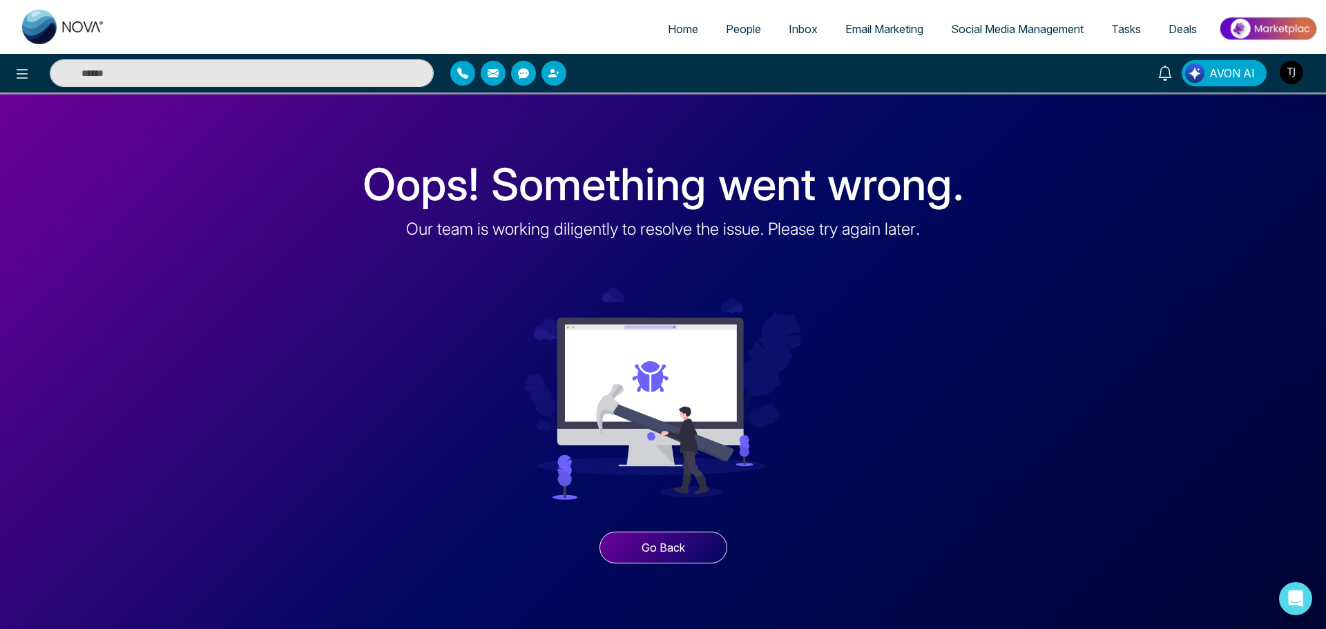
click at [679, 552] on button "Go Back" at bounding box center [663, 548] width 128 height 32
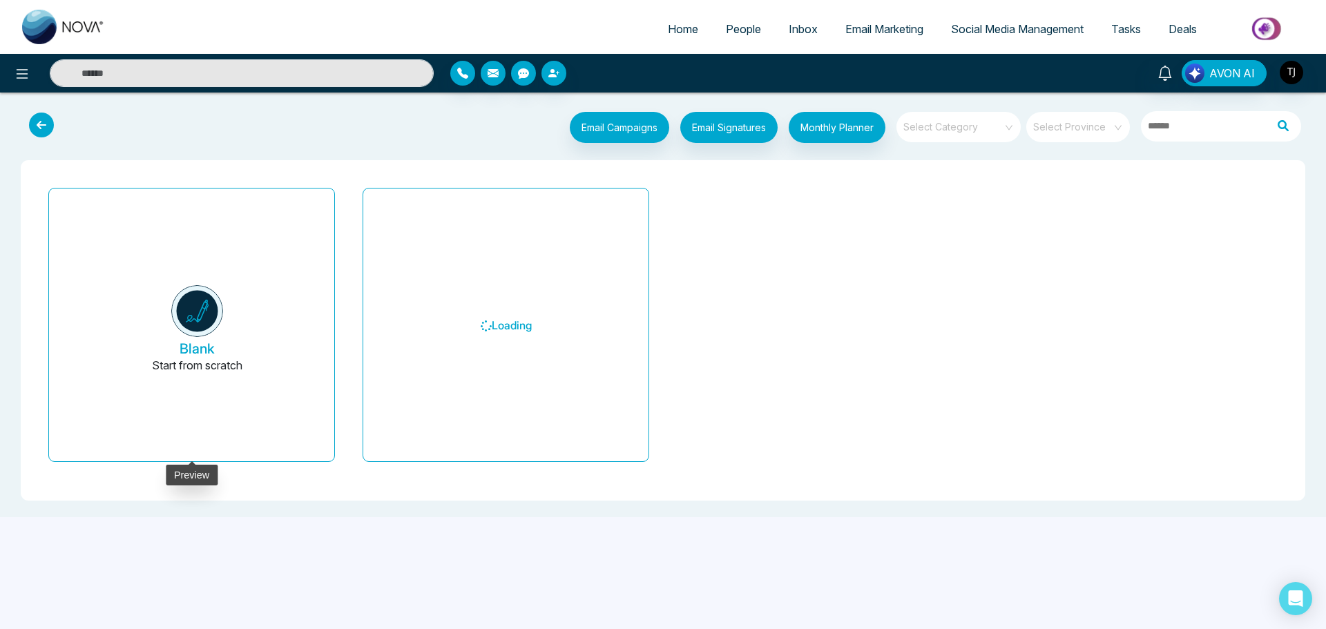
click at [218, 409] on button "Blank Start from scratch" at bounding box center [197, 331] width 252 height 262
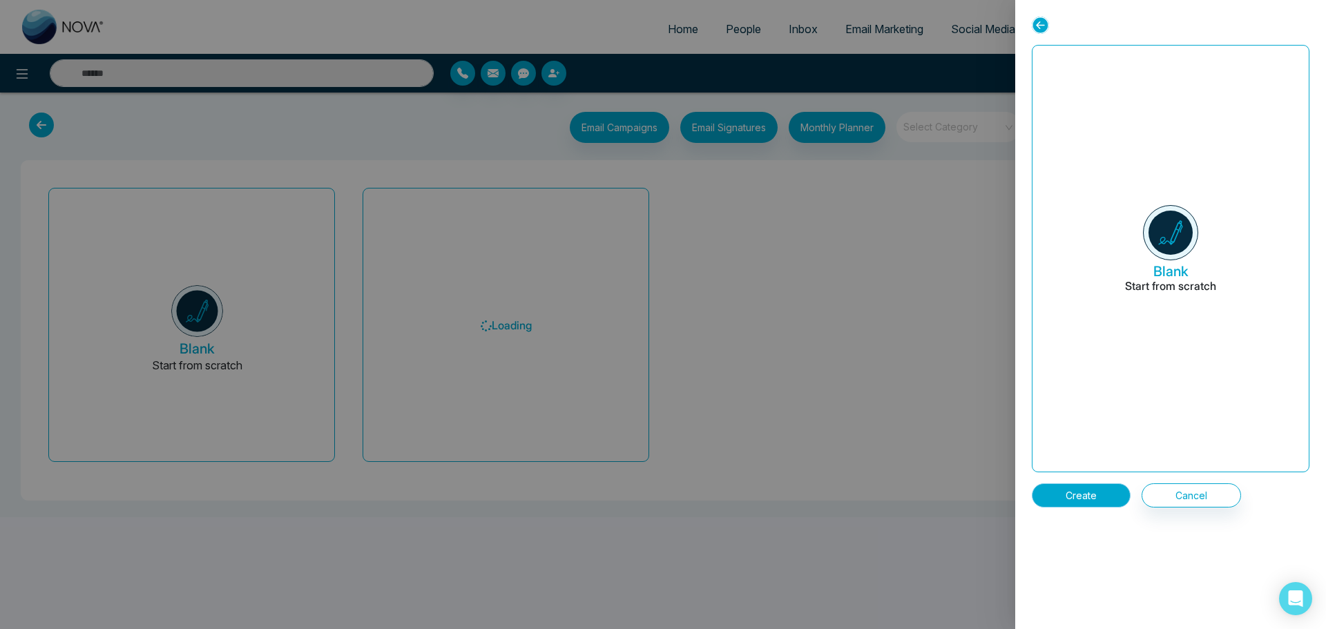
click at [1094, 490] on button "Create" at bounding box center [1081, 495] width 99 height 24
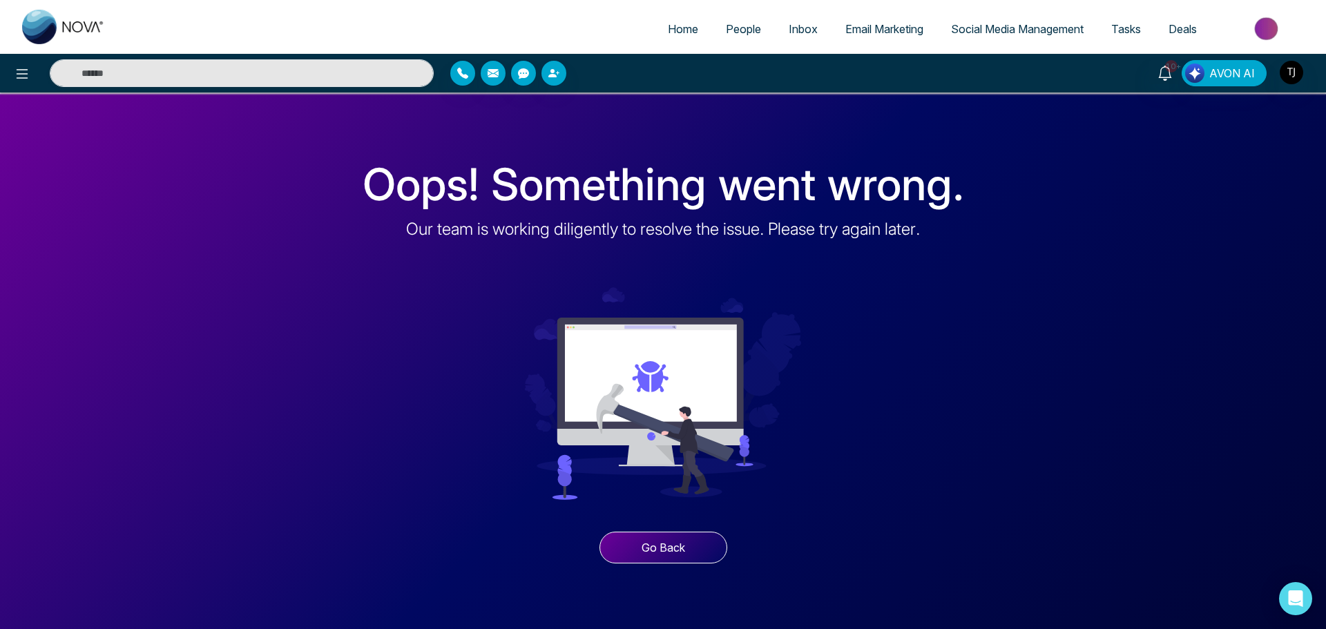
click at [644, 548] on button "Go Back" at bounding box center [663, 548] width 128 height 32
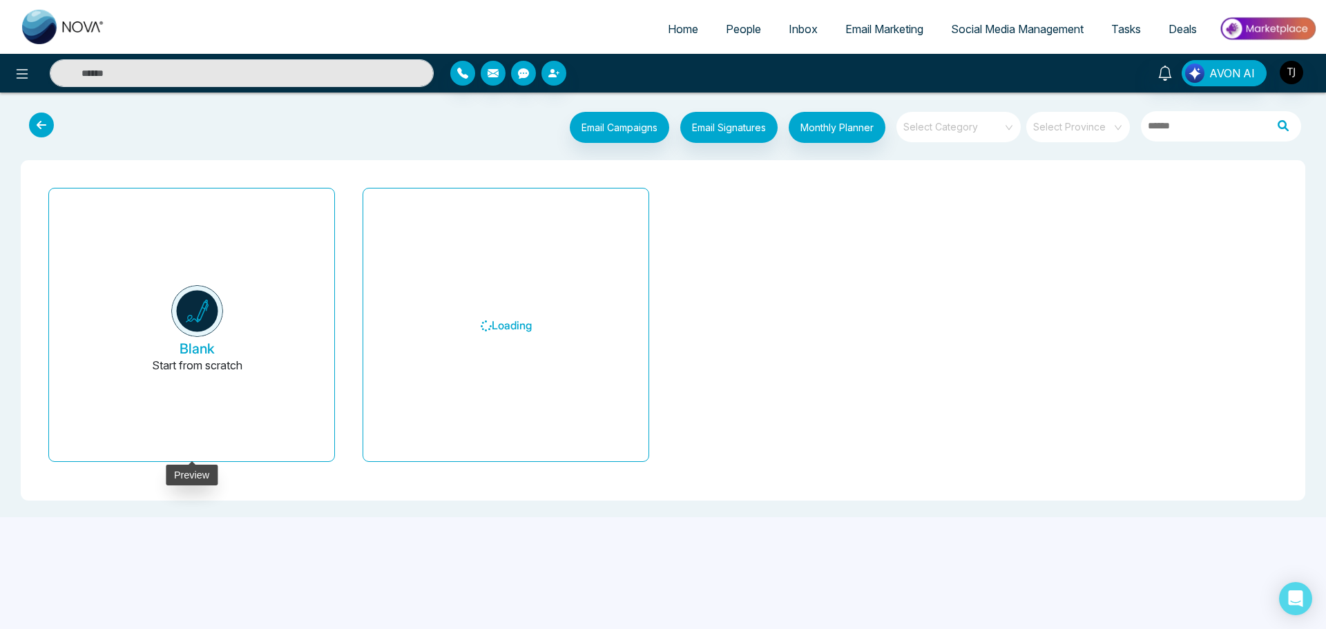
click at [224, 355] on button "Blank Start from scratch" at bounding box center [197, 331] width 252 height 262
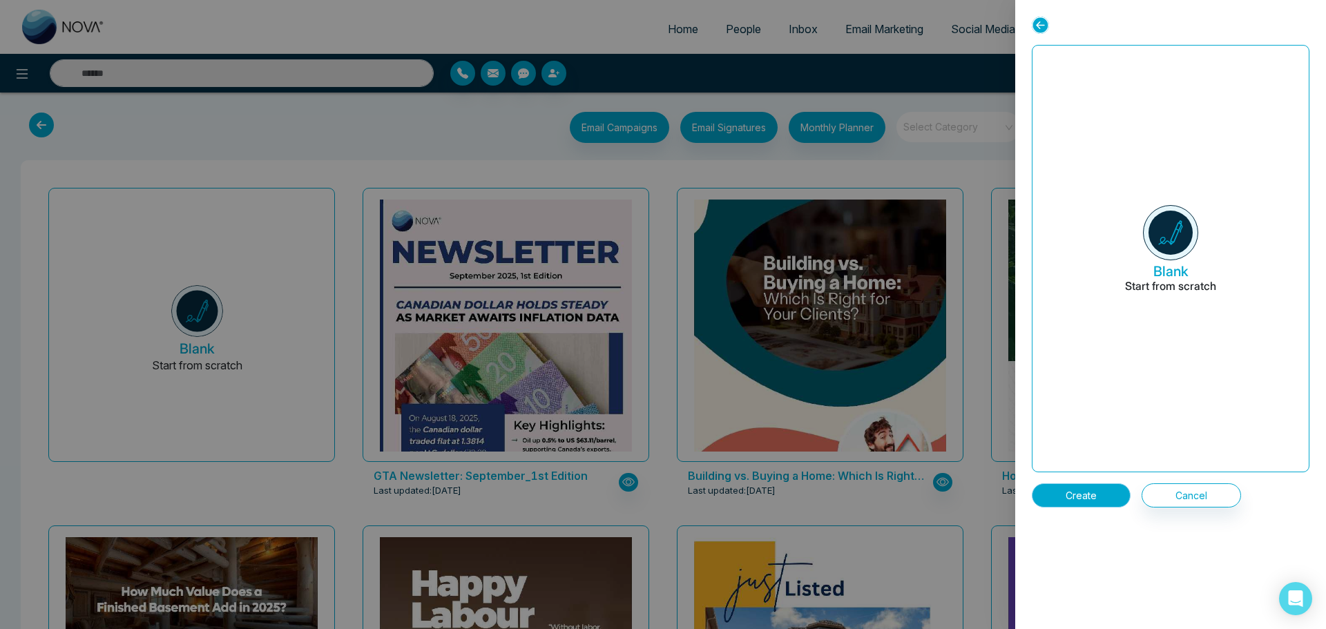
click at [1092, 486] on button "Create" at bounding box center [1081, 495] width 99 height 24
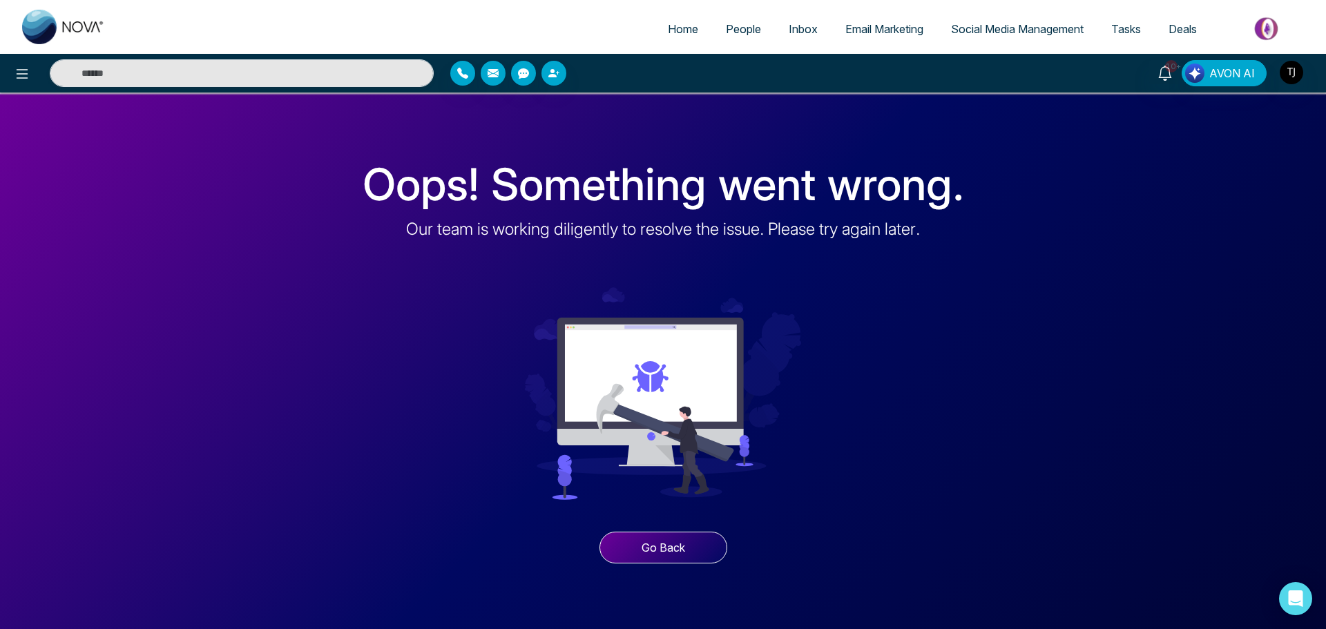
click at [664, 561] on button "Go Back" at bounding box center [663, 548] width 128 height 32
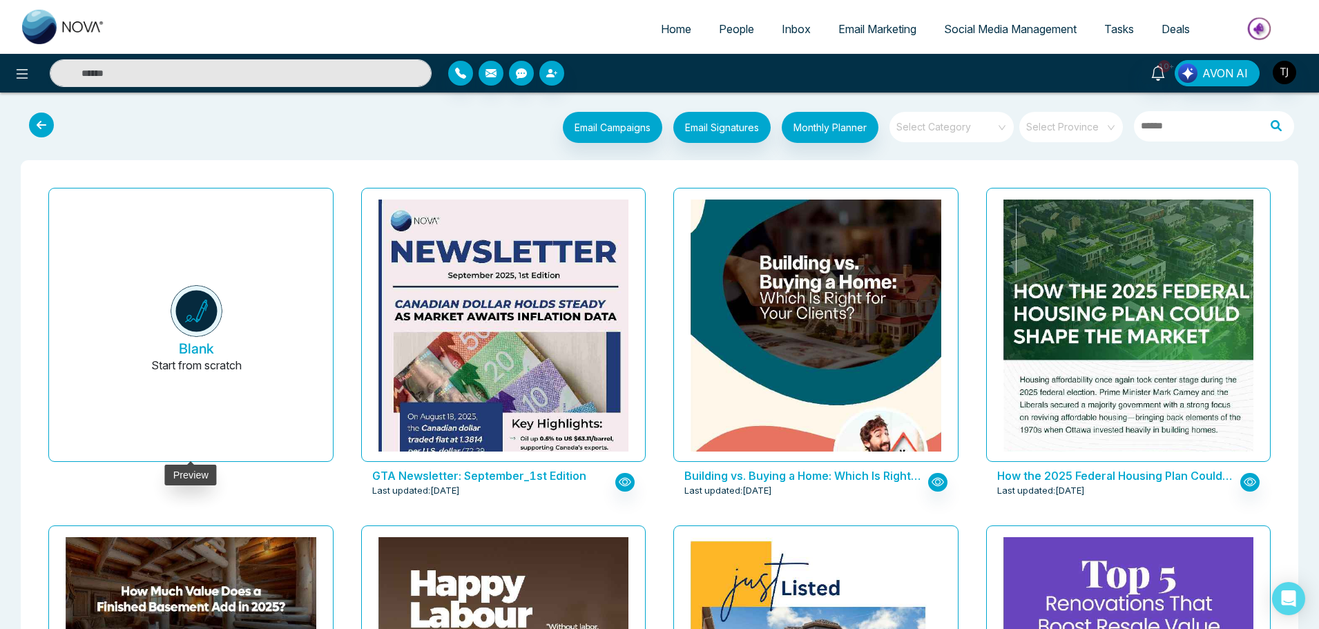
click at [260, 385] on button "Blank Start from scratch" at bounding box center [196, 331] width 251 height 262
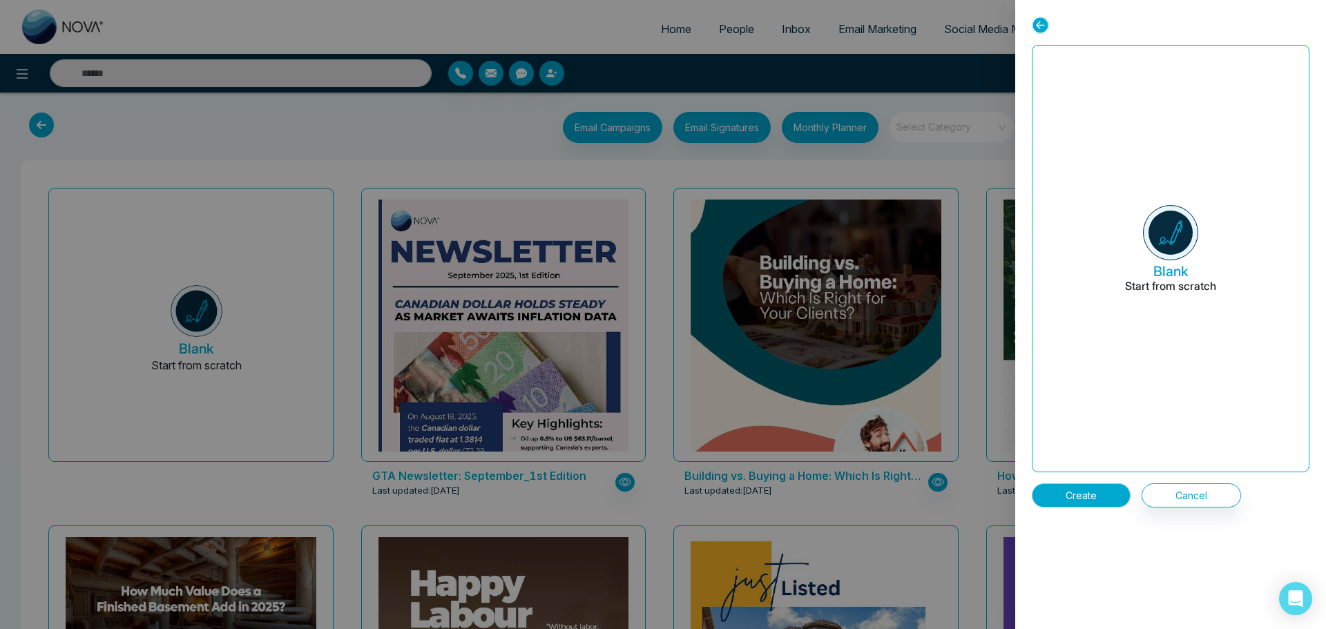
click at [1071, 493] on button "Create" at bounding box center [1081, 495] width 99 height 24
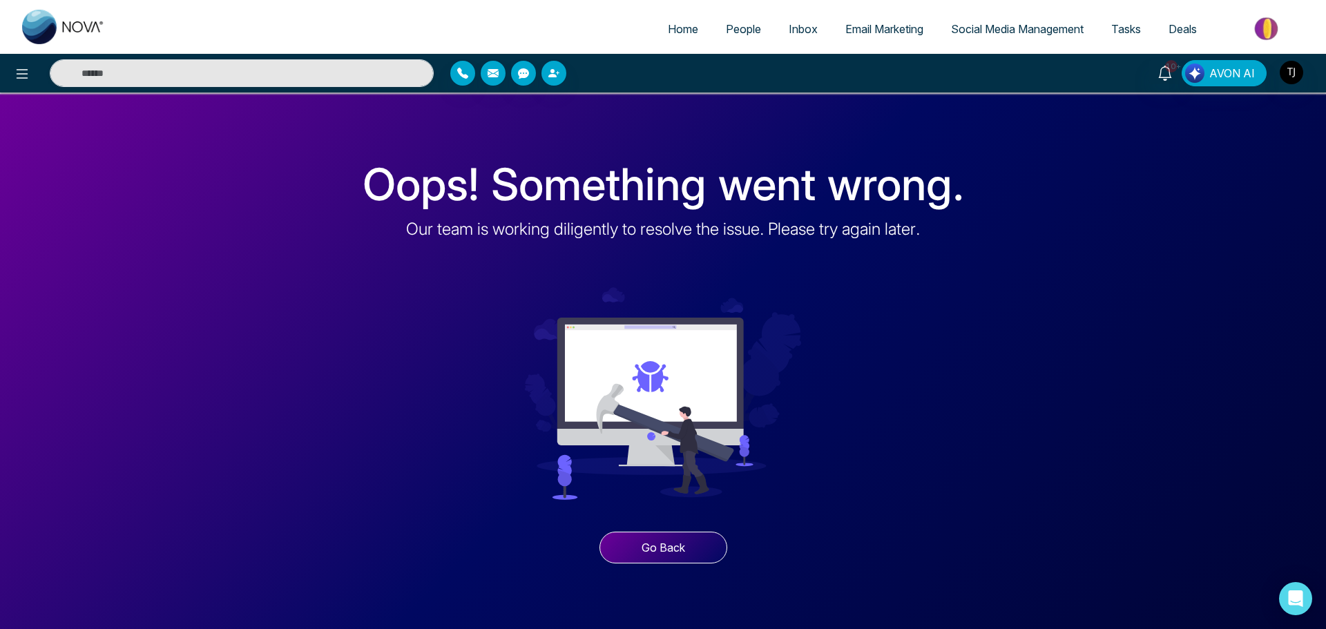
click at [640, 515] on img at bounding box center [663, 393] width 276 height 276
click at [649, 546] on button "Go Back" at bounding box center [663, 548] width 128 height 32
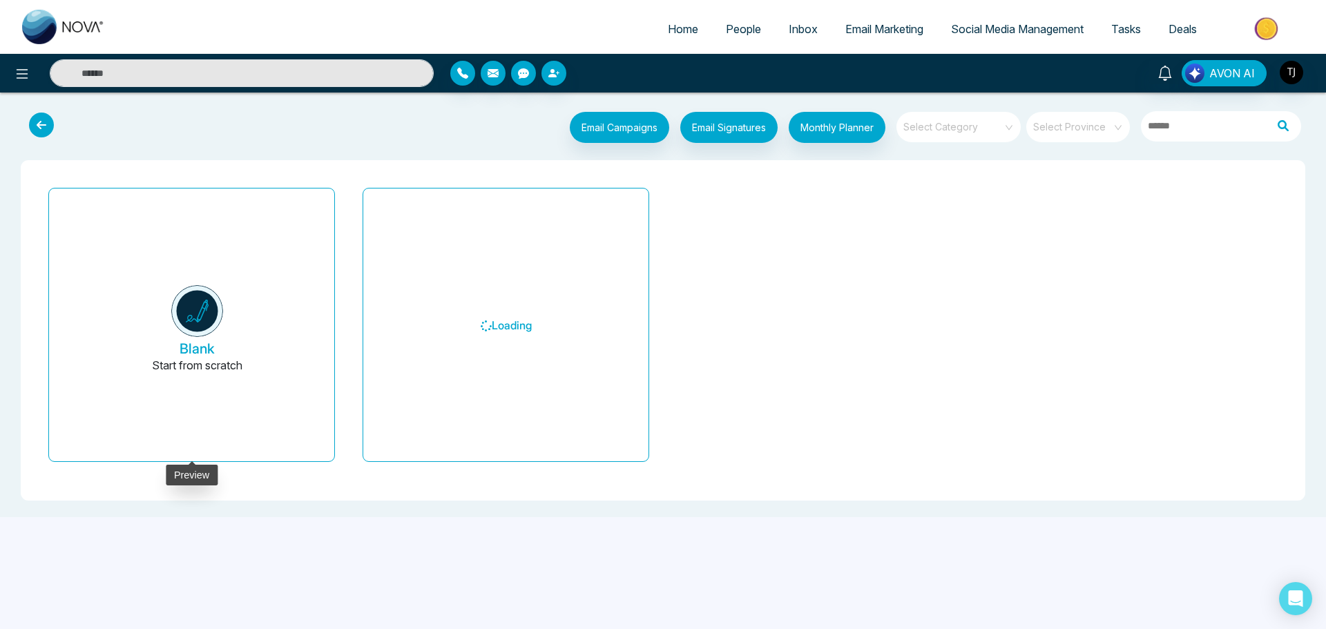
click at [271, 330] on button "Blank Start from scratch" at bounding box center [197, 331] width 252 height 262
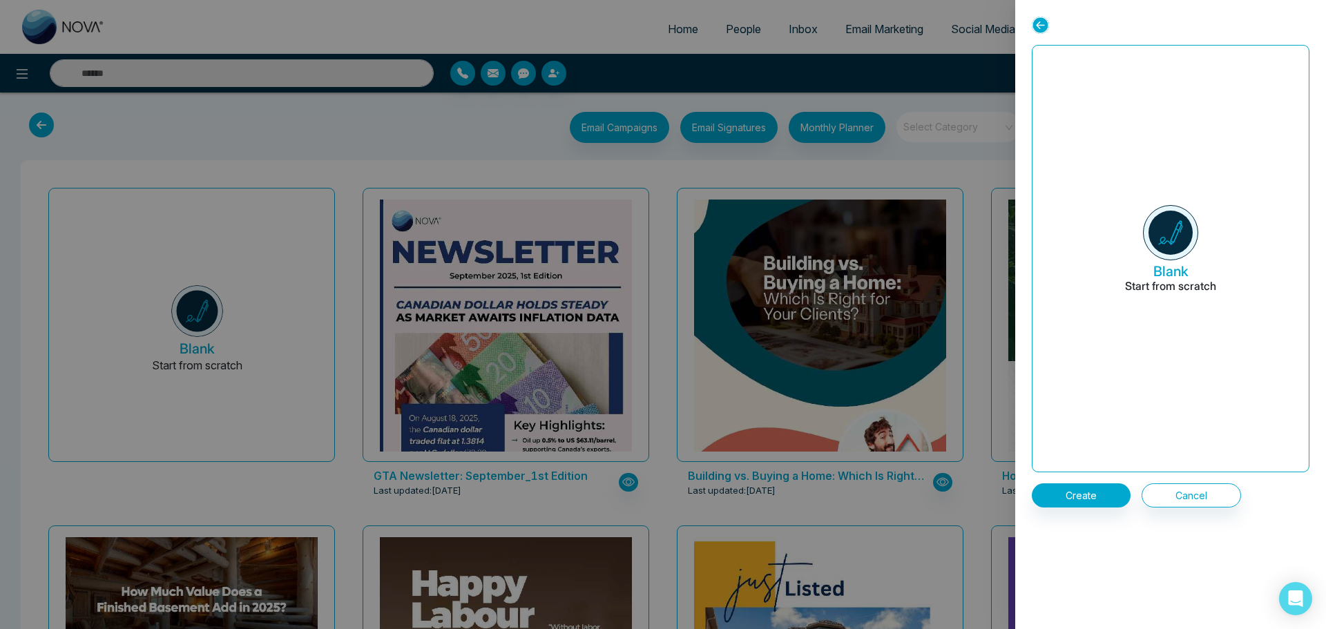
click at [1041, 26] on icon at bounding box center [1040, 25] width 17 height 17
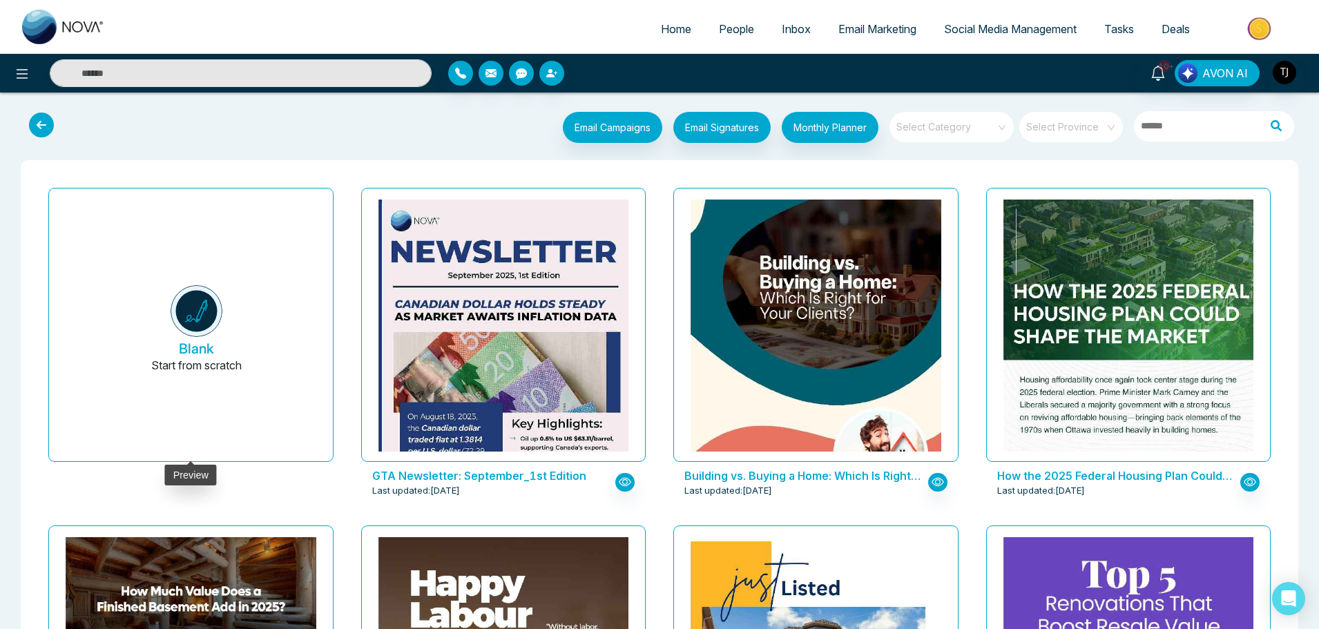
click at [186, 326] on img at bounding box center [197, 311] width 52 height 52
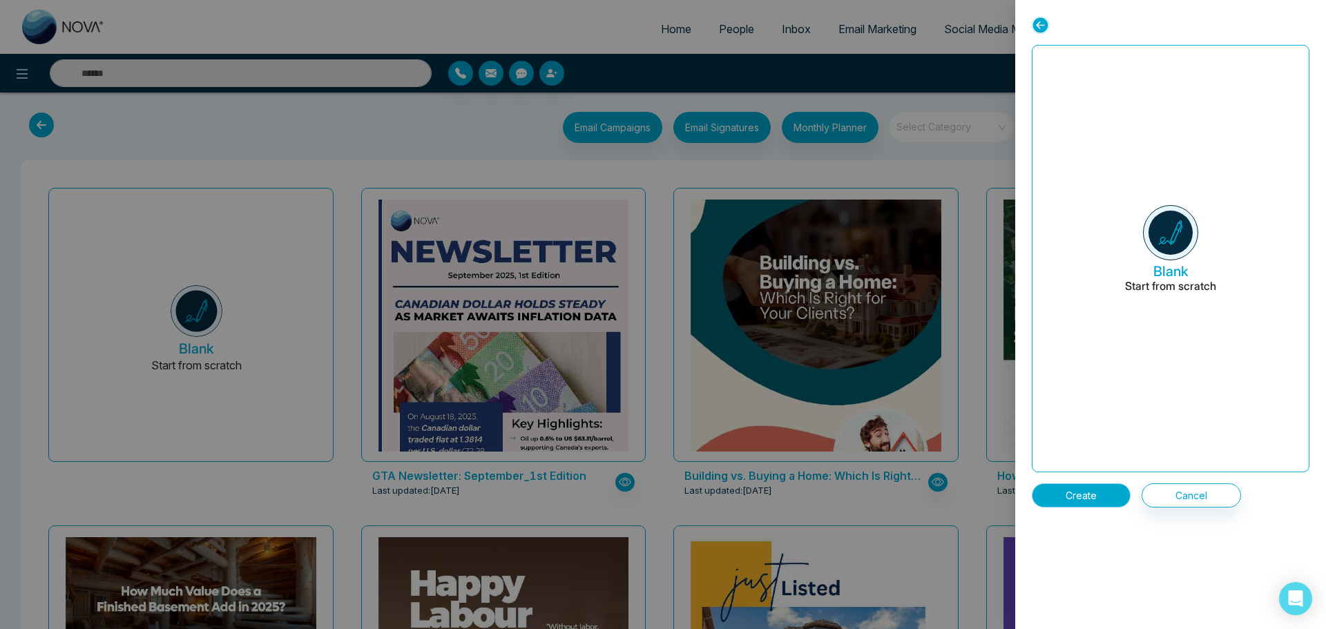
click at [1058, 493] on button "Create" at bounding box center [1081, 495] width 99 height 24
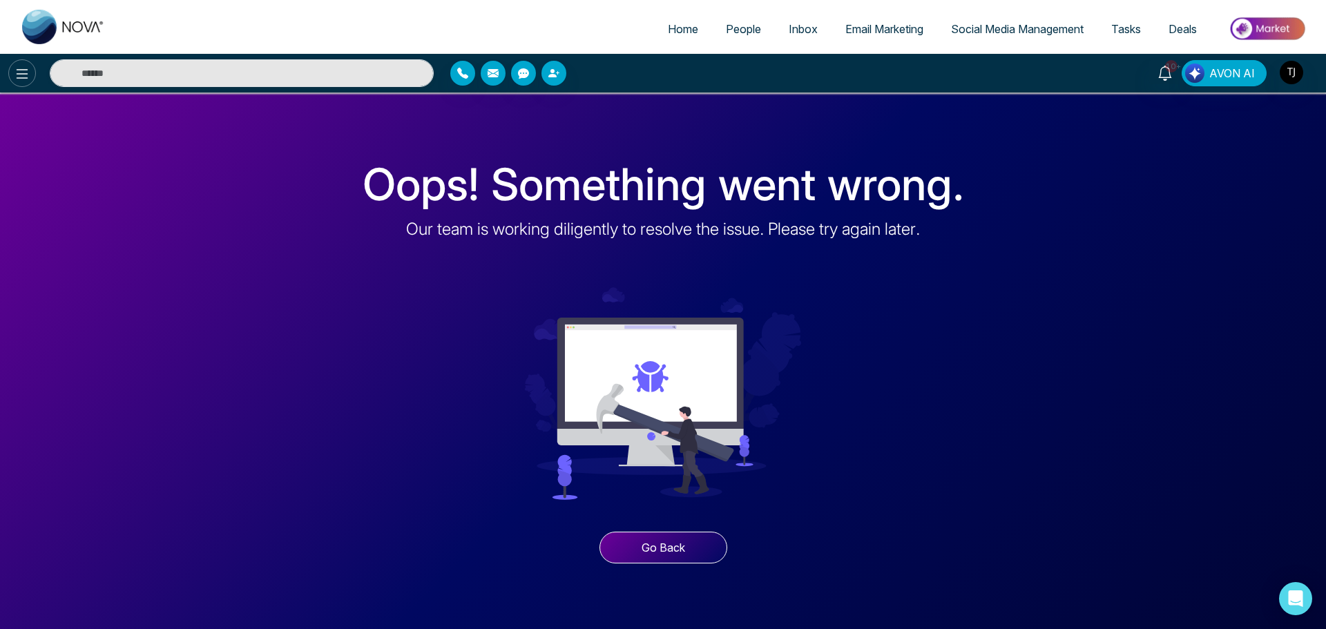
click at [10, 73] on button at bounding box center [22, 73] width 28 height 28
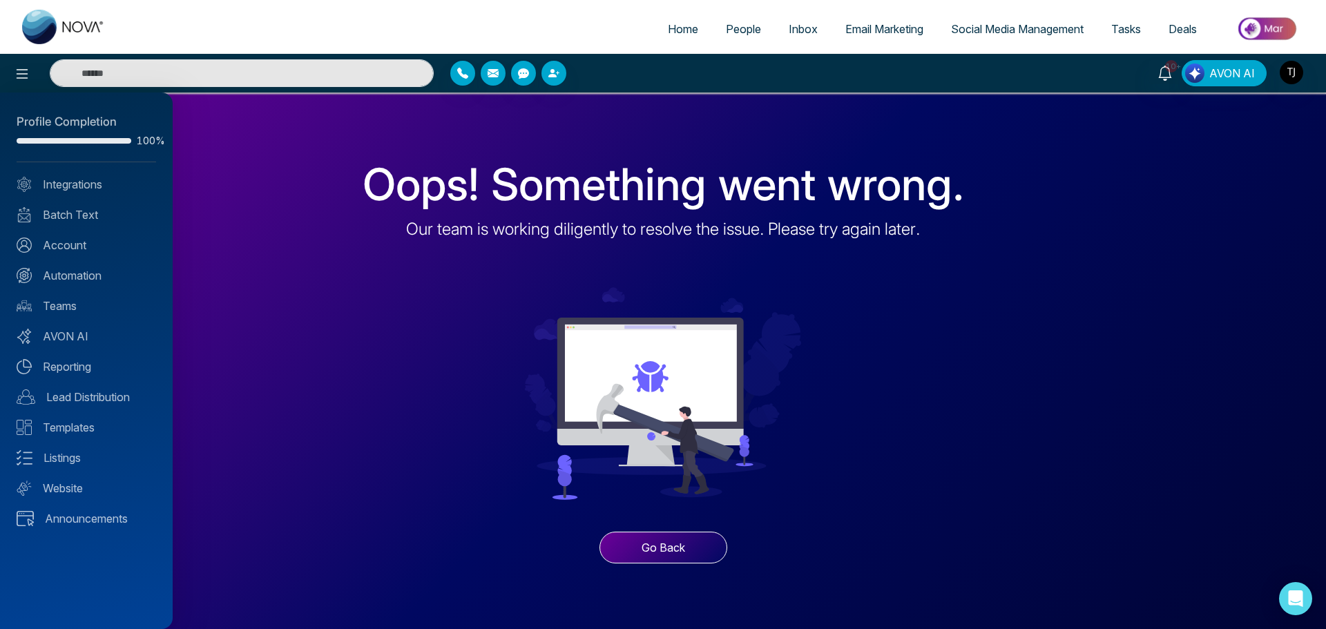
click at [300, 335] on div at bounding box center [663, 314] width 1326 height 629
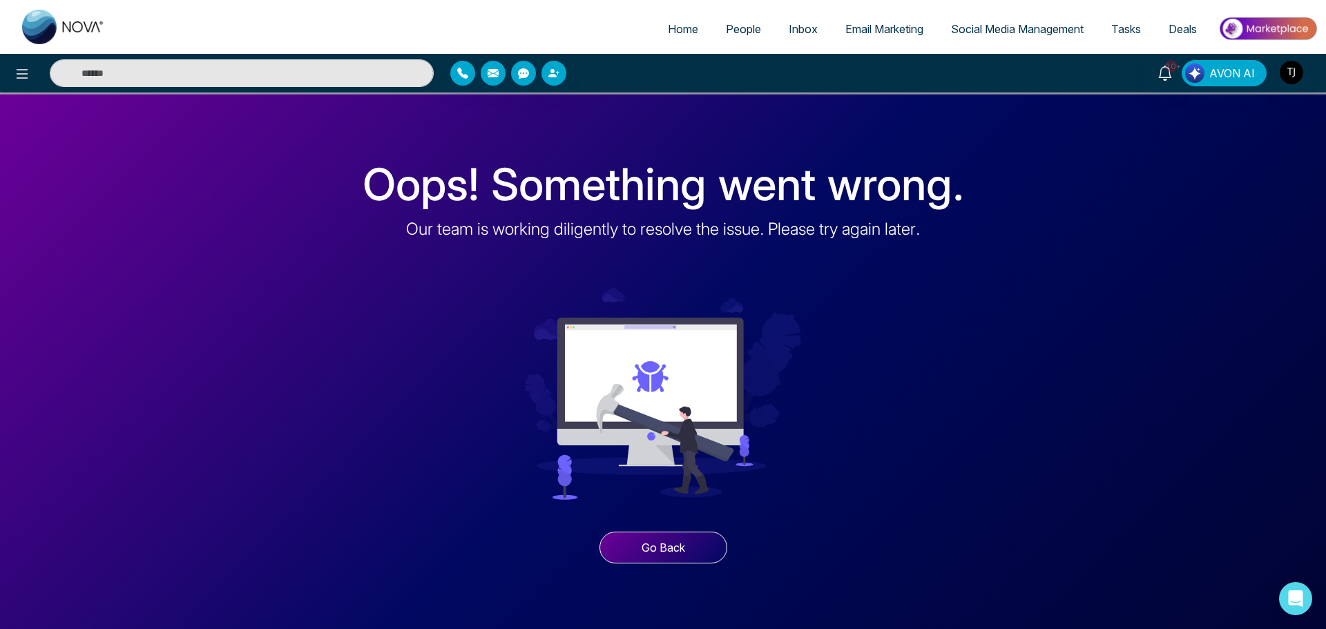
click at [657, 532] on button "Go Back" at bounding box center [663, 548] width 128 height 32
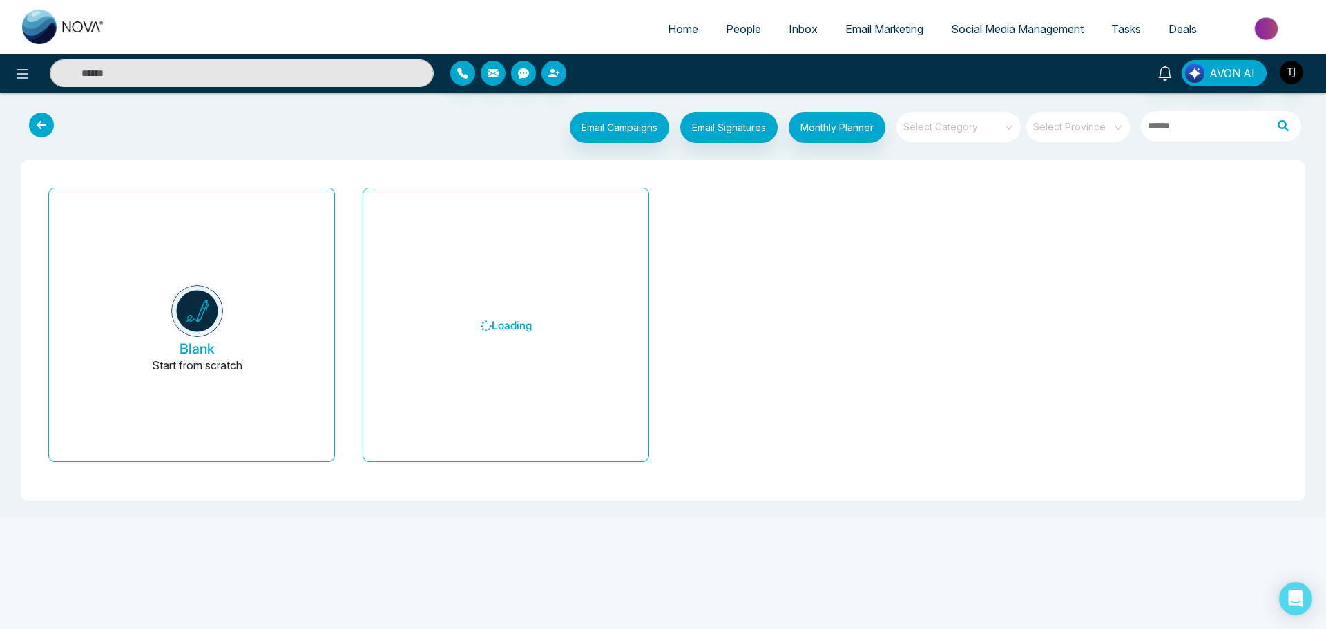
click at [42, 125] on icon at bounding box center [41, 125] width 25 height 25
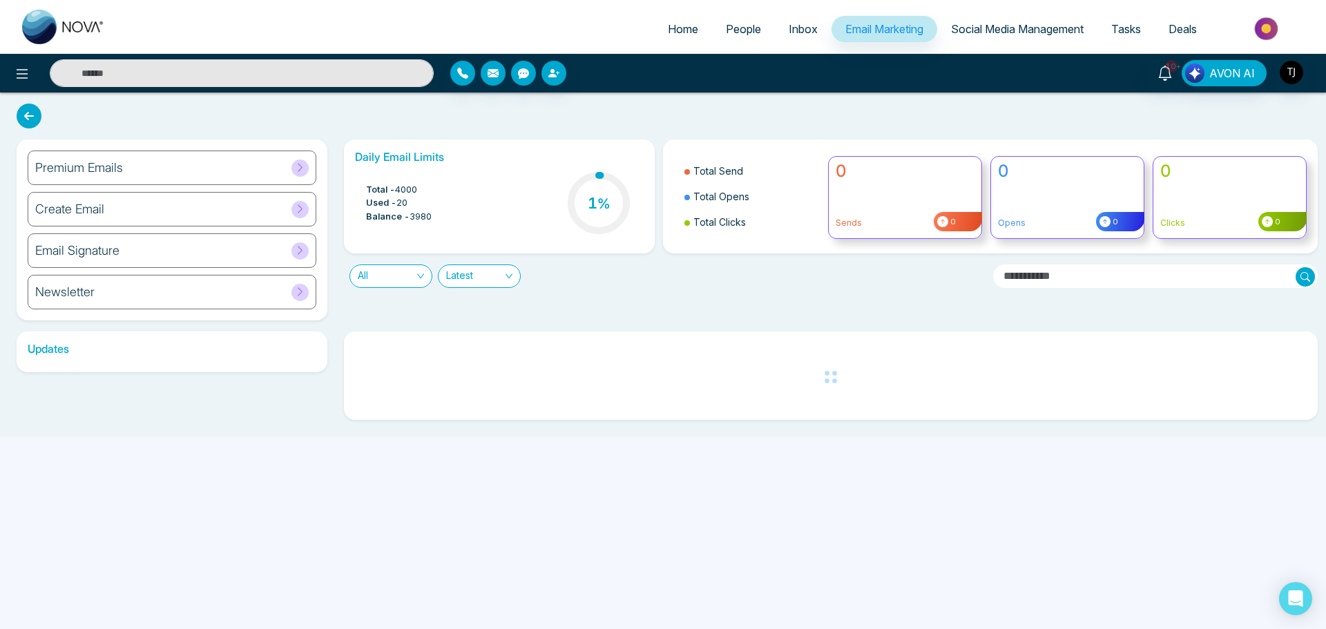
click at [186, 211] on div "Create Email" at bounding box center [172, 209] width 289 height 35
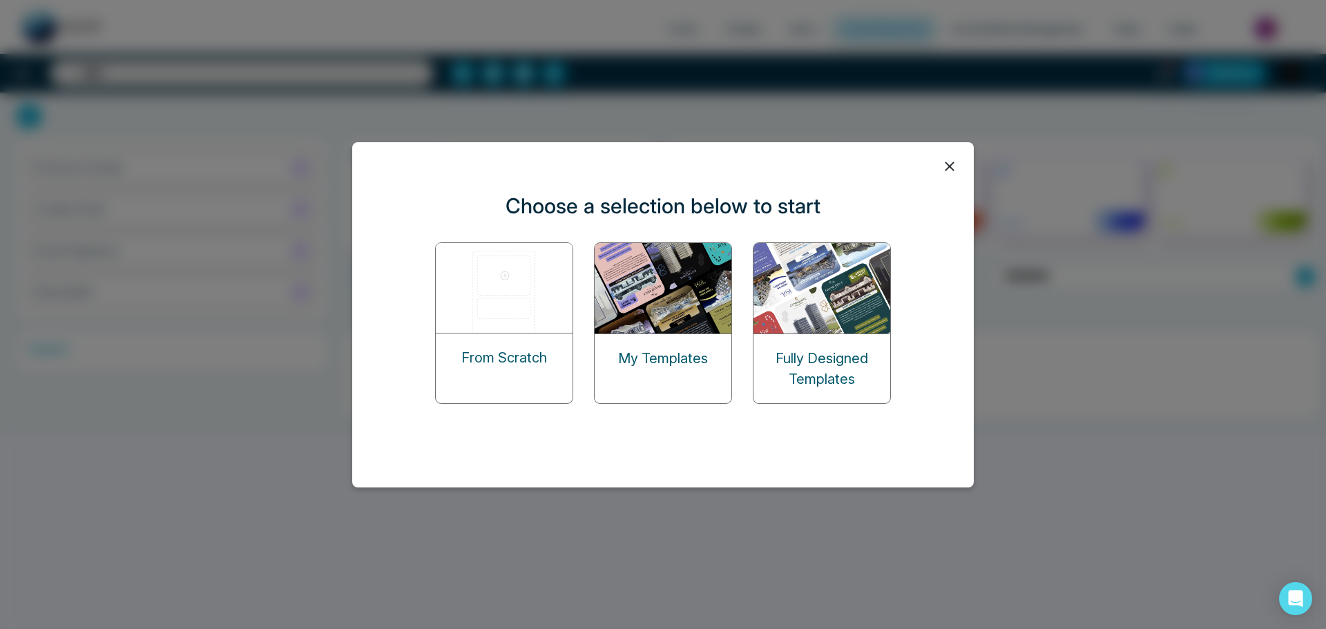
click at [504, 339] on div "From Scratch" at bounding box center [504, 358] width 137 height 48
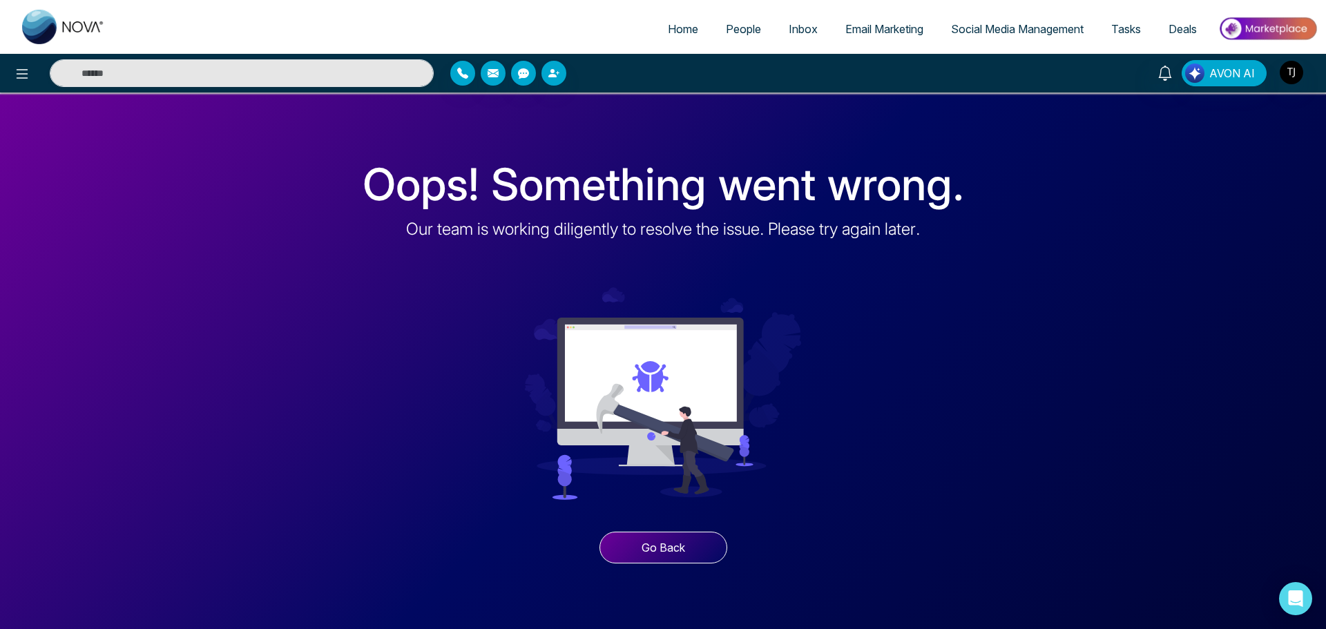
click at [663, 545] on button "Go Back" at bounding box center [663, 548] width 128 height 32
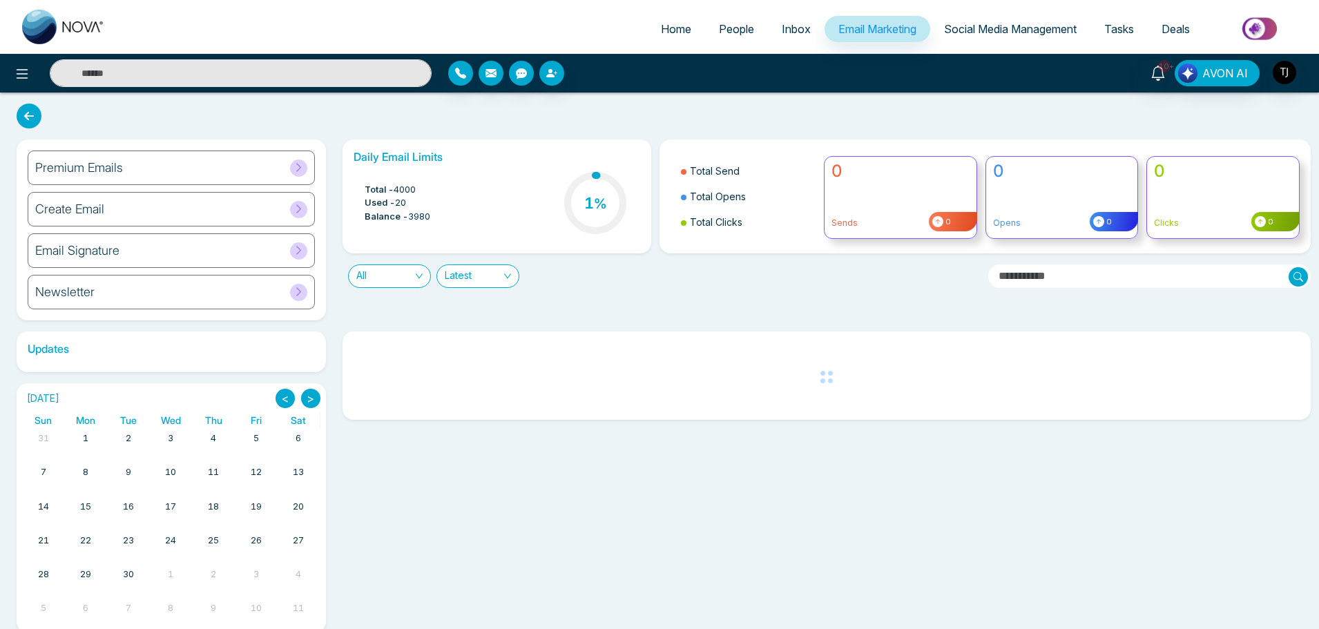
click at [231, 212] on div "Create Email" at bounding box center [171, 209] width 287 height 35
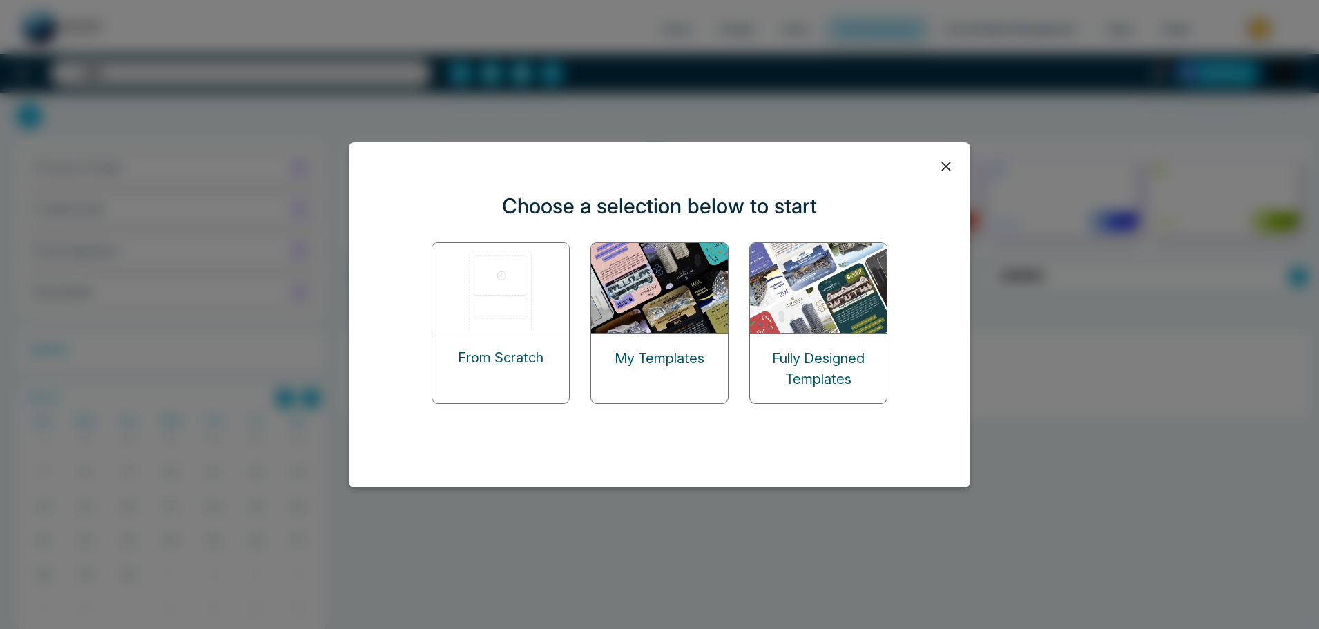
click at [510, 334] on div "From Scratch" at bounding box center [500, 358] width 137 height 48
click at [525, 356] on p "From Scratch" at bounding box center [501, 357] width 86 height 21
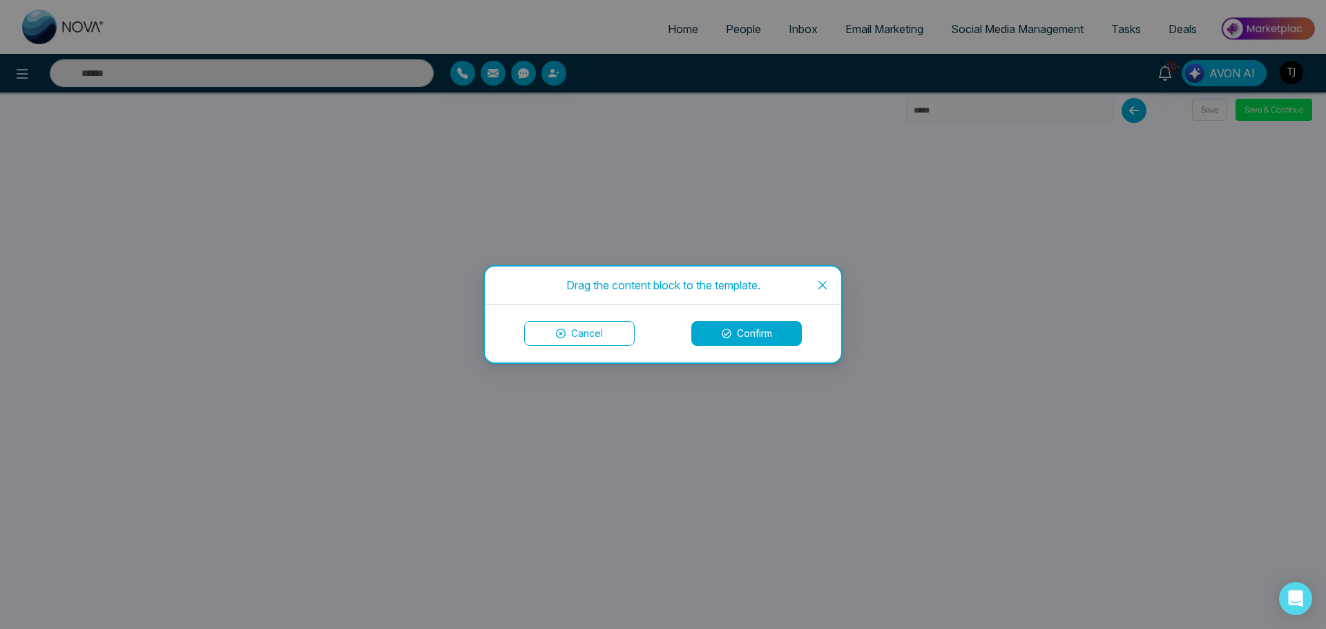
click at [826, 287] on icon "close" at bounding box center [822, 285] width 11 height 11
